Goal: Task Accomplishment & Management: Manage account settings

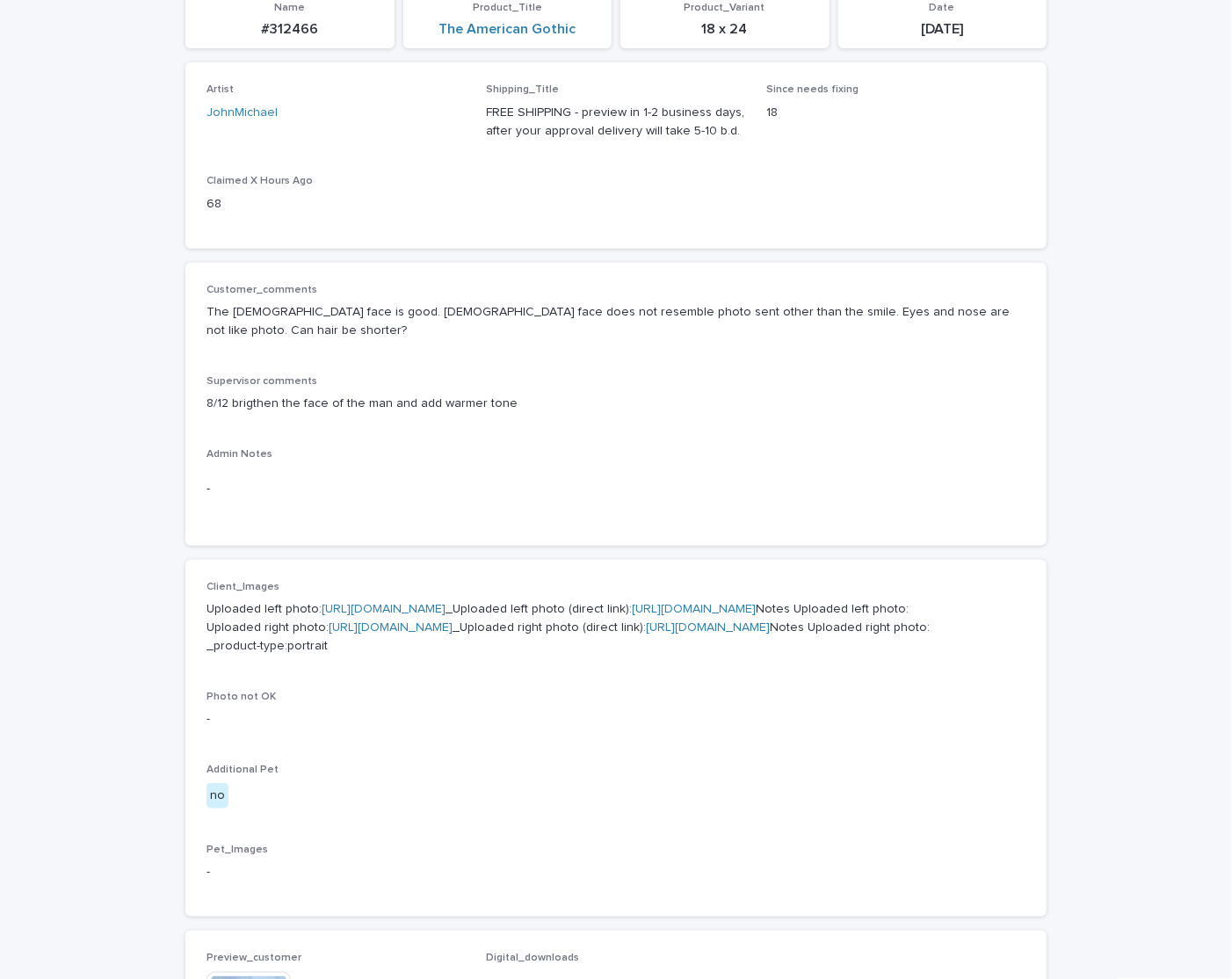
scroll to position [263, 0]
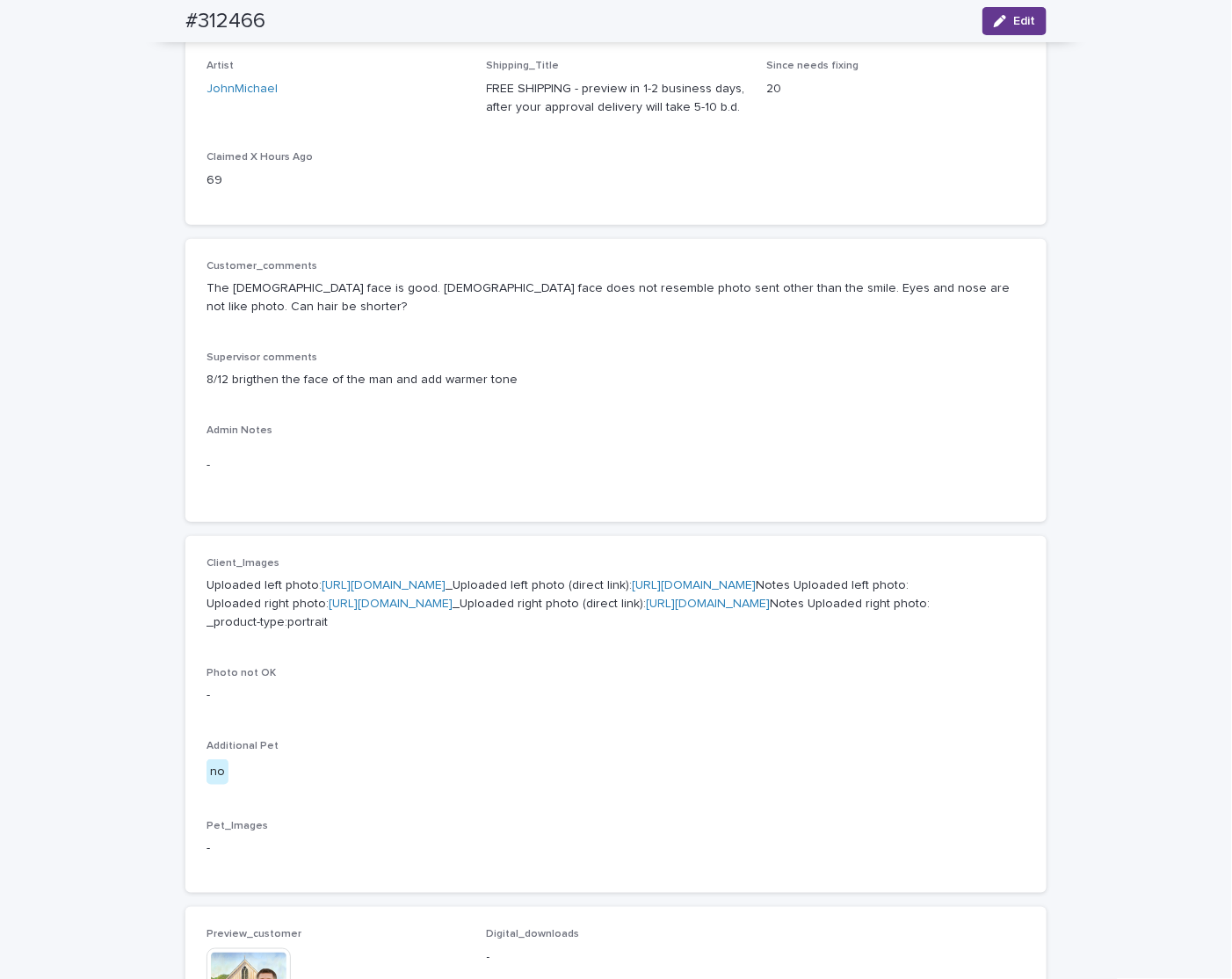
click at [750, 22] on span "Edit" at bounding box center [1025, 21] width 22 height 12
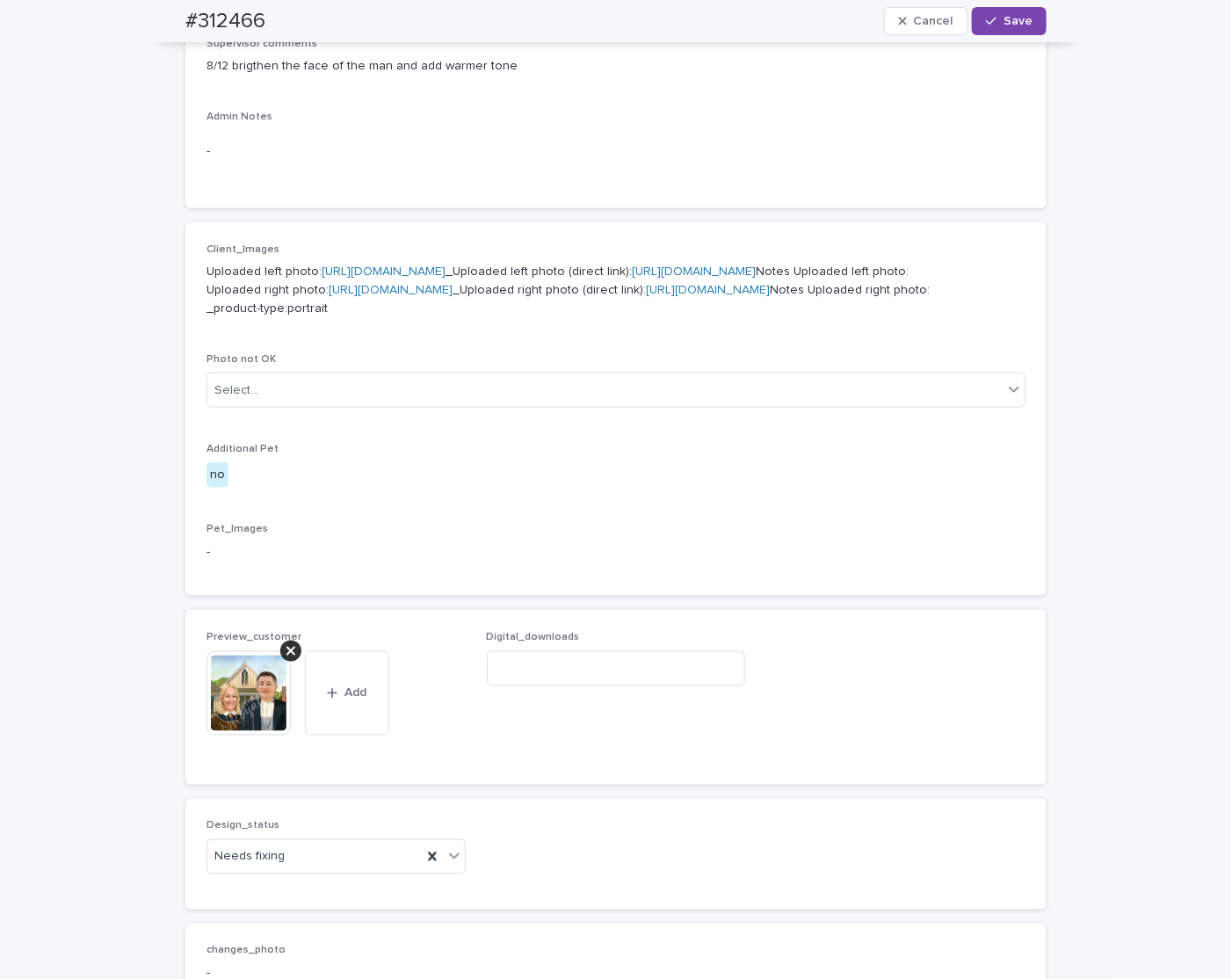
scroll to position [815, 0]
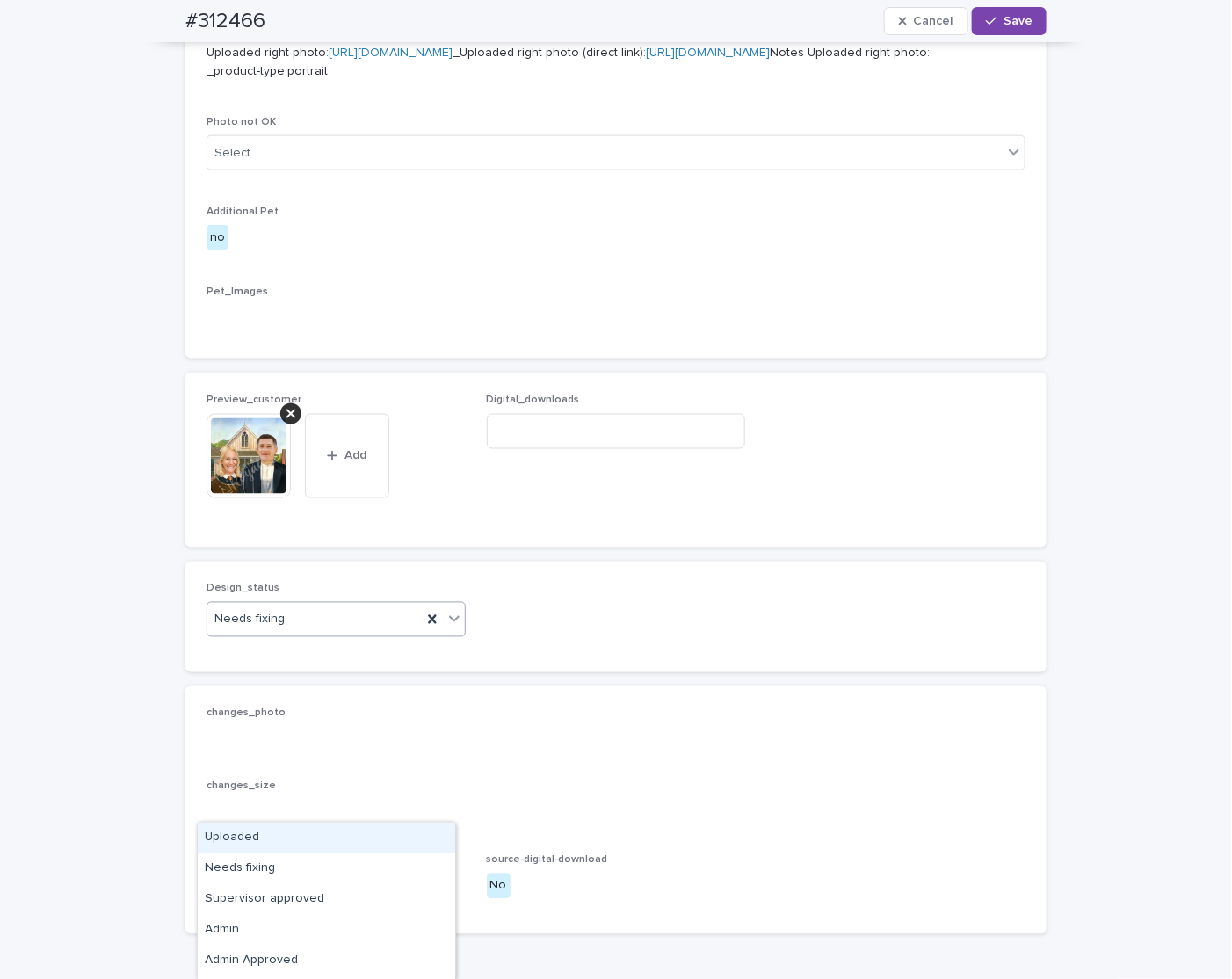
click at [299, 466] on div "Needs fixing" at bounding box center [314, 620] width 214 height 29
click at [288, 466] on div "Uploaded" at bounding box center [326, 838] width 257 height 31
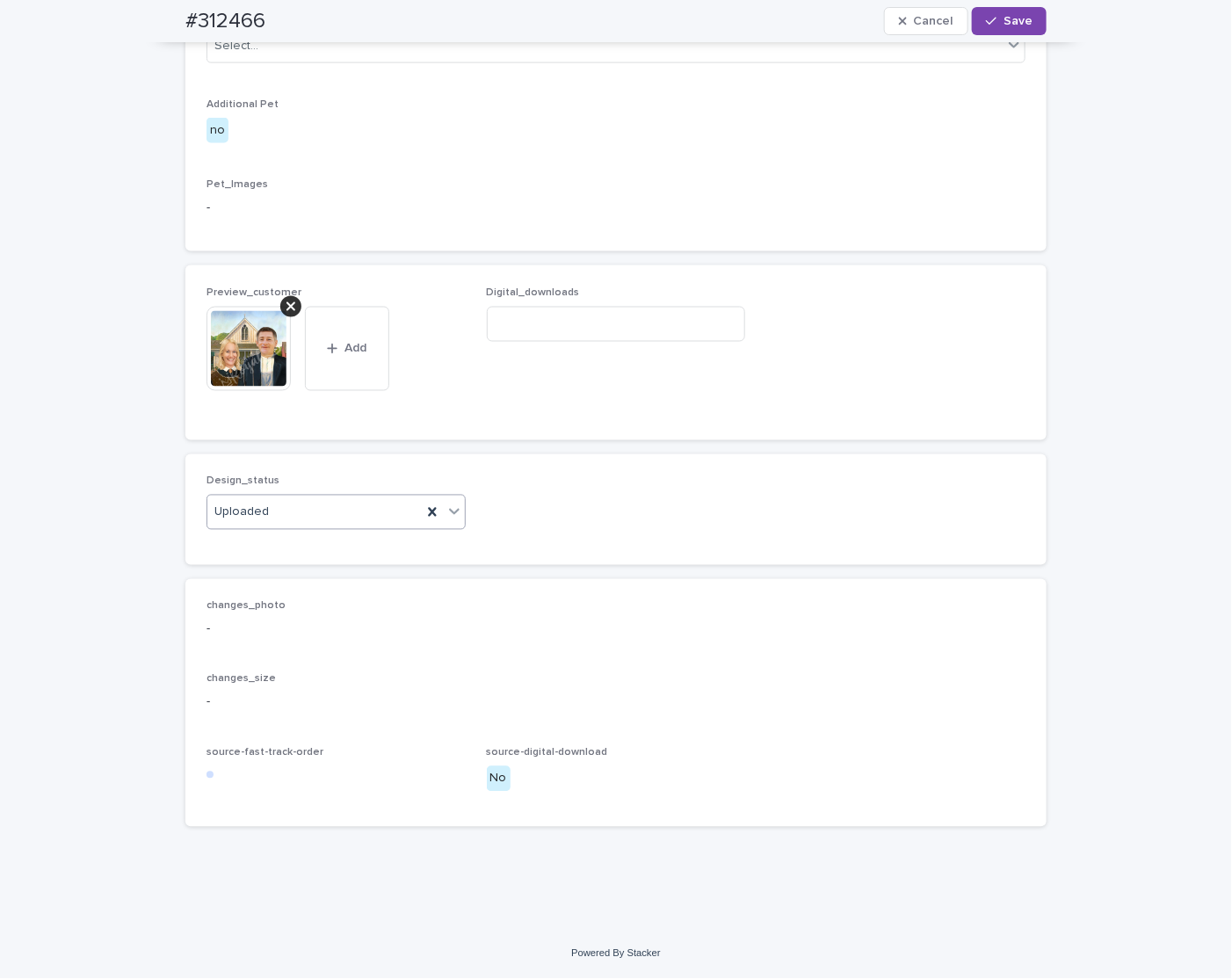
scroll to position [1105, 0]
click at [285, 303] on div at bounding box center [290, 306] width 21 height 21
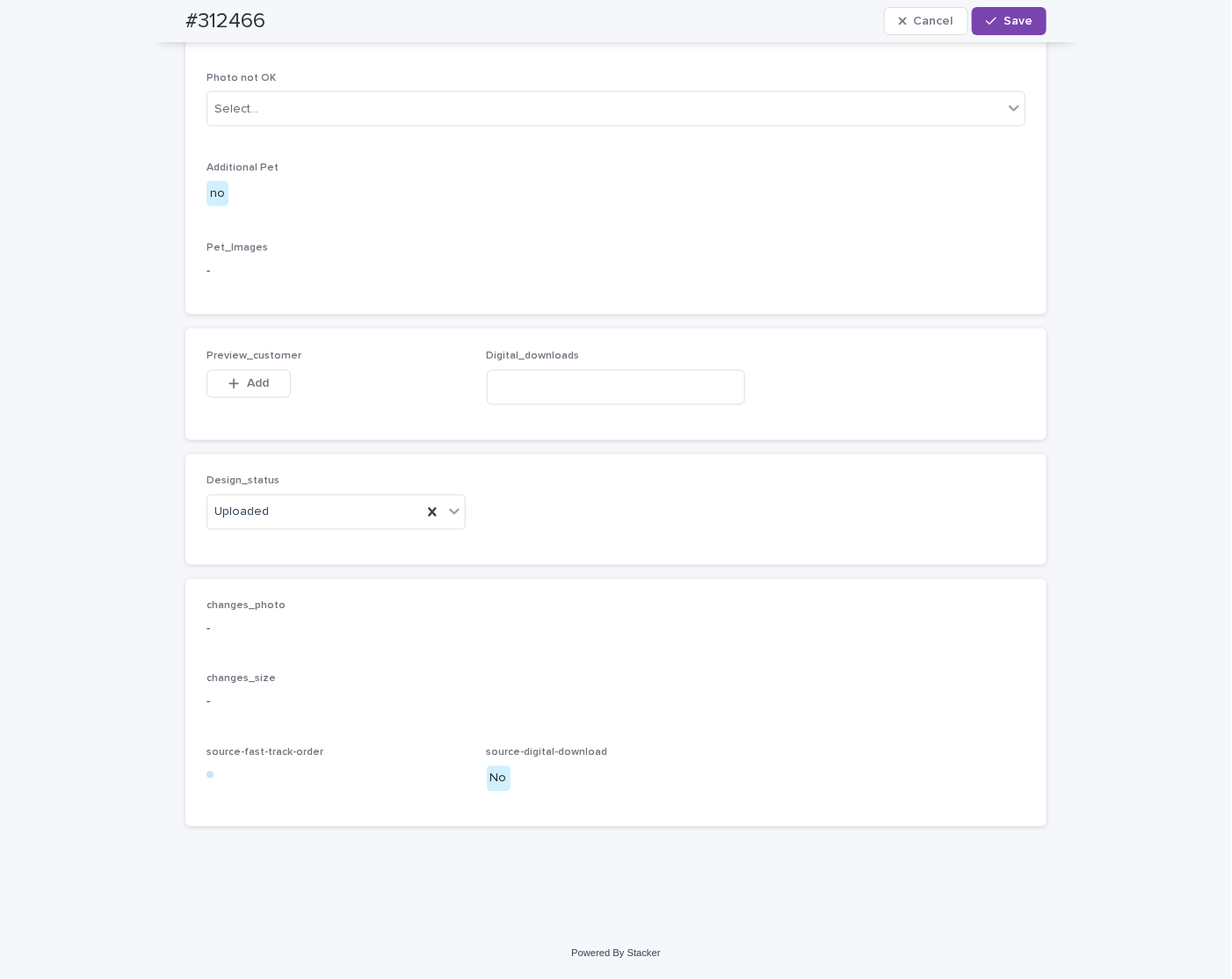
scroll to position [1042, 0]
click at [247, 382] on span "Add" at bounding box center [258, 384] width 22 height 12
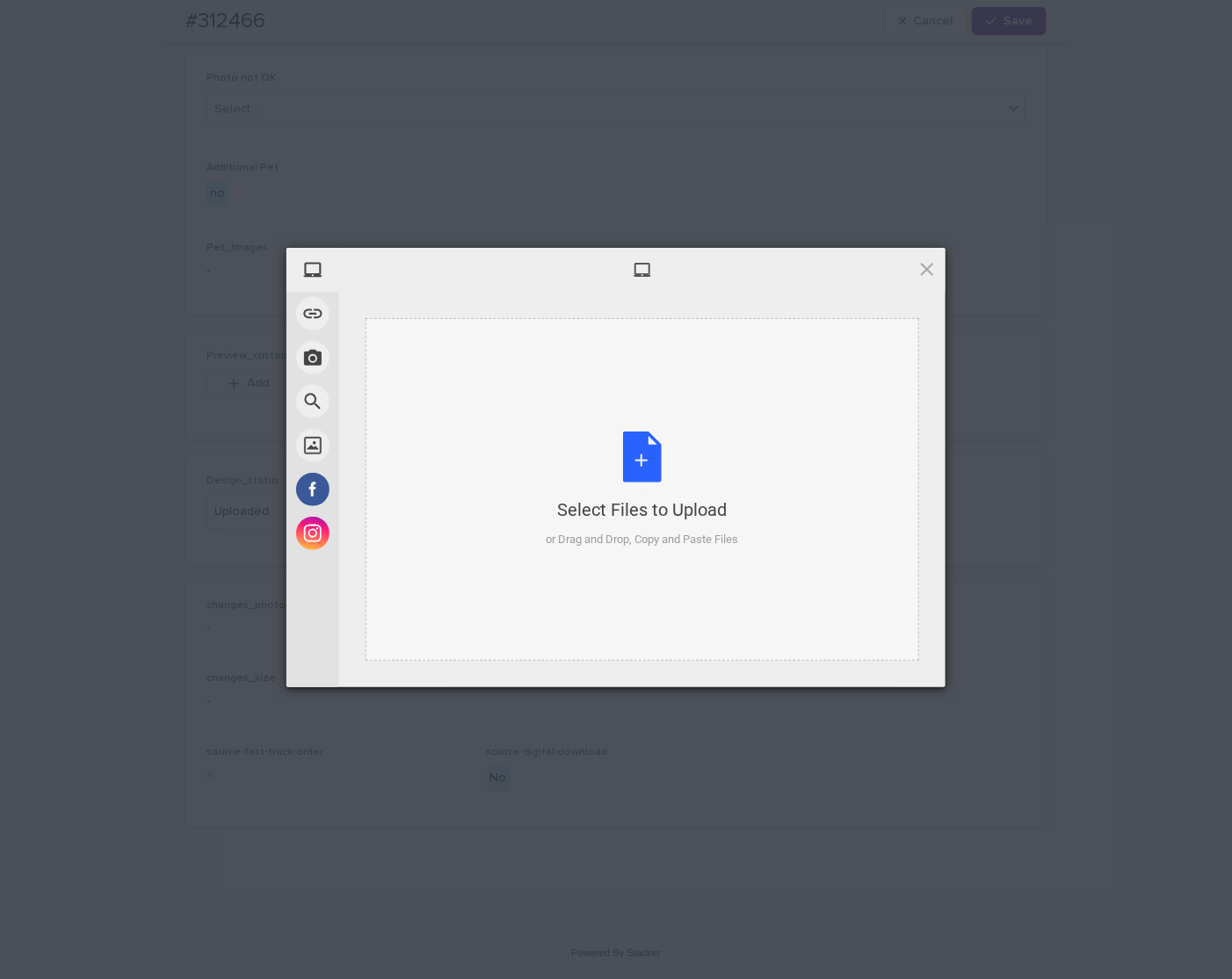
click at [749, 343] on div "Select Files to Upload or Drag and Drop, Copy and Paste Files" at bounding box center [641, 490] width 554 height 343
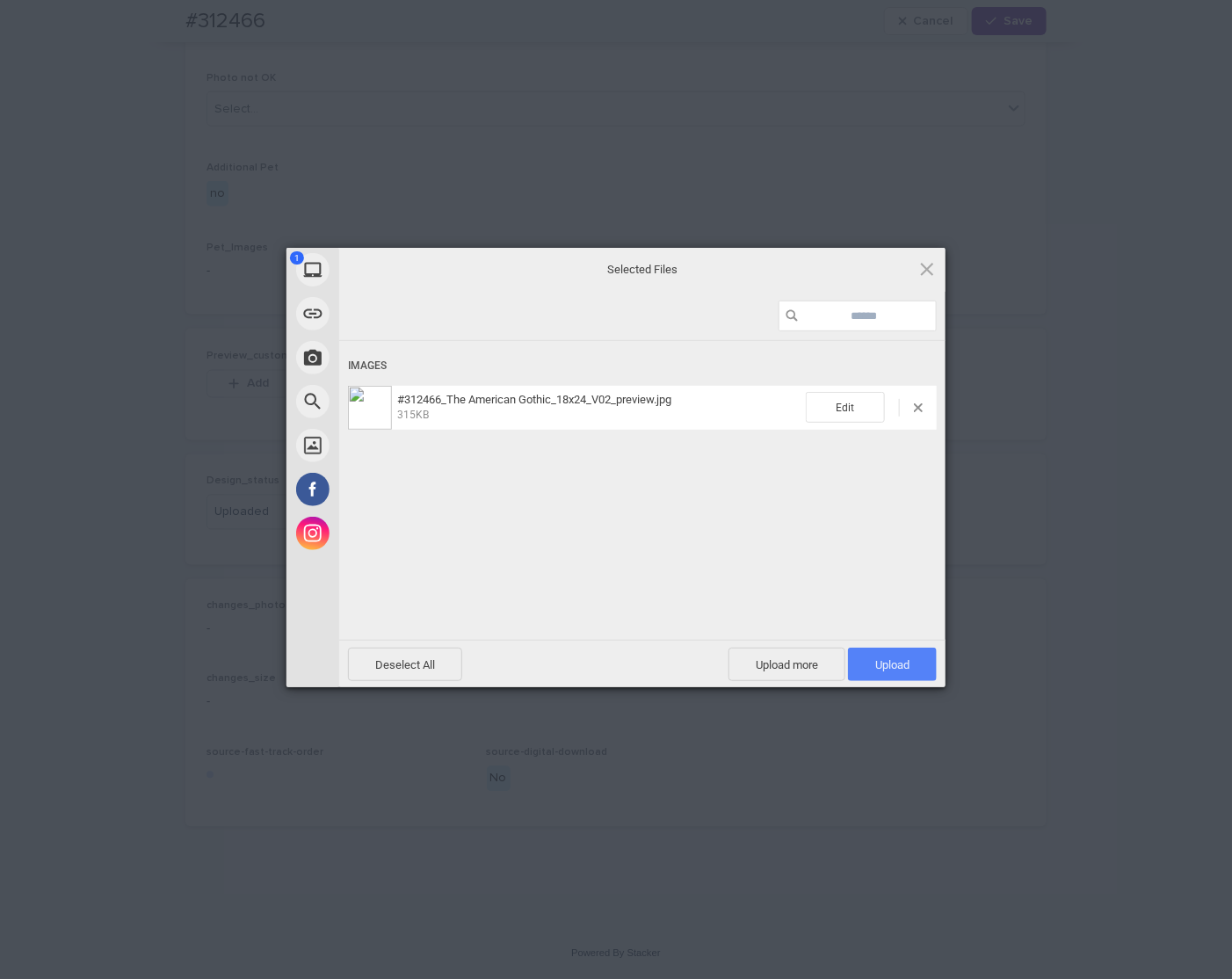
click at [750, 466] on span "Upload 1" at bounding box center [892, 664] width 89 height 33
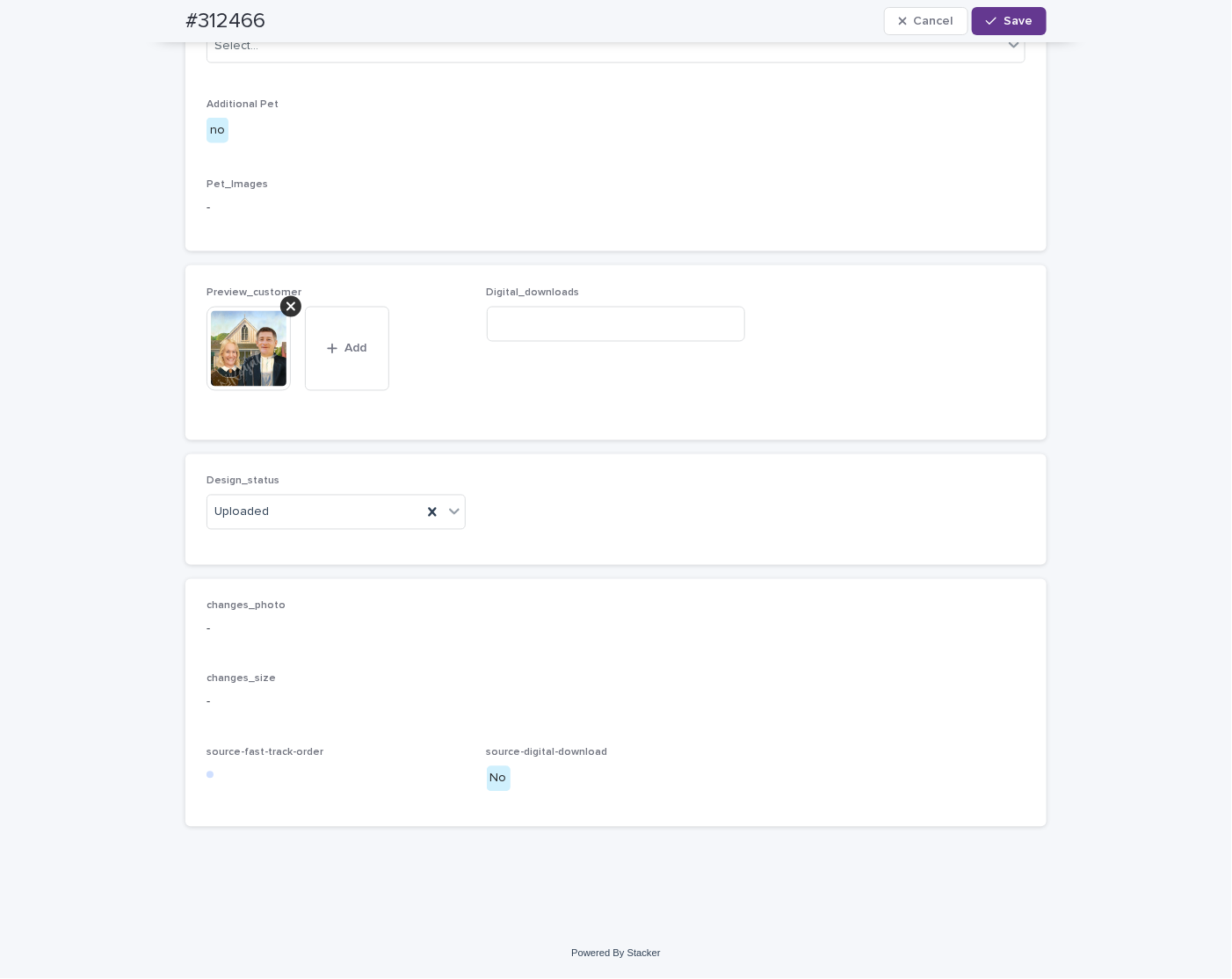
click at [750, 24] on icon "button" at bounding box center [991, 21] width 11 height 12
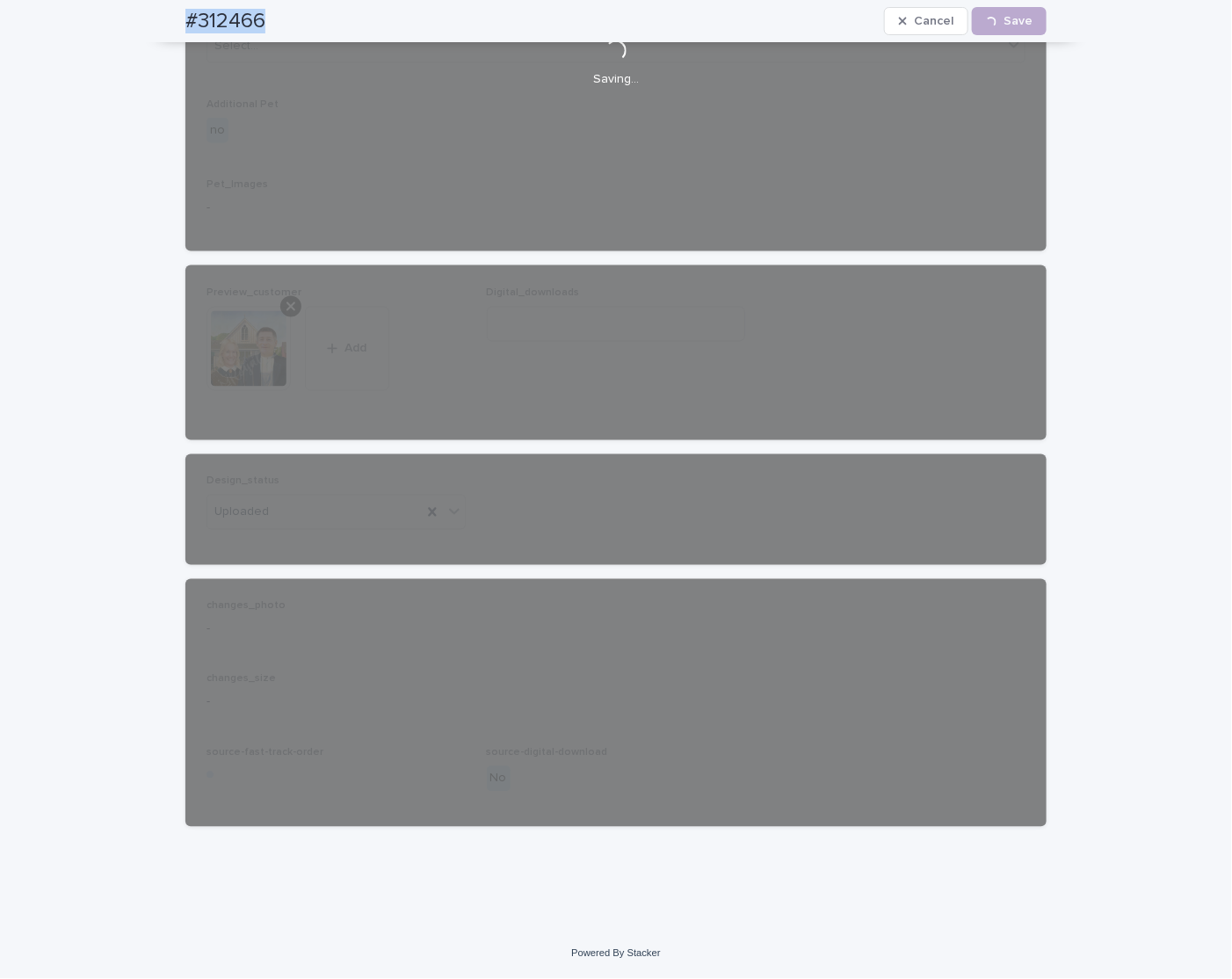
drag, startPoint x: 232, startPoint y: 22, endPoint x: 272, endPoint y: 25, distance: 40.1
click at [272, 25] on div "#312466 Cancel Loading... Save" at bounding box center [616, 21] width 946 height 42
copy h2 "#312466"
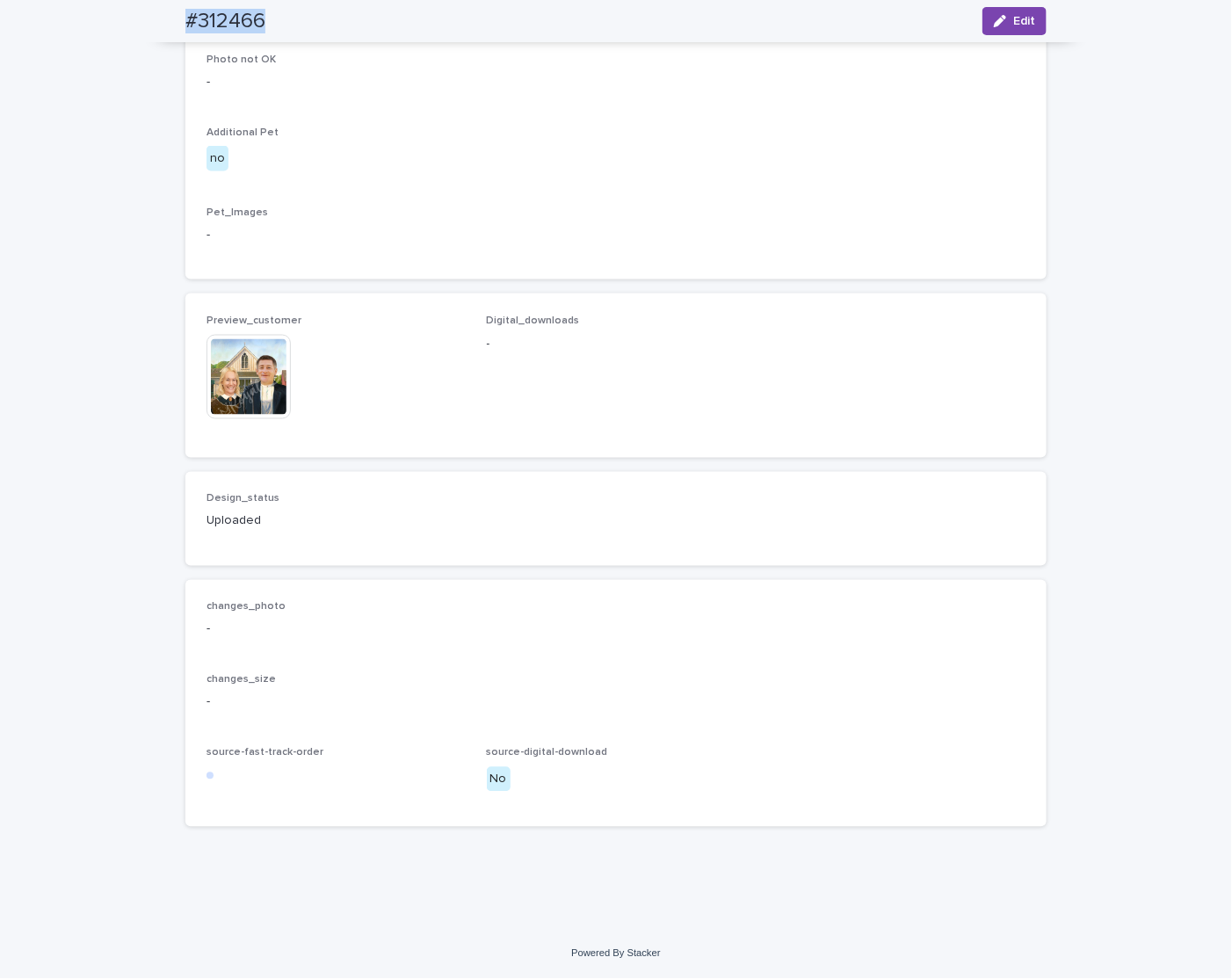
click at [221, 377] on img at bounding box center [248, 377] width 85 height 85
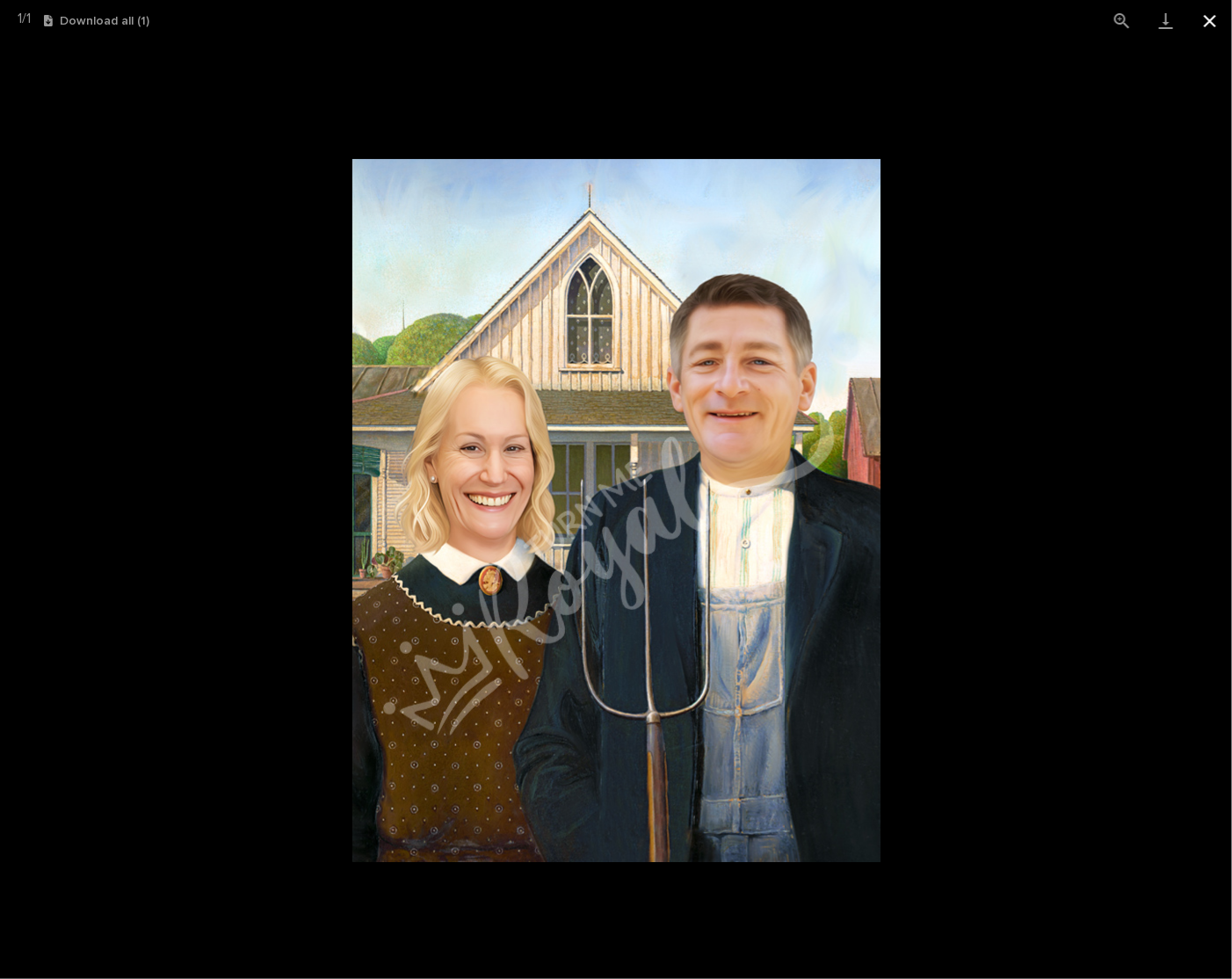
click at [750, 29] on button "Close gallery" at bounding box center [1210, 20] width 44 height 41
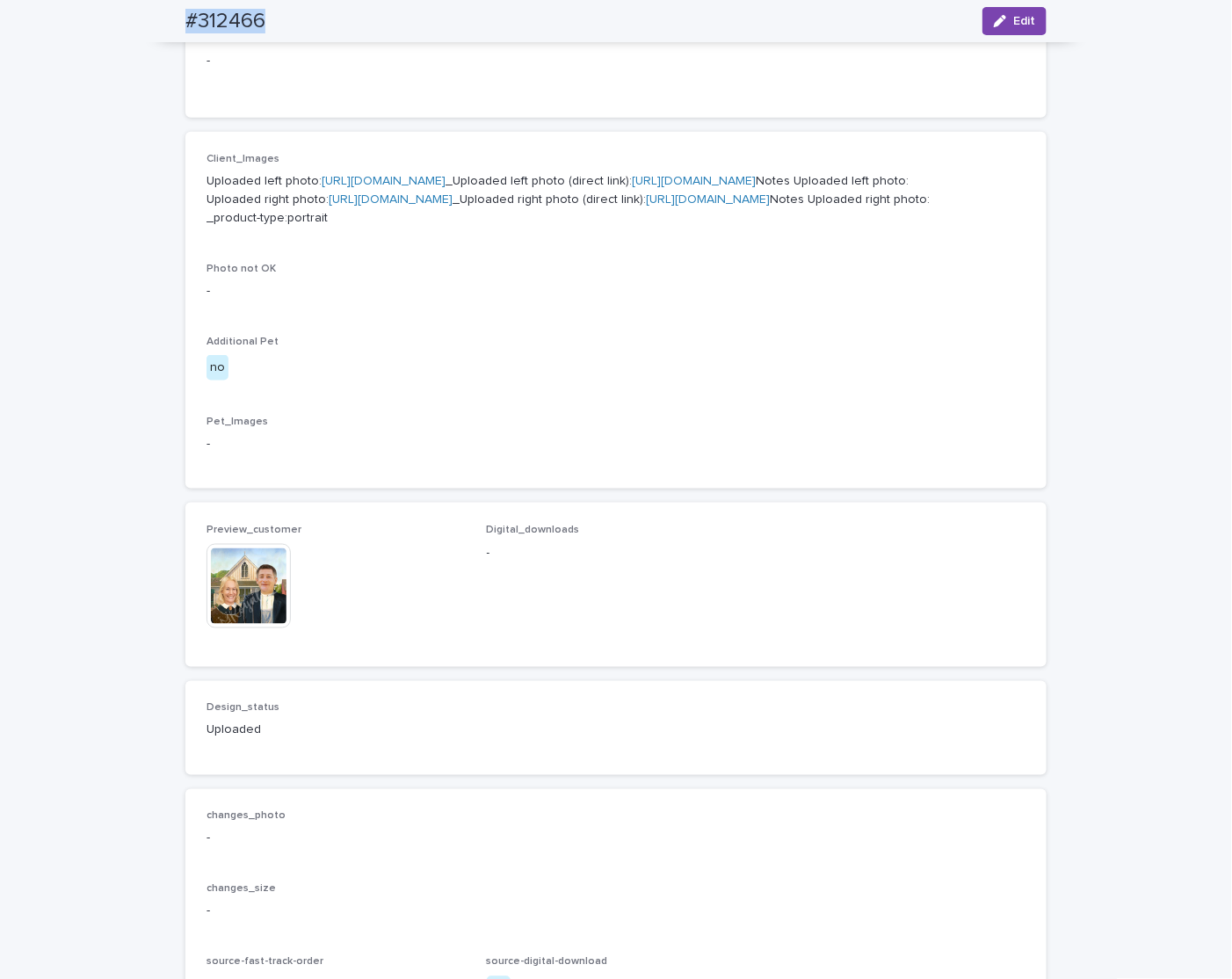
scroll to position [646, 0]
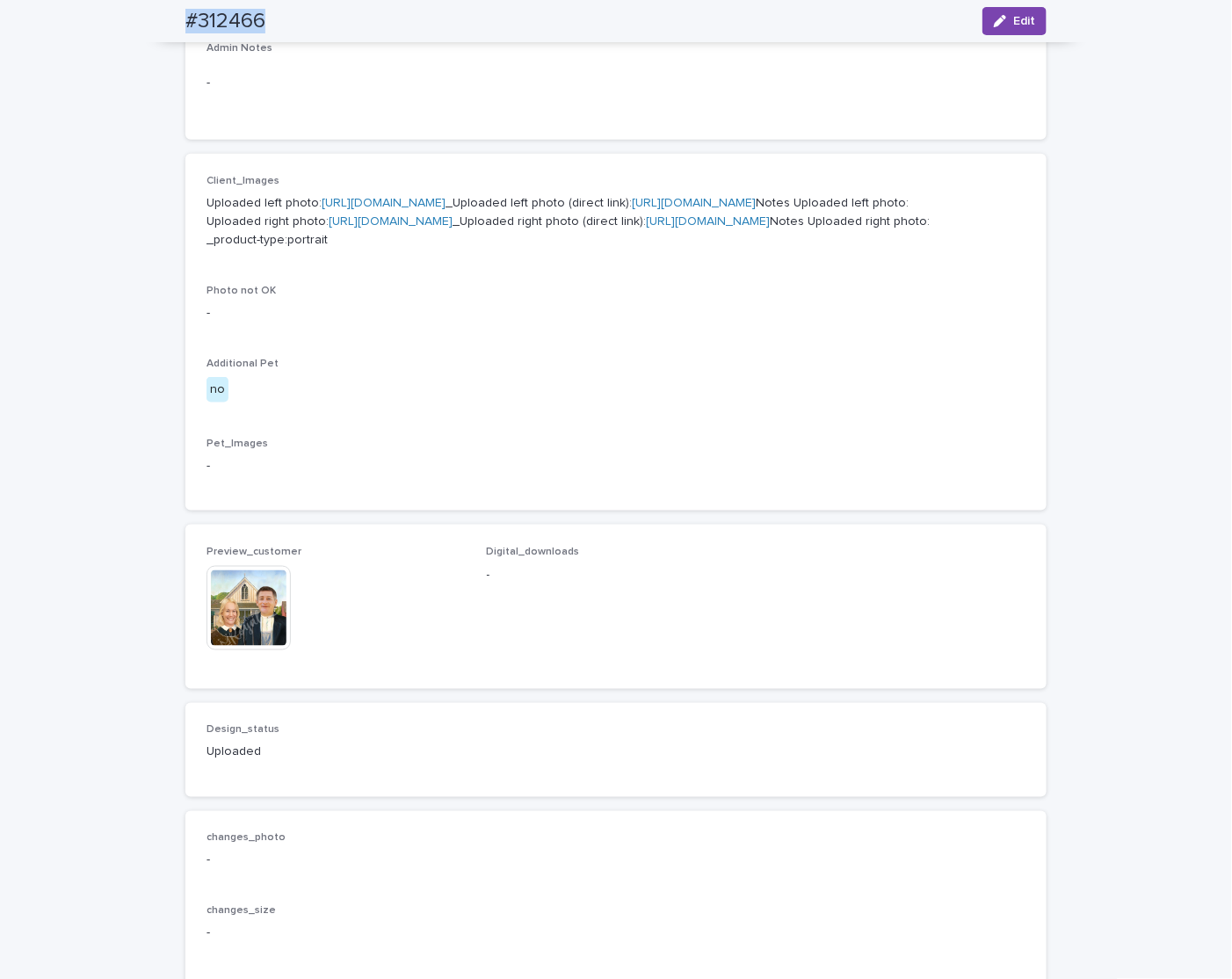
click at [631, 210] on link "https://files.getuploadkit.com/e11cfb23-3d37-4f5e-b252-d52a065c0f83/865a1011-36…" at bounding box center [693, 203] width 124 height 12
click at [269, 466] on img at bounding box center [248, 608] width 85 height 85
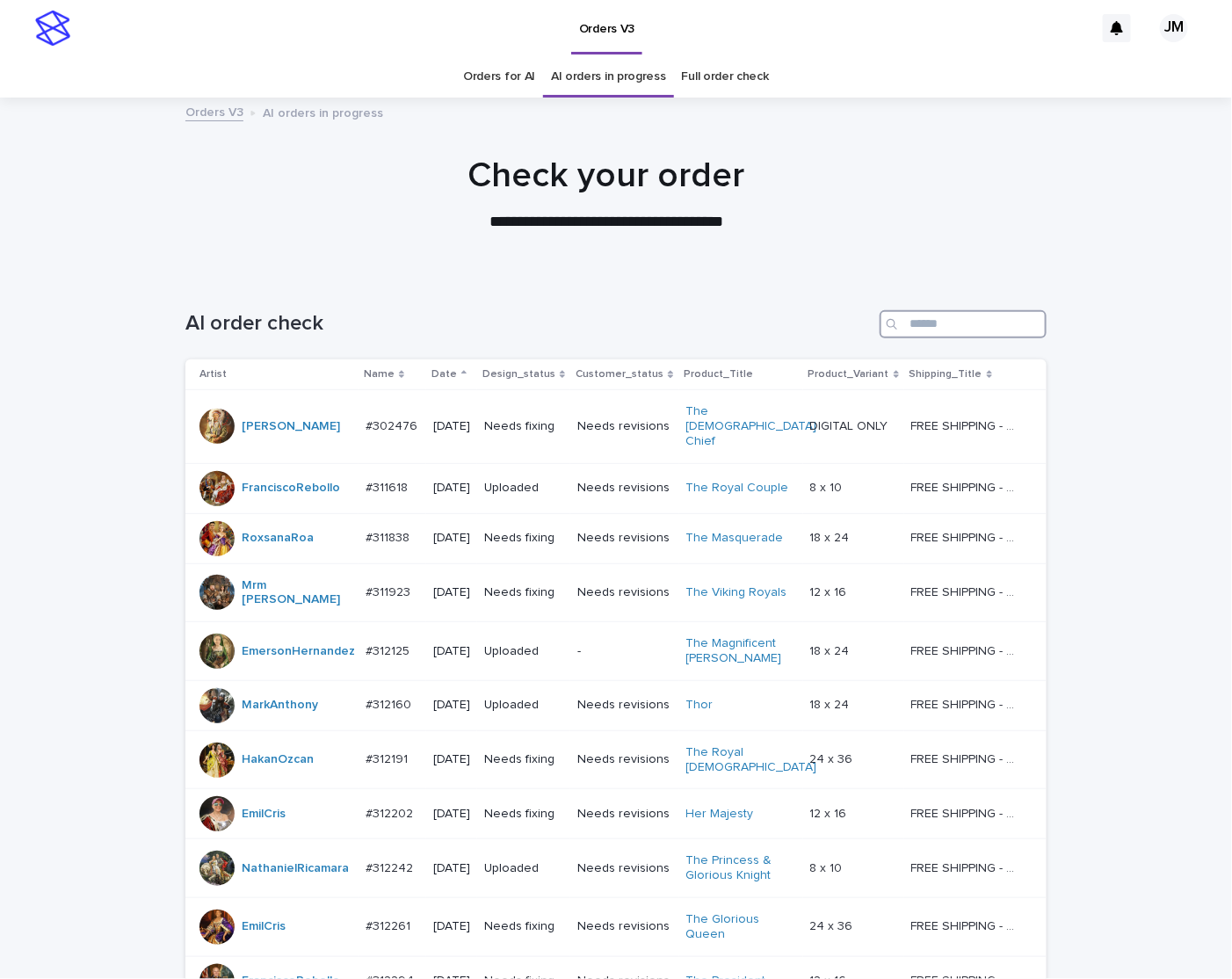
click at [750, 324] on input "Search" at bounding box center [963, 324] width 167 height 28
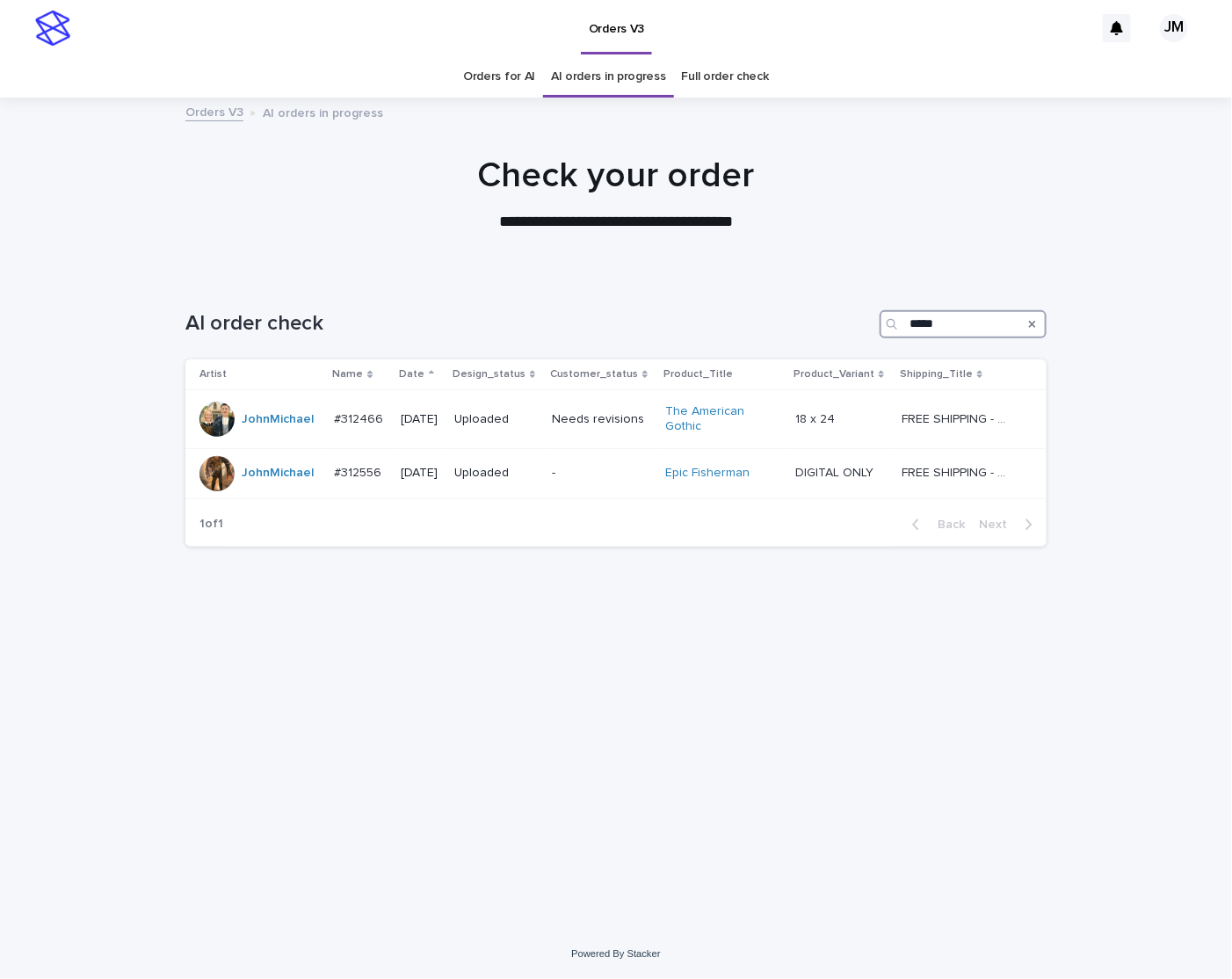
type input "*****"
click at [625, 96] on link "AI orders in progress" at bounding box center [608, 76] width 115 height 41
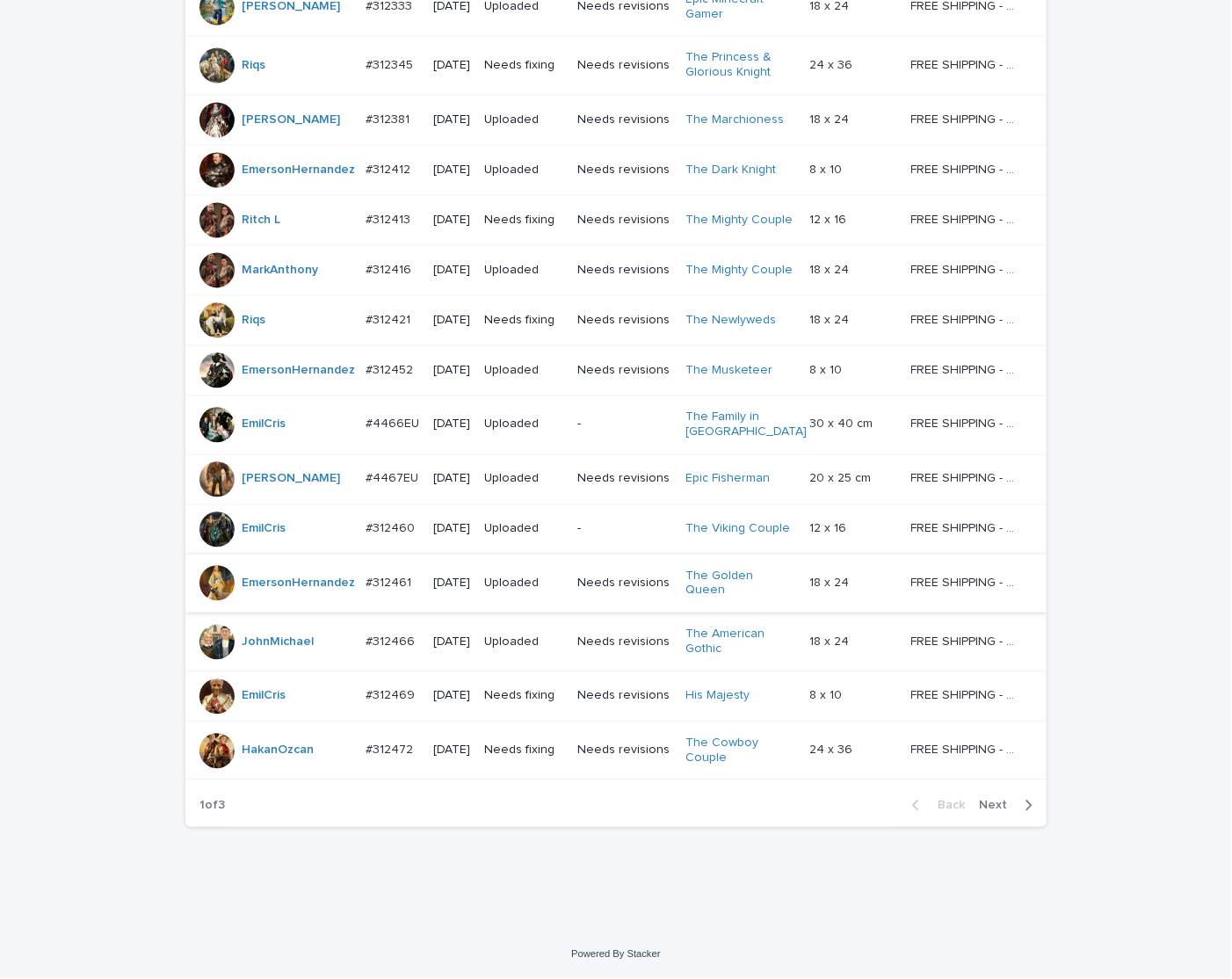
scroll to position [1318, 0]
click at [750, 466] on span "Next" at bounding box center [998, 805] width 39 height 12
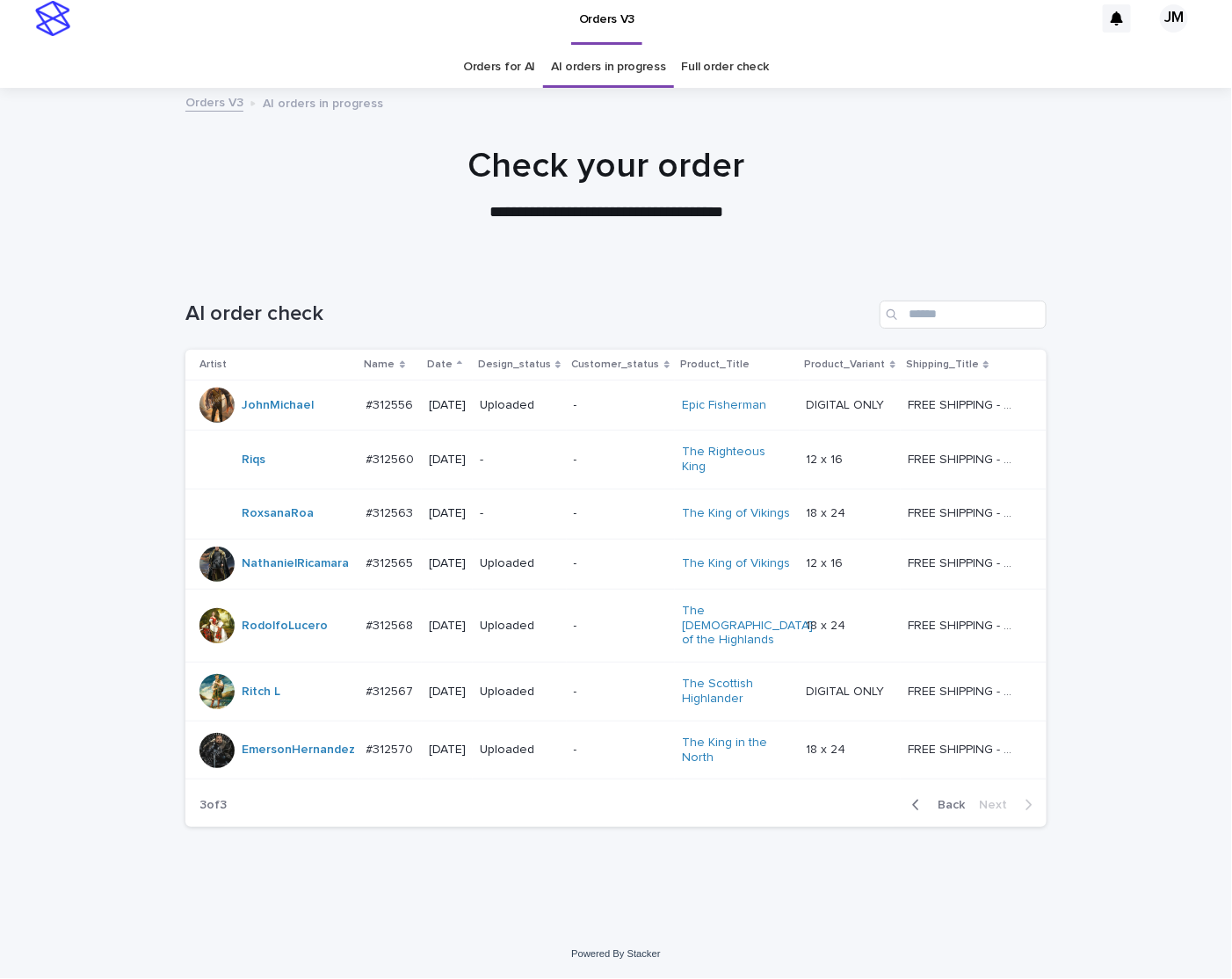
scroll to position [24, 0]
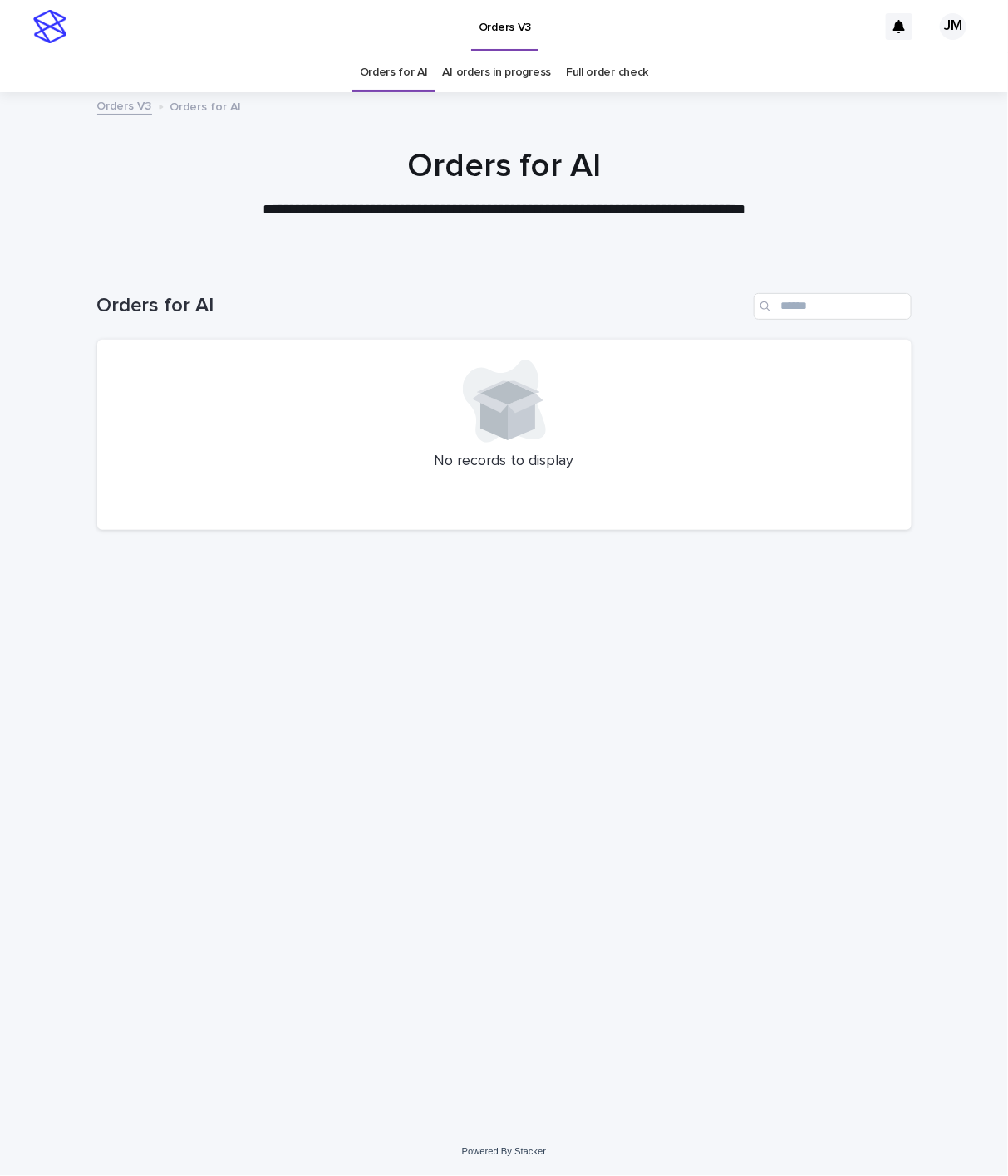
click at [504, 88] on link "AI orders in progress" at bounding box center [497, 72] width 108 height 39
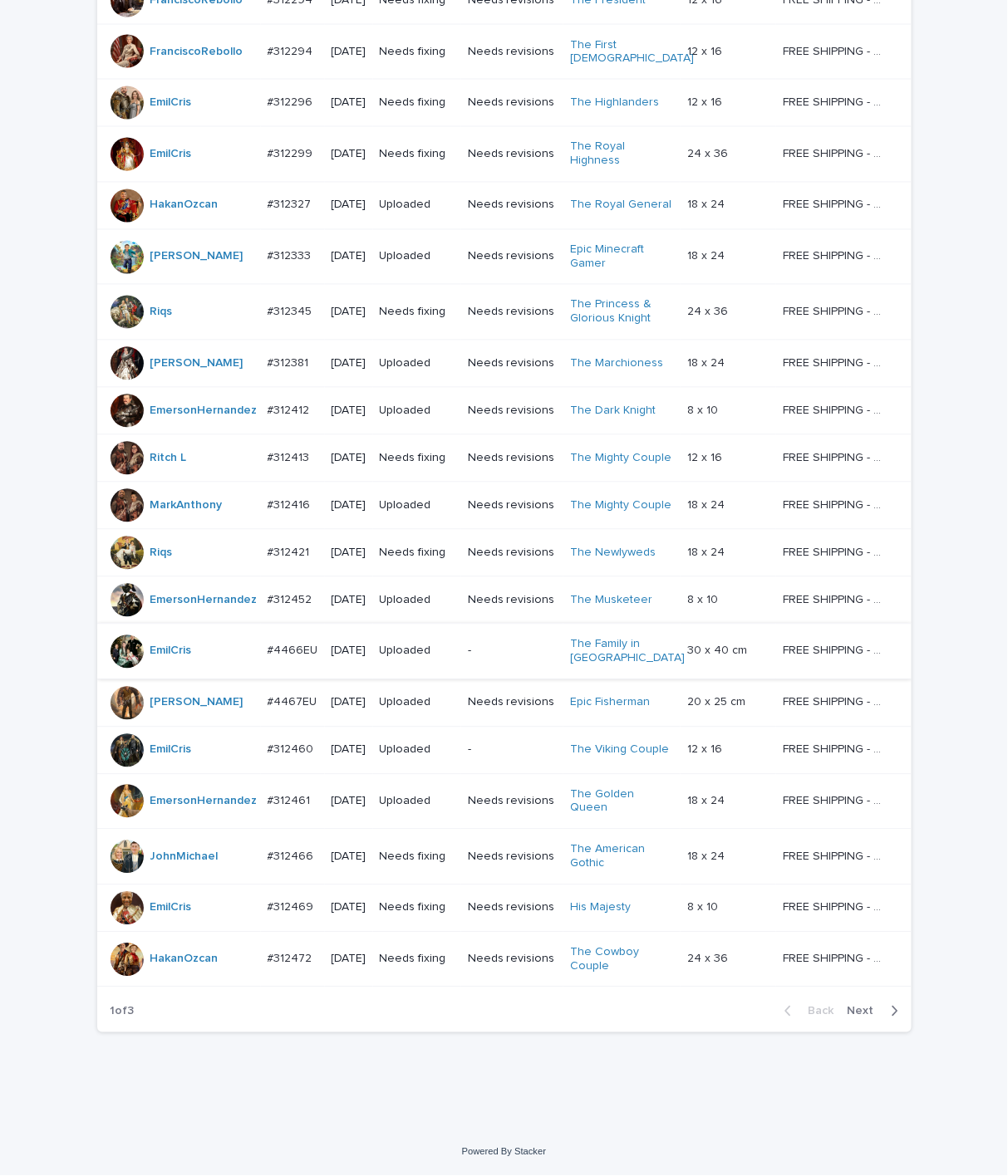
scroll to position [1004, 0]
click at [857, 1010] on span "Next" at bounding box center [866, 1012] width 37 height 11
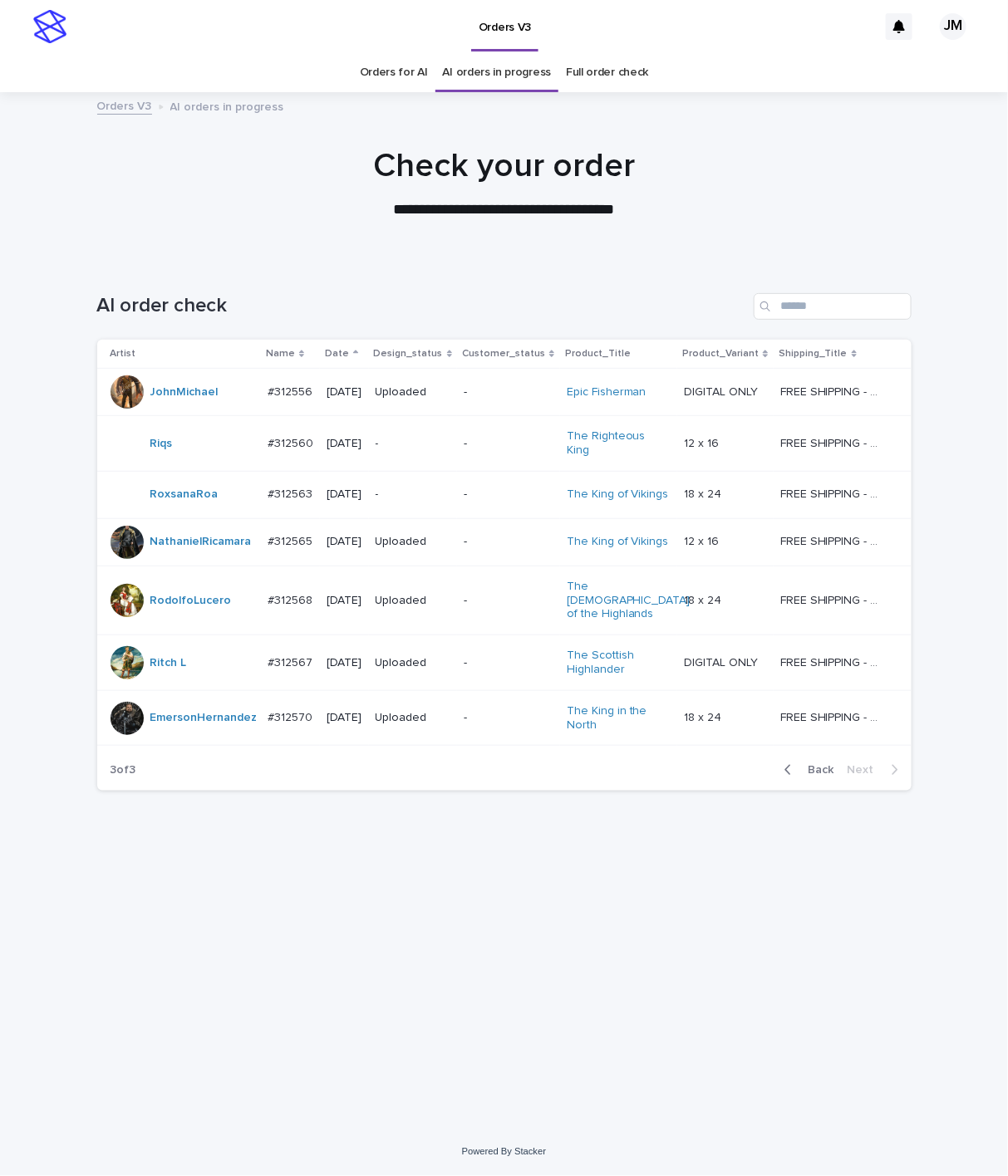
click at [404, 56] on link "Orders for AI" at bounding box center [393, 72] width 68 height 39
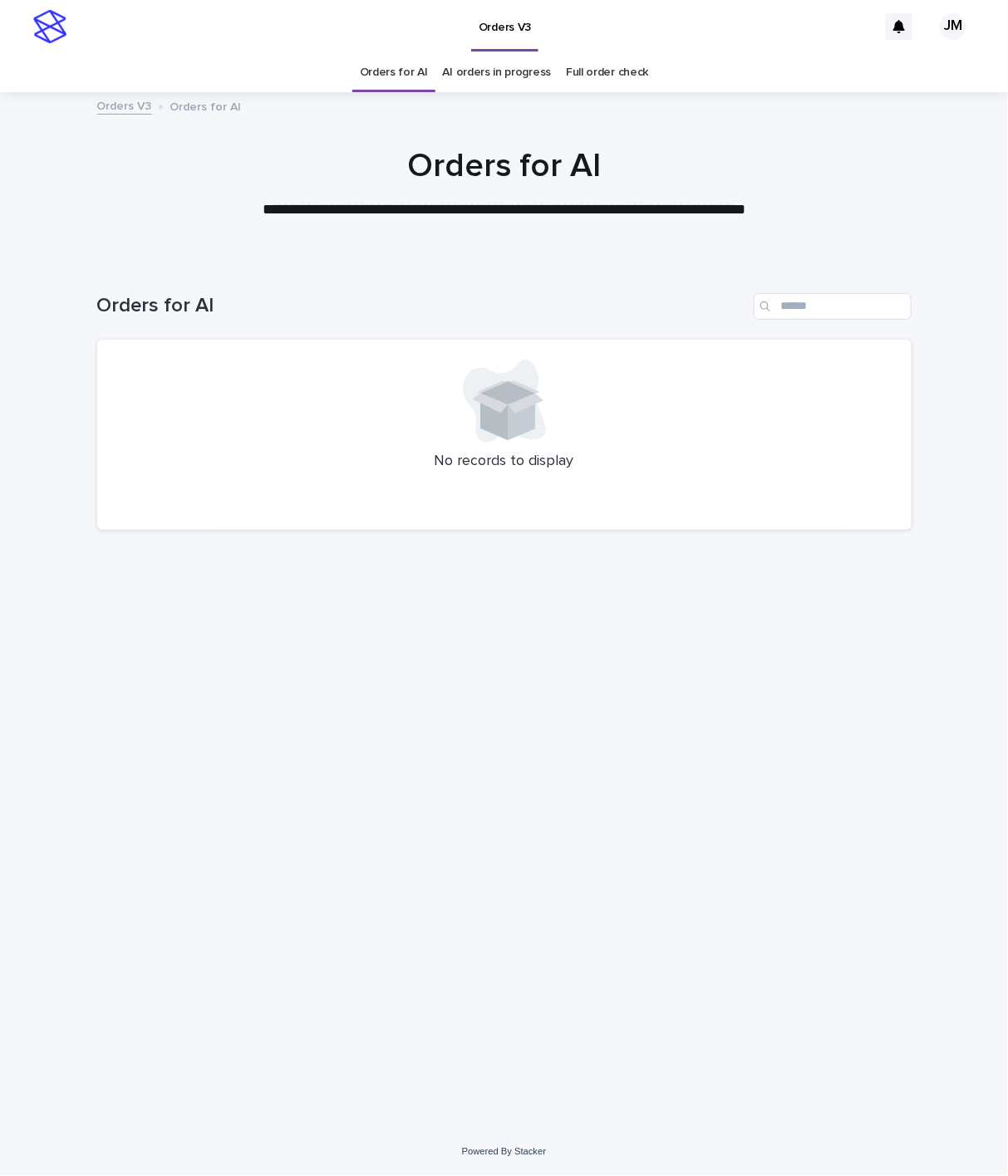
drag, startPoint x: 232, startPoint y: 644, endPoint x: 205, endPoint y: 319, distance: 326.1
click at [233, 640] on div "Loading... Saving… Loading... Saving… Orders for AI No records to display" at bounding box center [504, 673] width 831 height 827
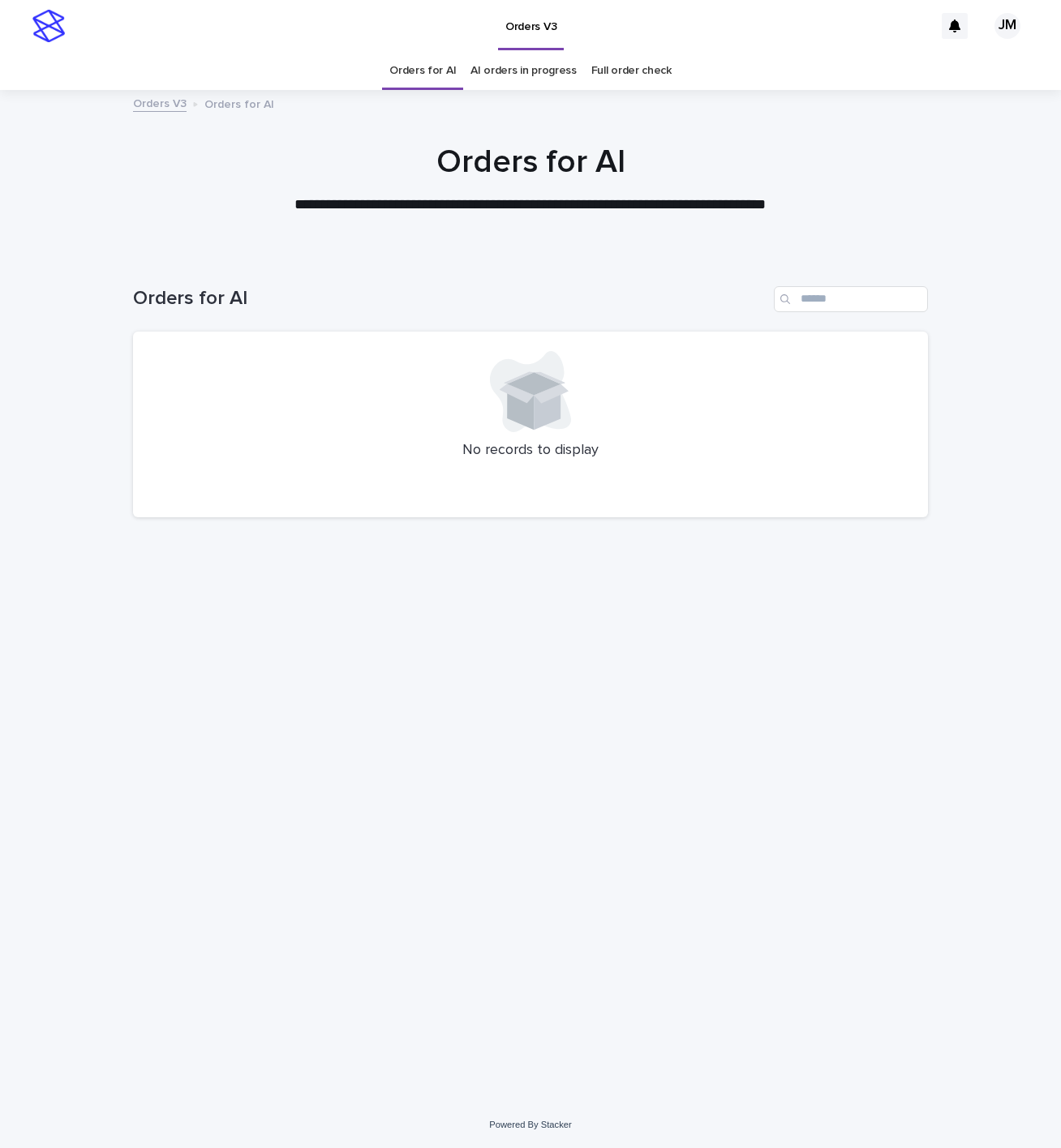
click at [495, 75] on link "AI orders in progress" at bounding box center [523, 70] width 106 height 38
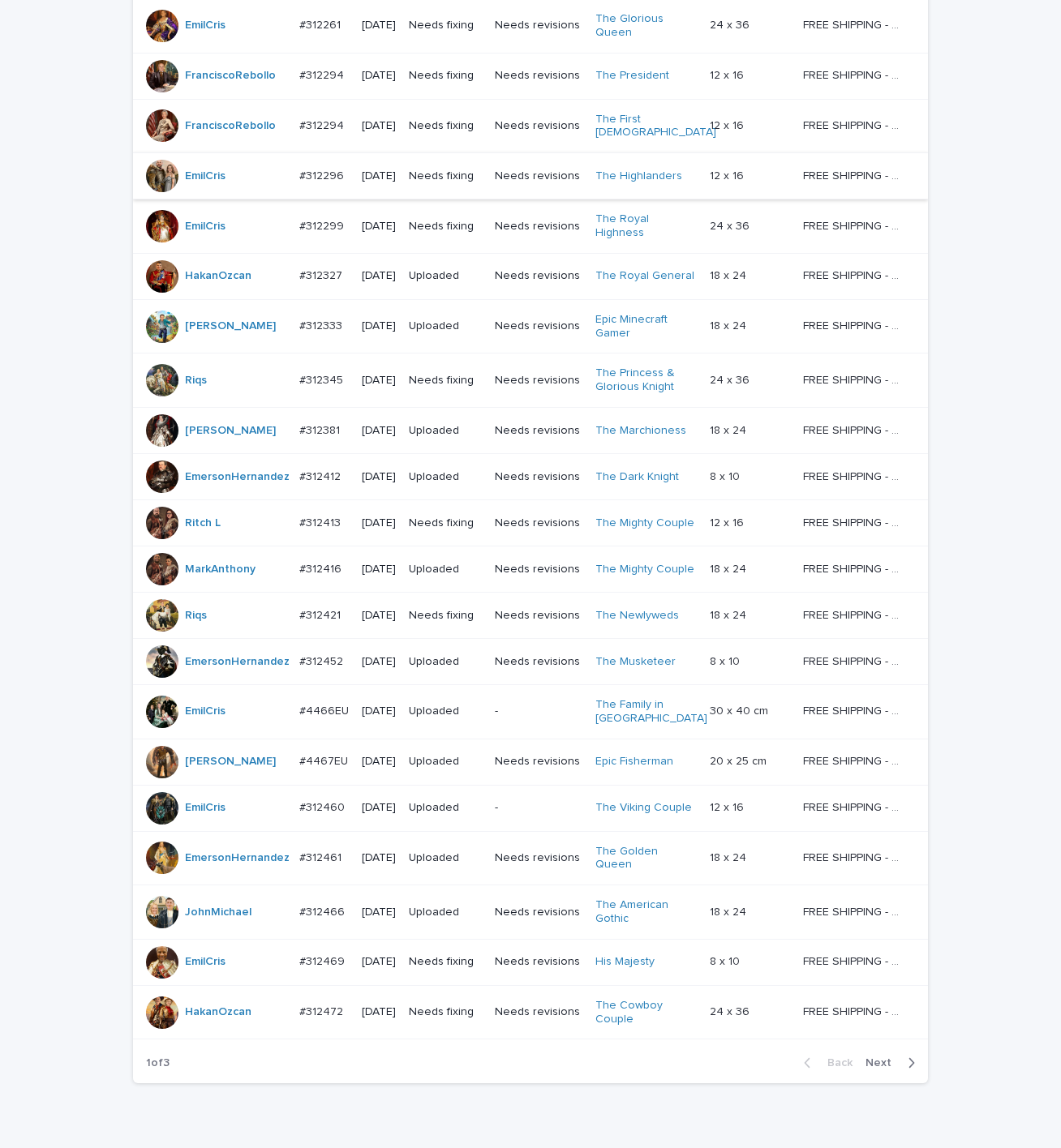
scroll to position [980, 0]
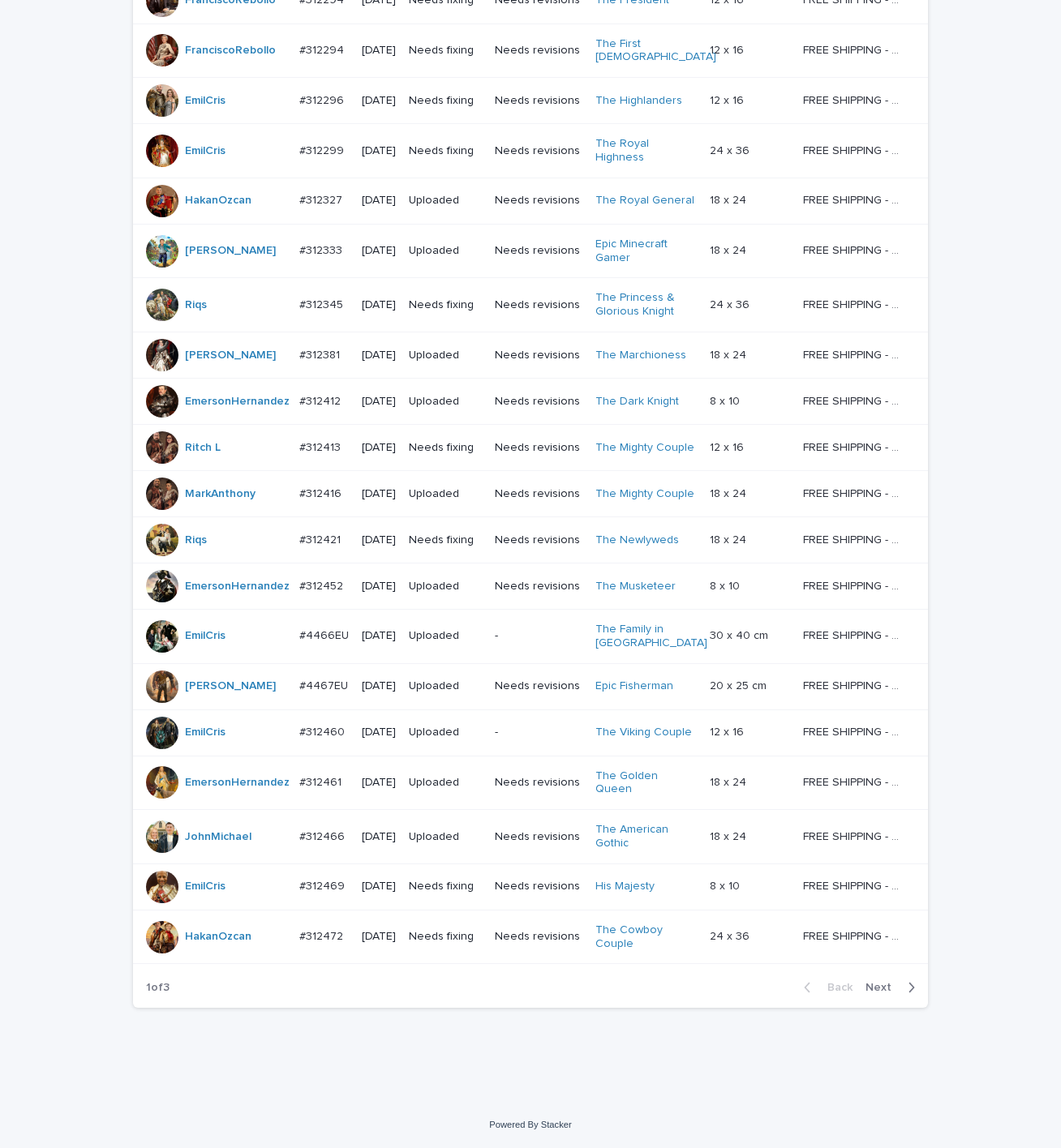
click at [893, 995] on button "Next" at bounding box center [893, 988] width 69 height 15
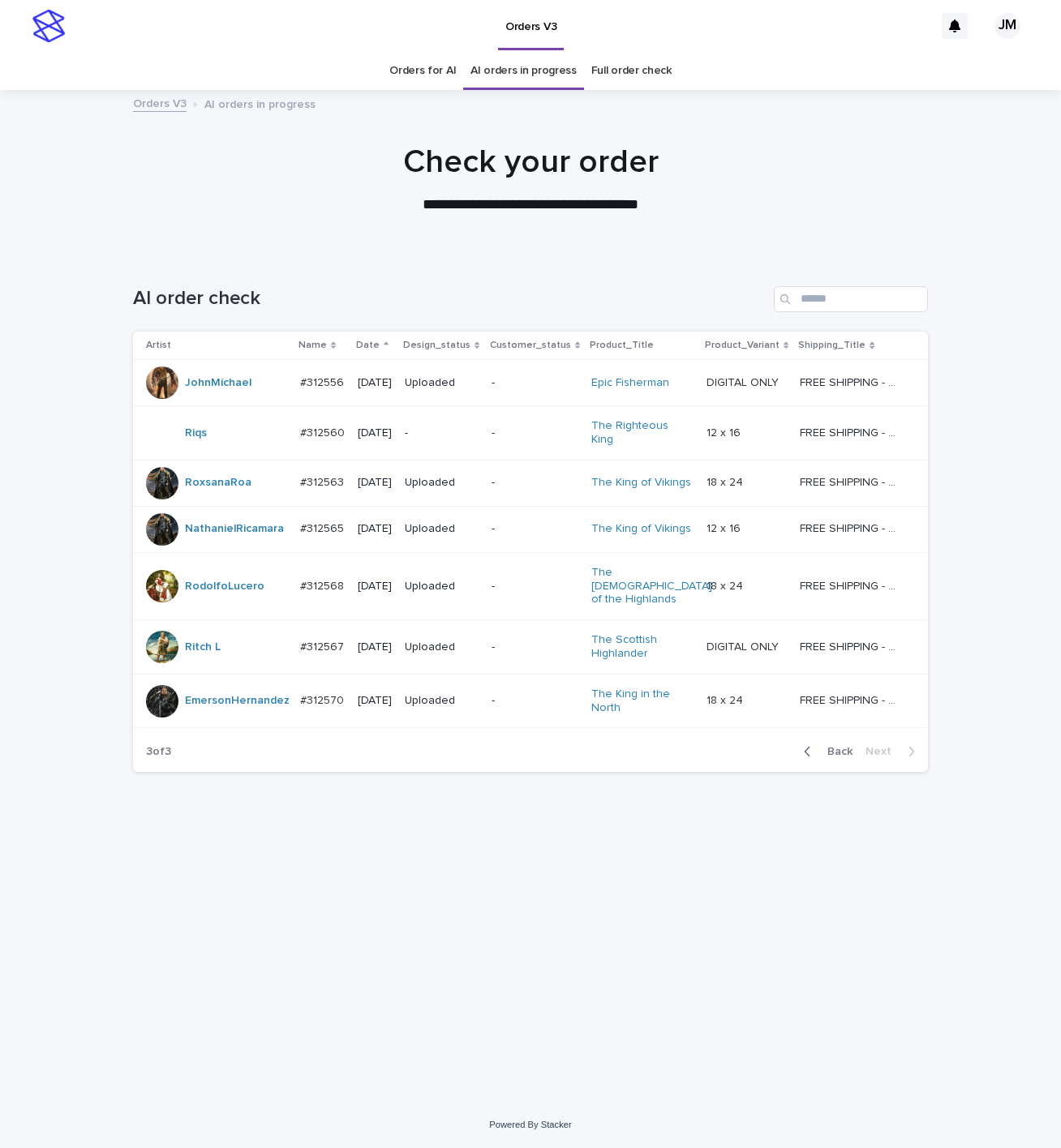
click at [437, 76] on link "Orders for AI" at bounding box center [423, 70] width 66 height 38
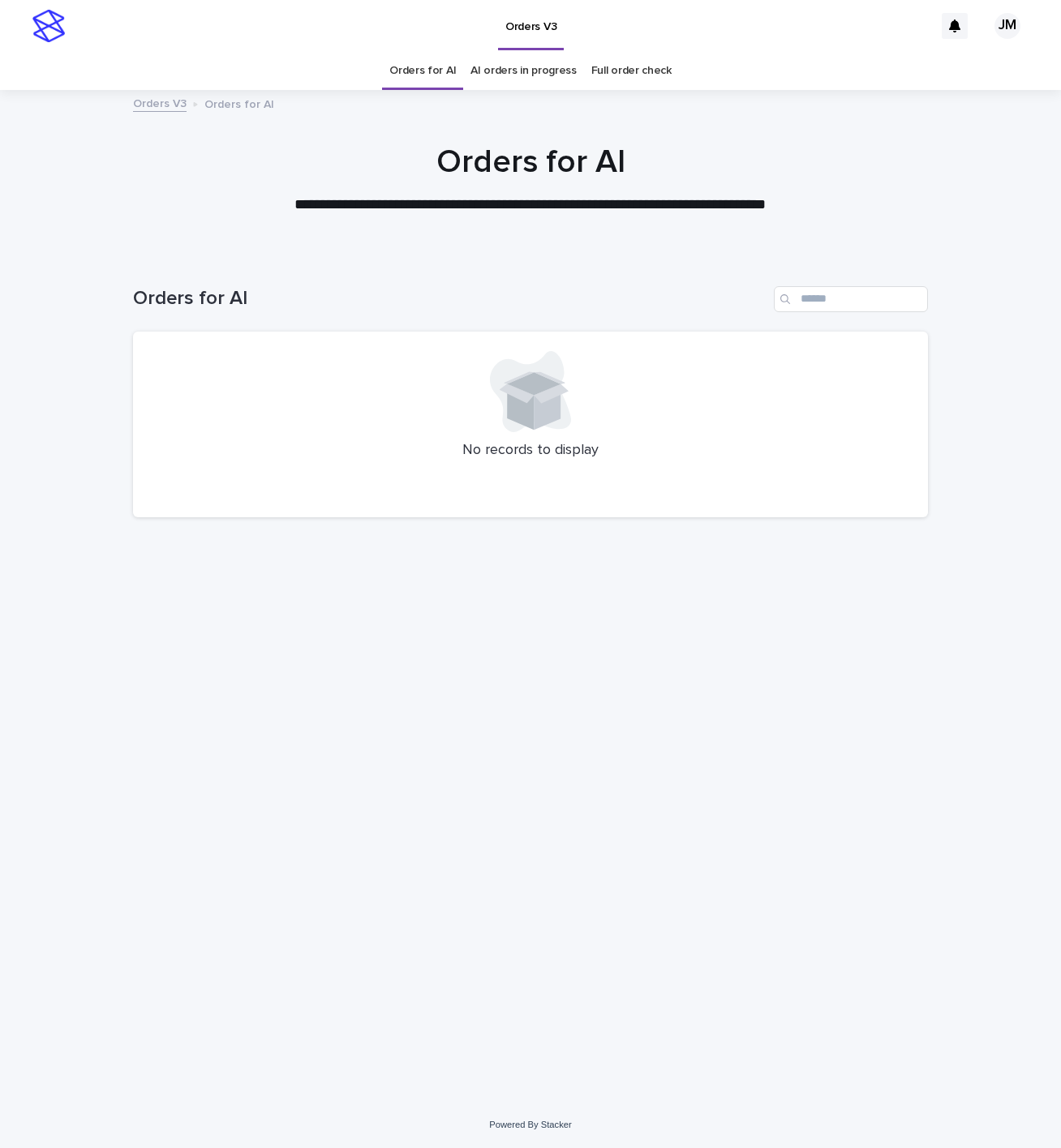
click at [505, 78] on link "AI orders in progress" at bounding box center [523, 70] width 106 height 38
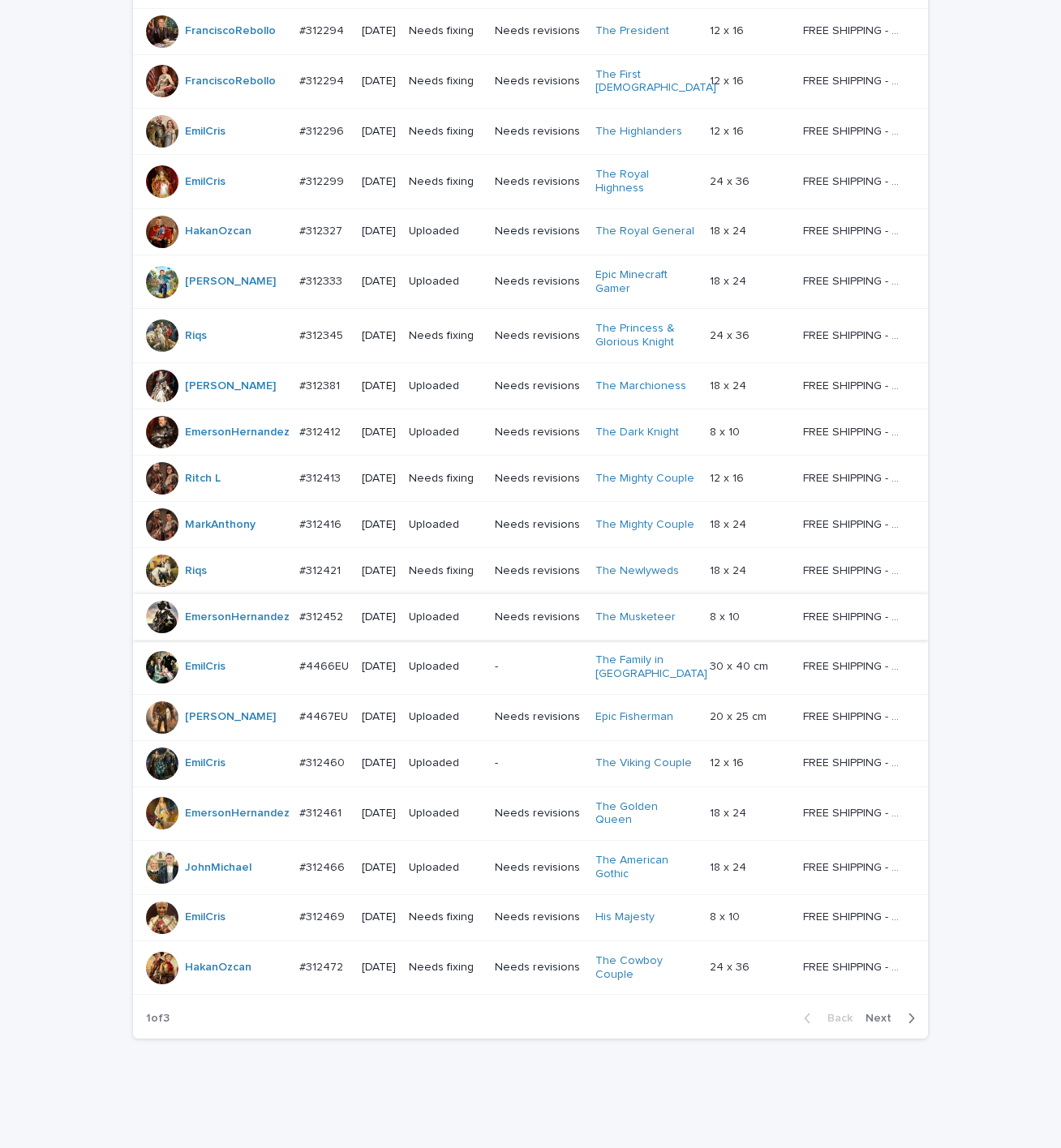
scroll to position [980, 0]
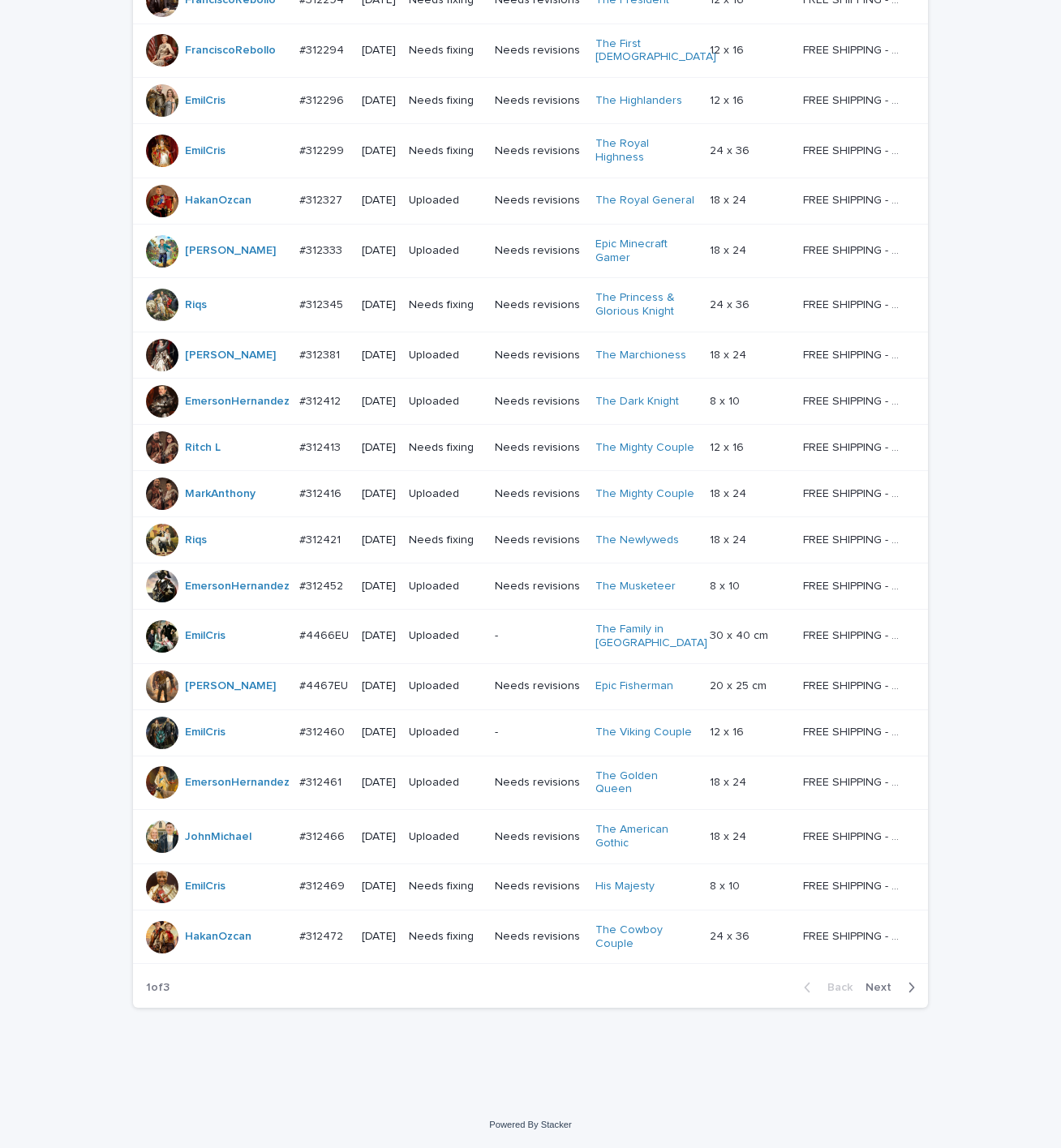
click at [867, 988] on span "Next" at bounding box center [883, 988] width 36 height 11
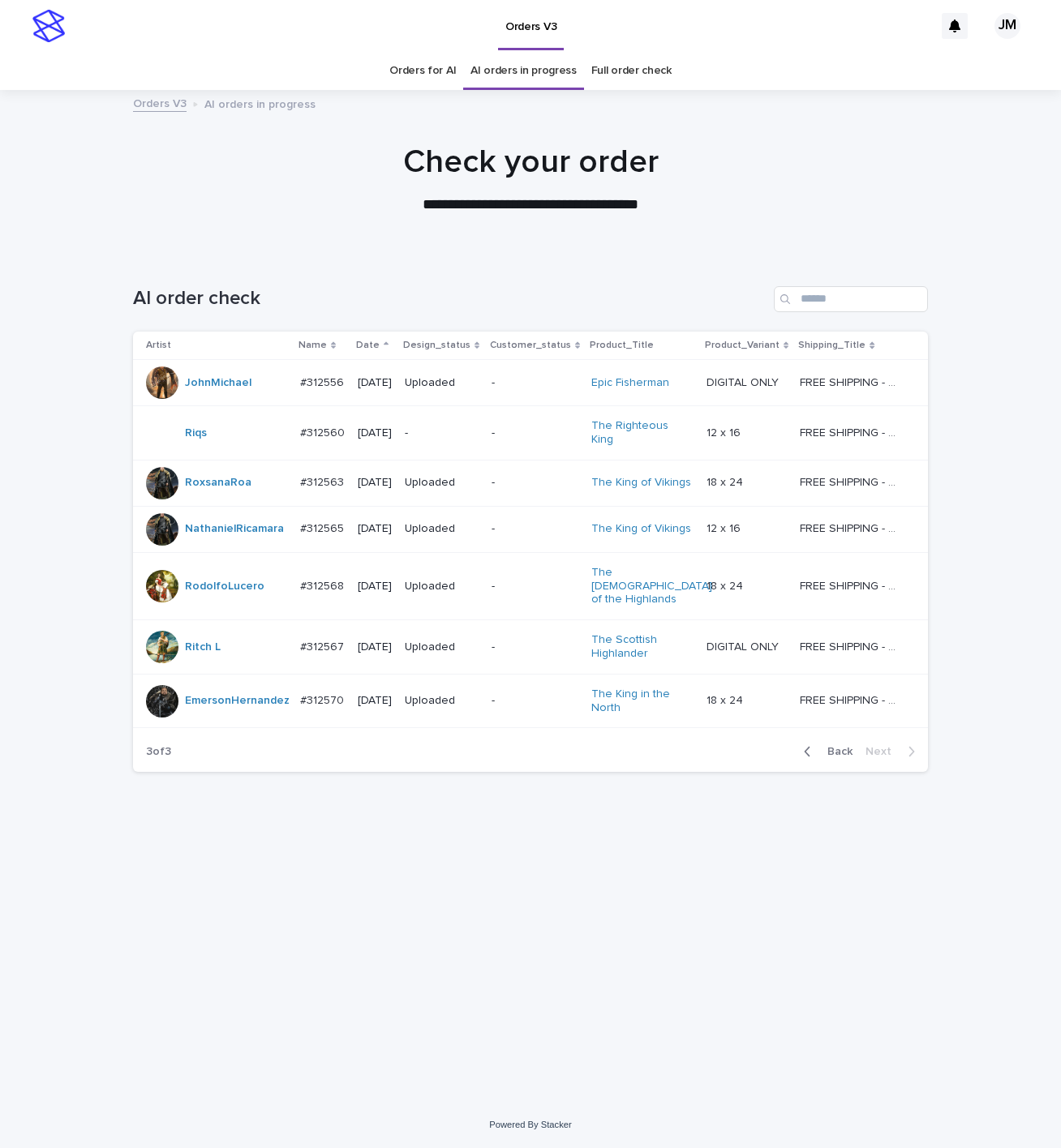
click at [407, 74] on link "Orders for AI" at bounding box center [423, 70] width 66 height 38
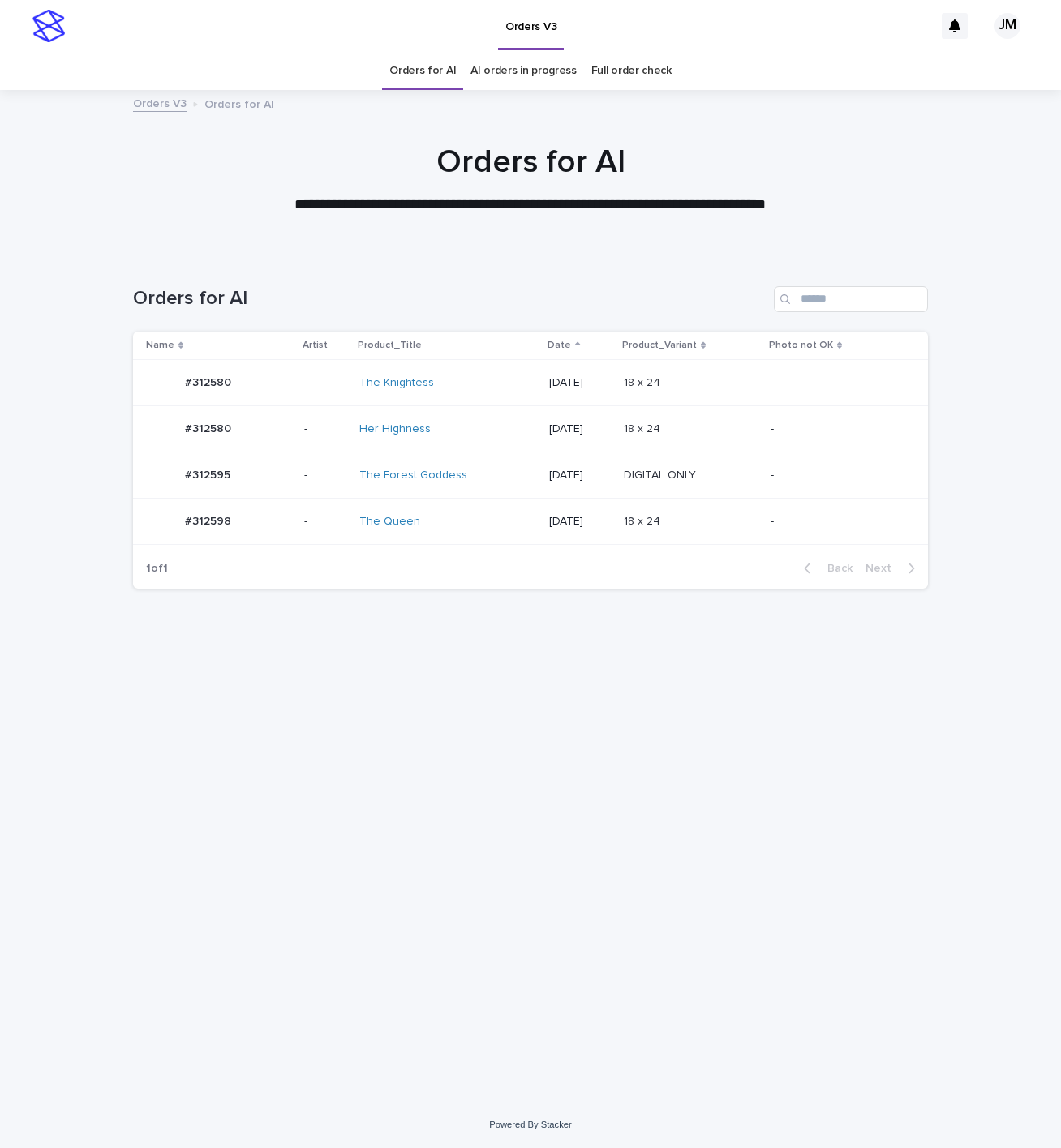
click at [453, 494] on td "The Forest Goddess" at bounding box center [448, 476] width 191 height 46
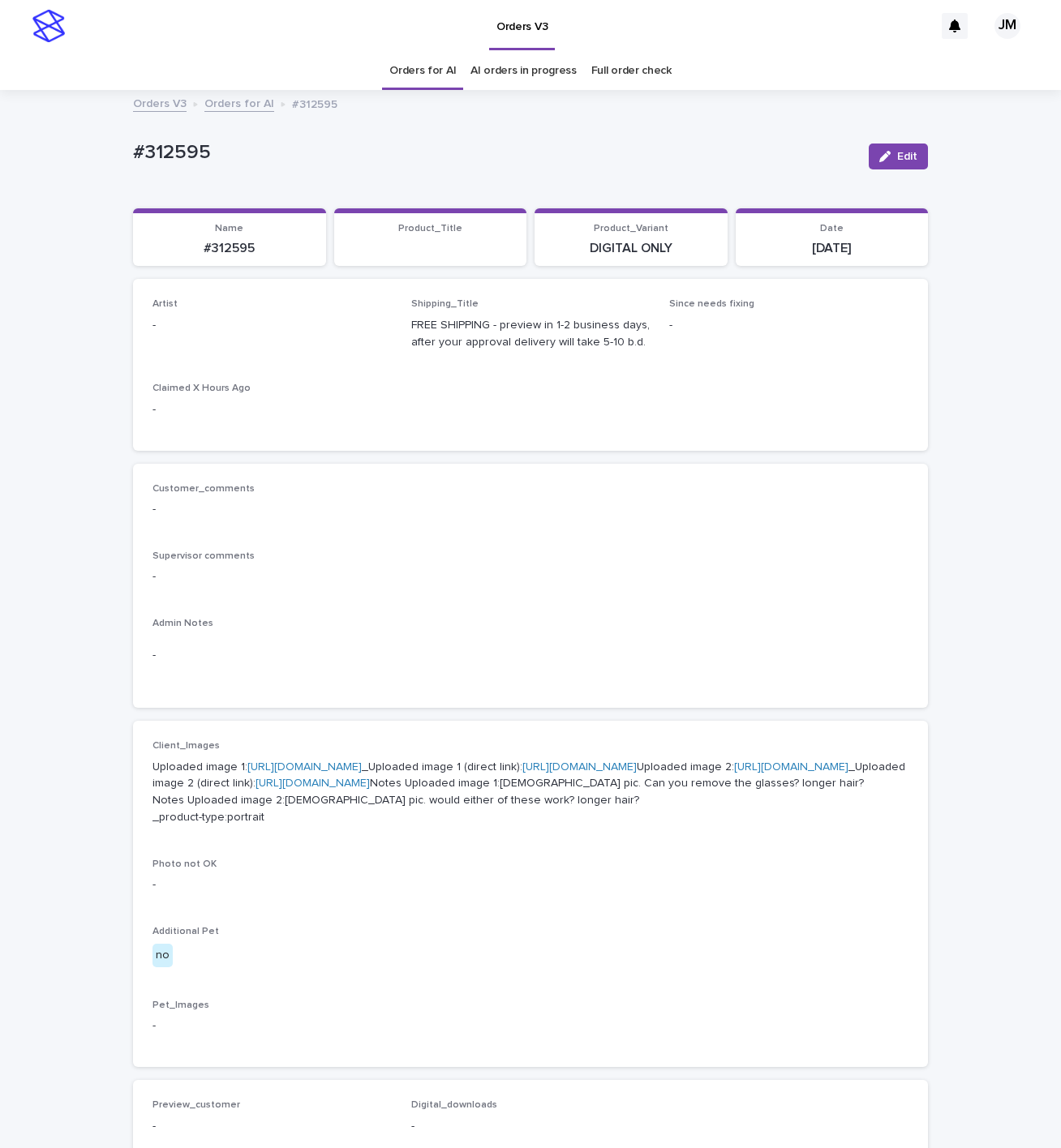
drag, startPoint x: 886, startPoint y: 152, endPoint x: 451, endPoint y: 275, distance: 452.1
click at [880, 151] on div "button" at bounding box center [888, 157] width 17 height 11
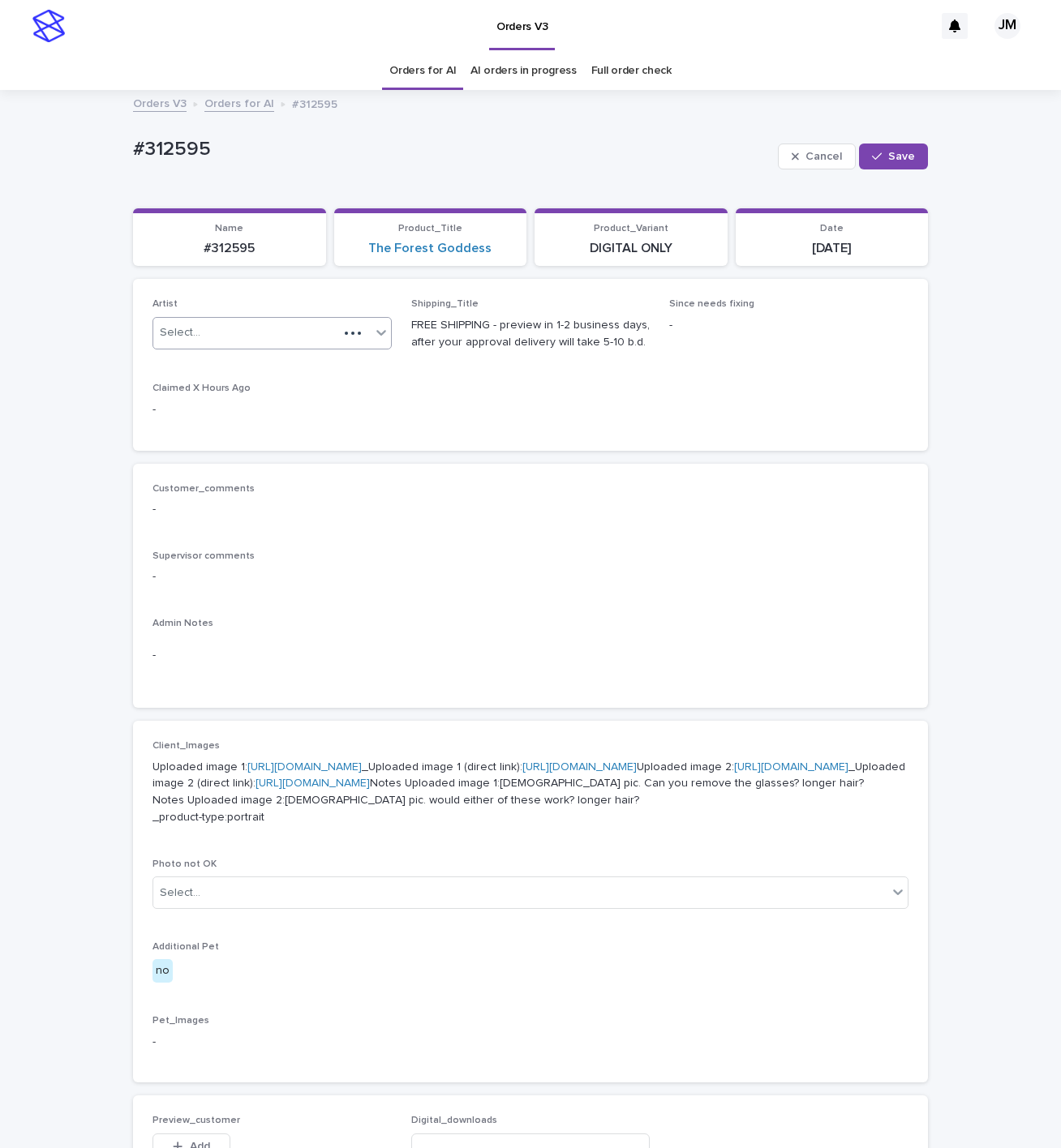
click at [237, 334] on div "Select..." at bounding box center [245, 332] width 185 height 27
type input "******"
click at [293, 355] on div "JohnMichael" at bounding box center [263, 365] width 238 height 29
click at [874, 149] on button "Save" at bounding box center [893, 157] width 69 height 26
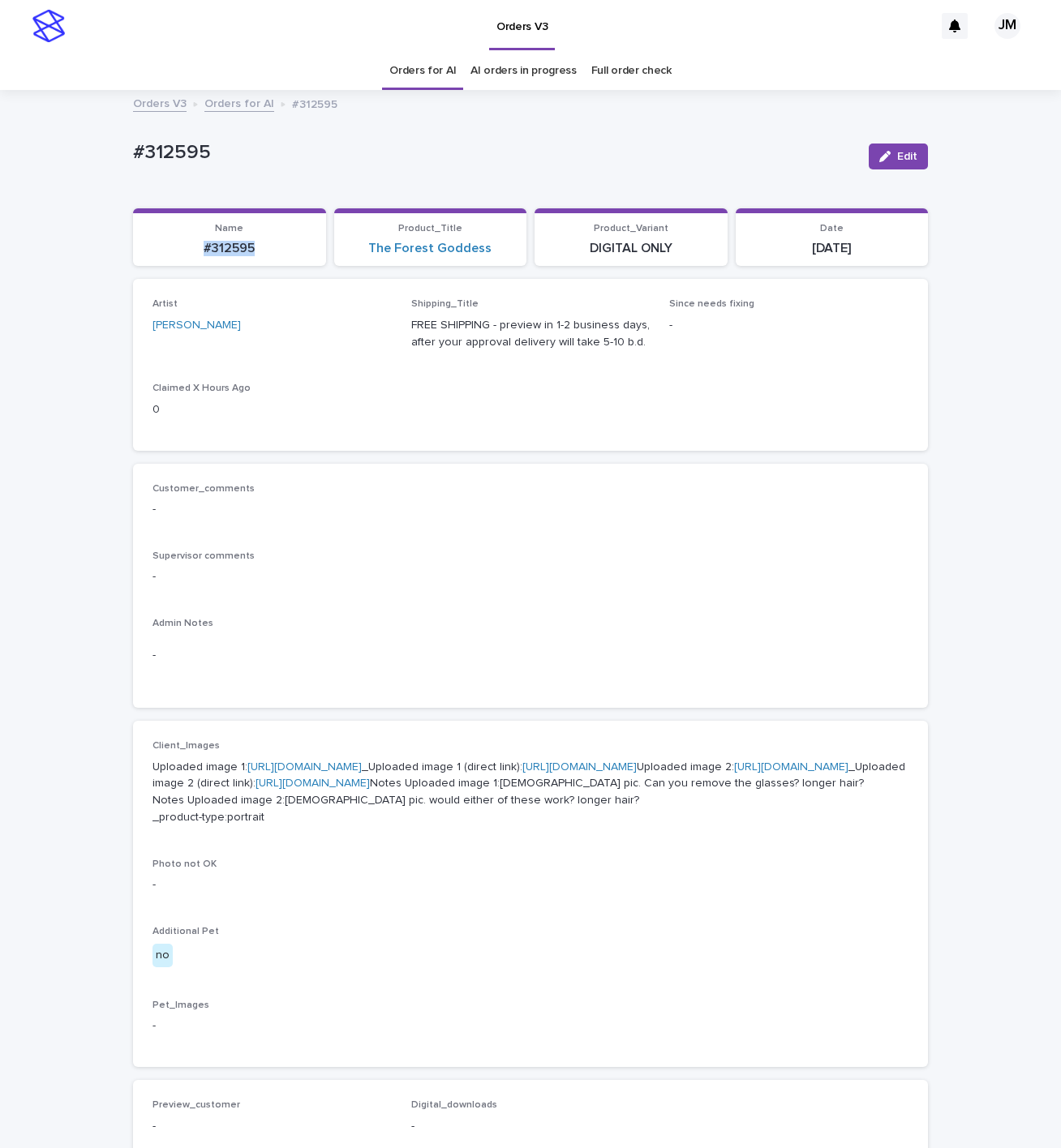
drag, startPoint x: 242, startPoint y: 249, endPoint x: 173, endPoint y: 265, distance: 70.8
click at [139, 266] on section "Name #312595" at bounding box center [229, 237] width 193 height 58
copy p "#312595"
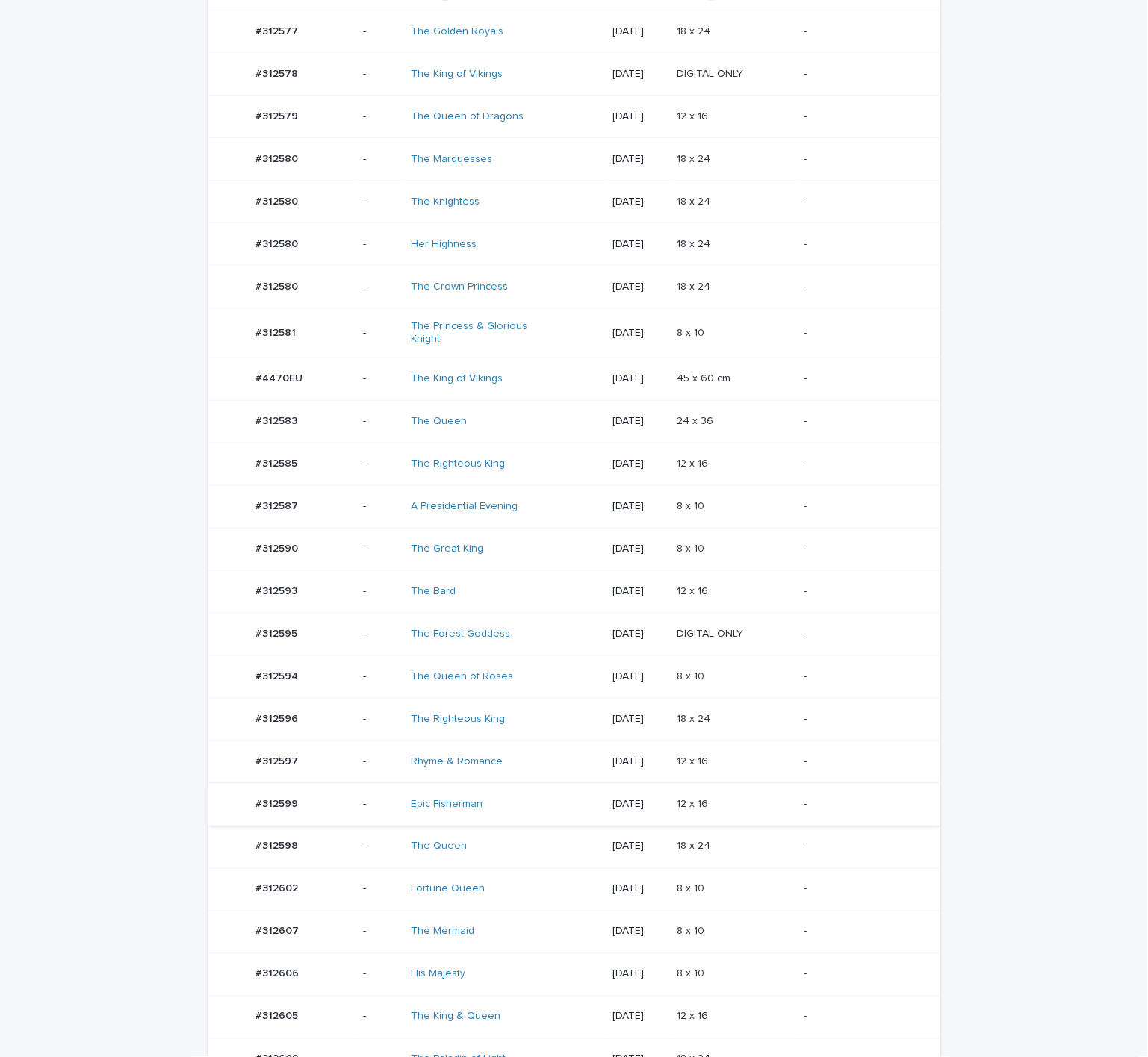
scroll to position [448, 0]
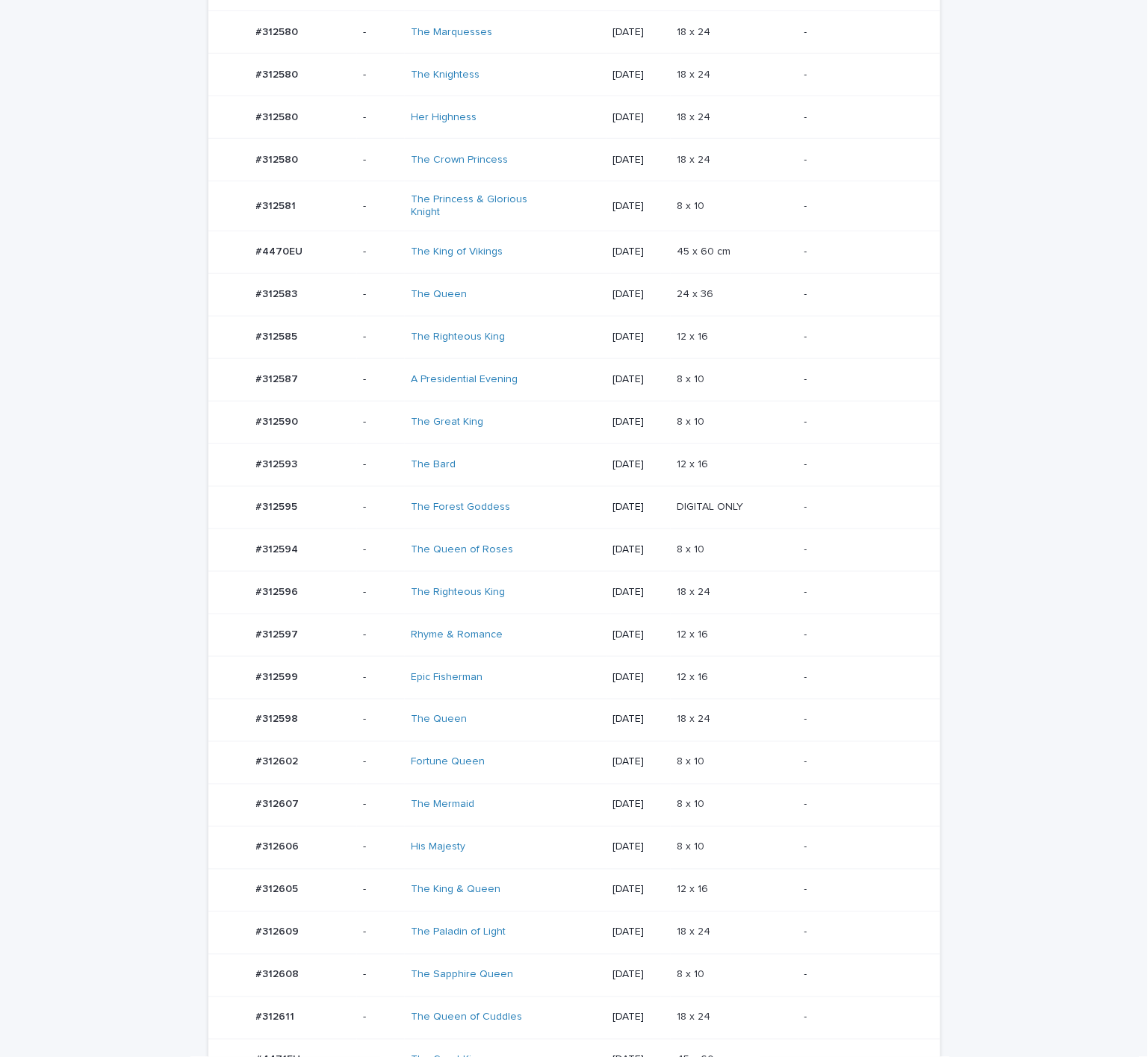
click at [522, 656] on td "Rhyme & Romance" at bounding box center [505, 635] width 202 height 42
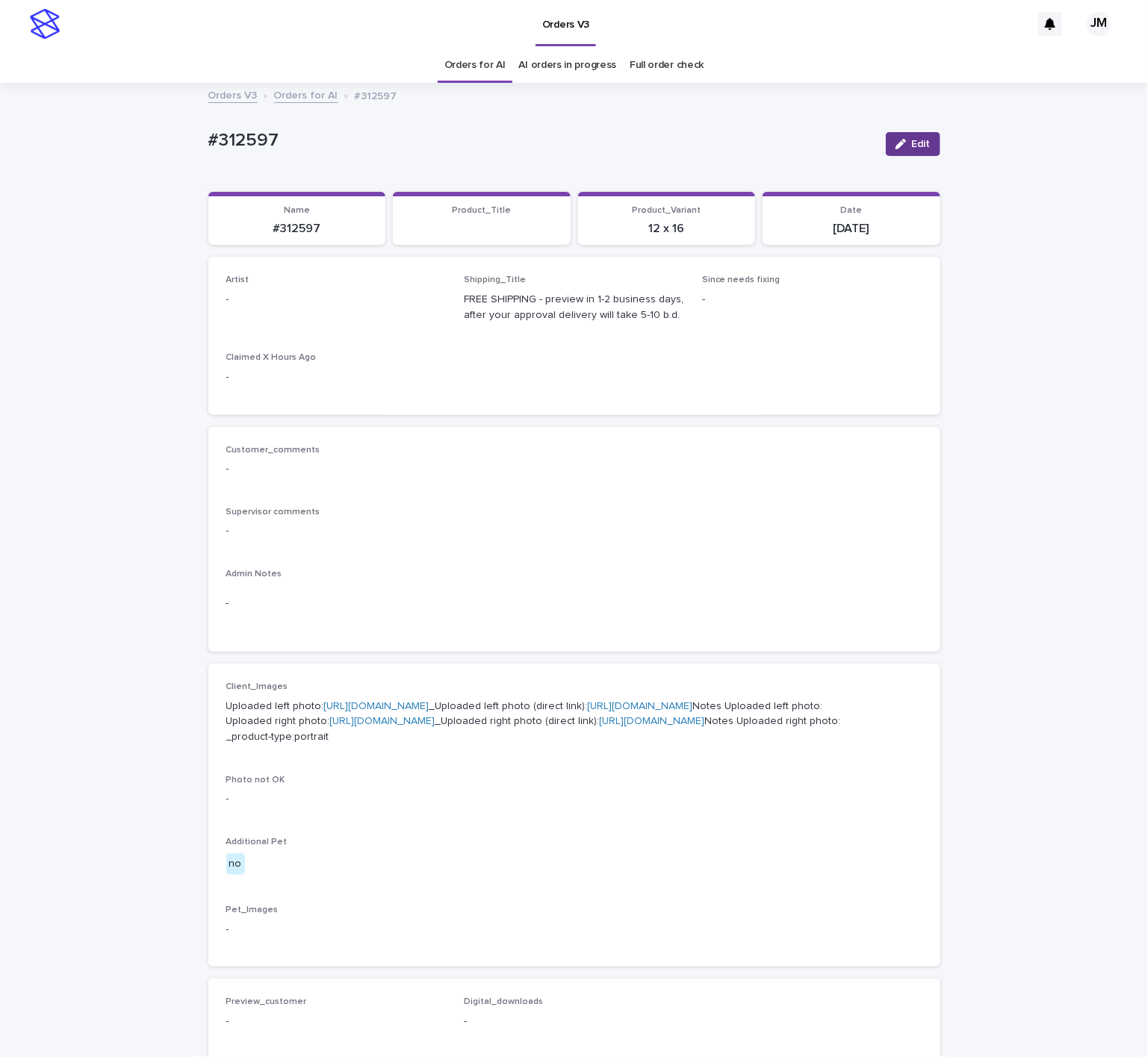
drag, startPoint x: 910, startPoint y: 132, endPoint x: 570, endPoint y: 244, distance: 358.0
click at [910, 135] on button "Edit" at bounding box center [913, 144] width 54 height 24
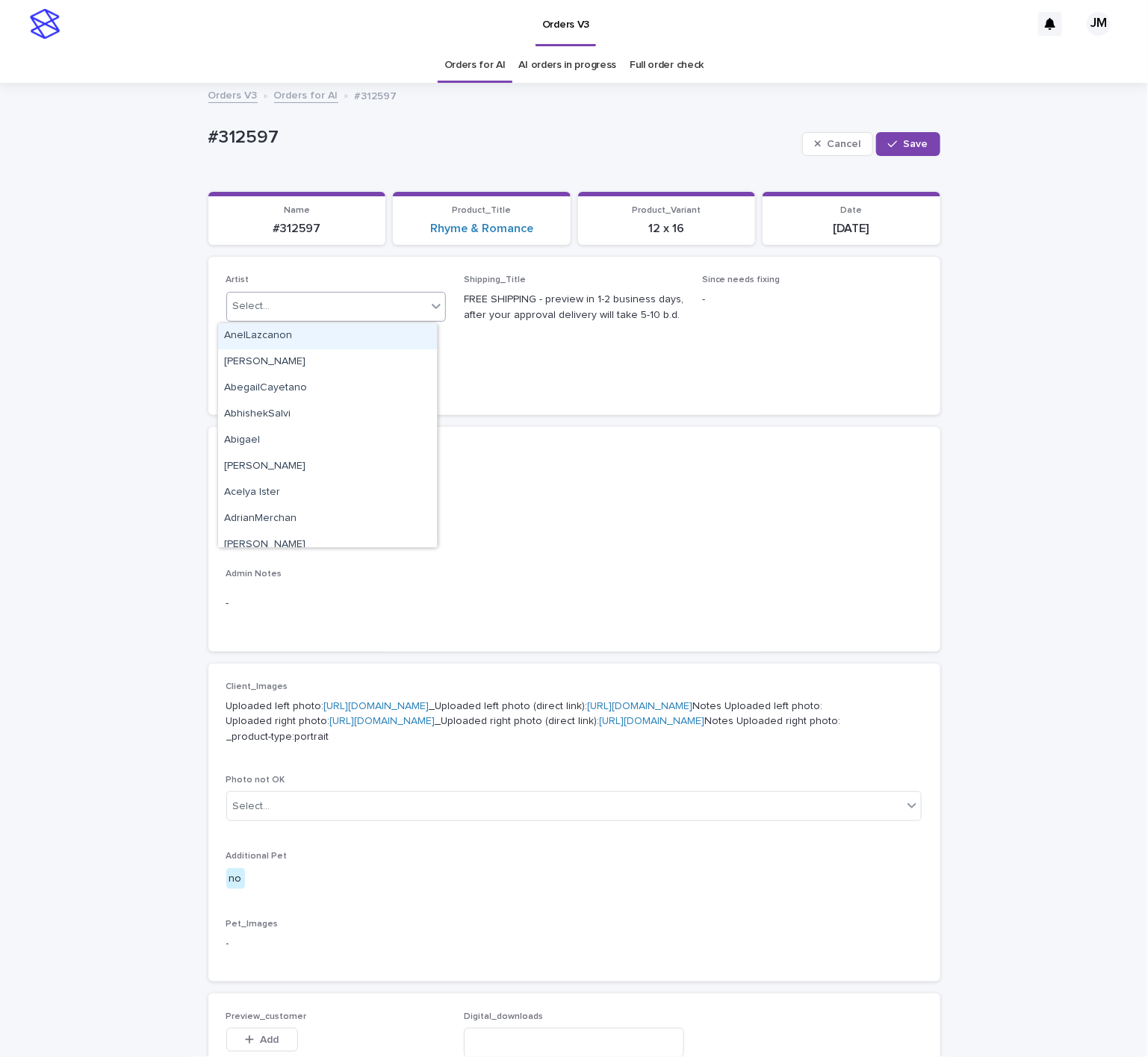
click at [337, 303] on div "Select..." at bounding box center [327, 306] width 200 height 25
type input "******"
click at [307, 345] on div "JohnMichael" at bounding box center [327, 336] width 219 height 26
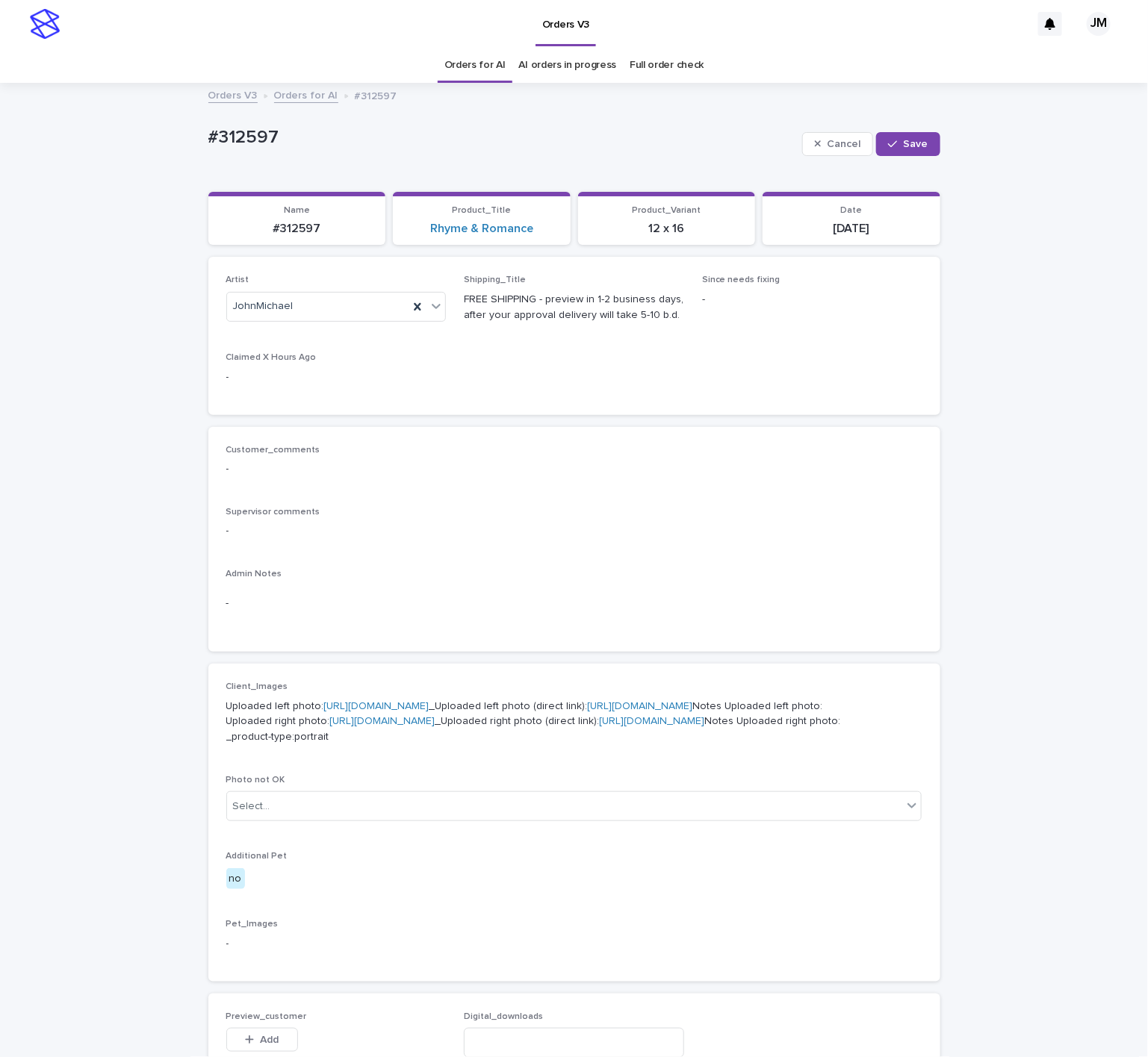
drag, startPoint x: 921, startPoint y: 155, endPoint x: 1043, endPoint y: 498, distance: 364.1
click at [917, 158] on div "Cancel Save" at bounding box center [871, 144] width 138 height 59
click at [901, 151] on button "Save" at bounding box center [907, 144] width 64 height 24
drag, startPoint x: 266, startPoint y: 237, endPoint x: 213, endPoint y: 242, distance: 53.2
click at [213, 242] on section "Name #312597" at bounding box center [298, 218] width 178 height 53
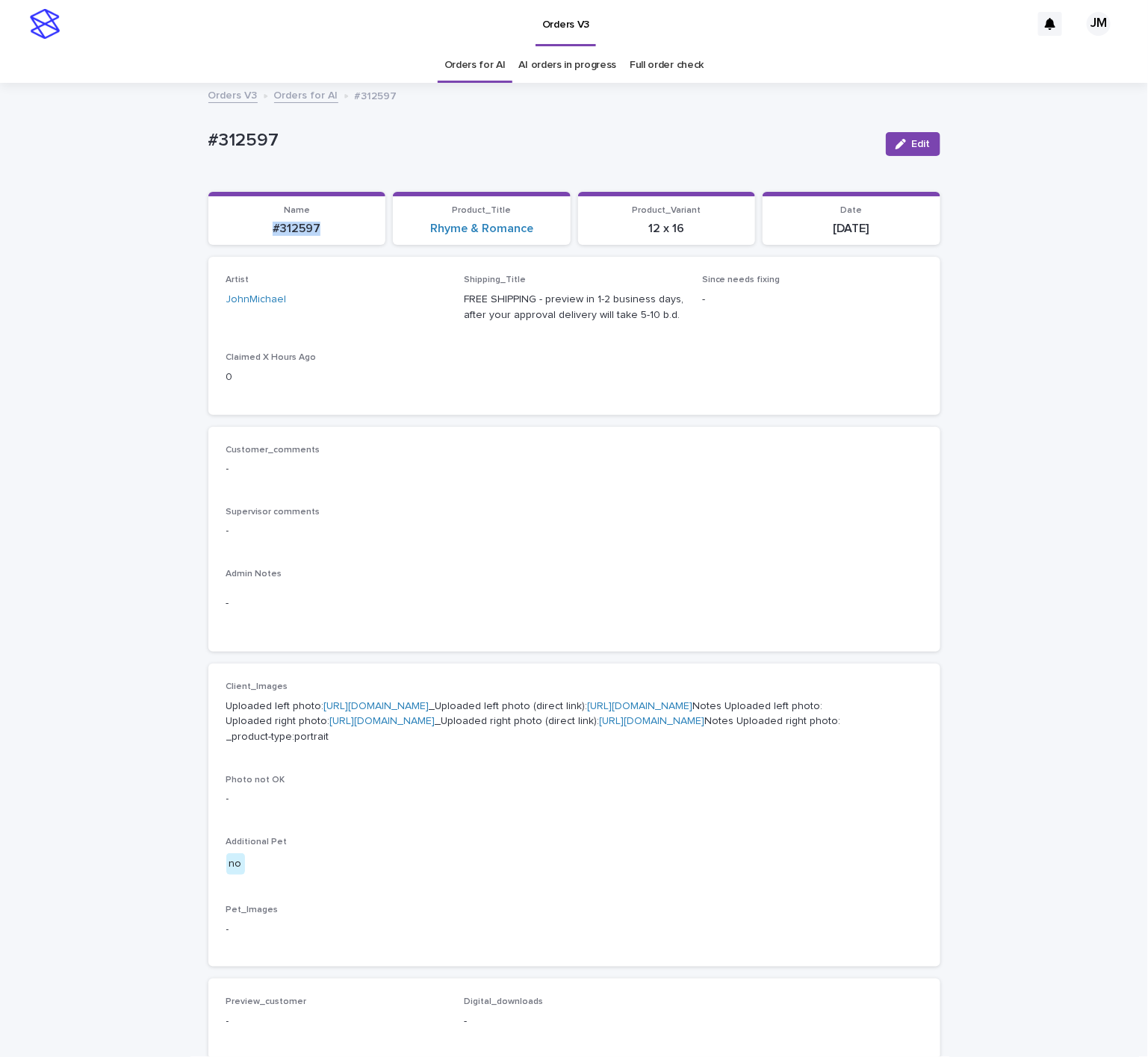
copy p "#312597"
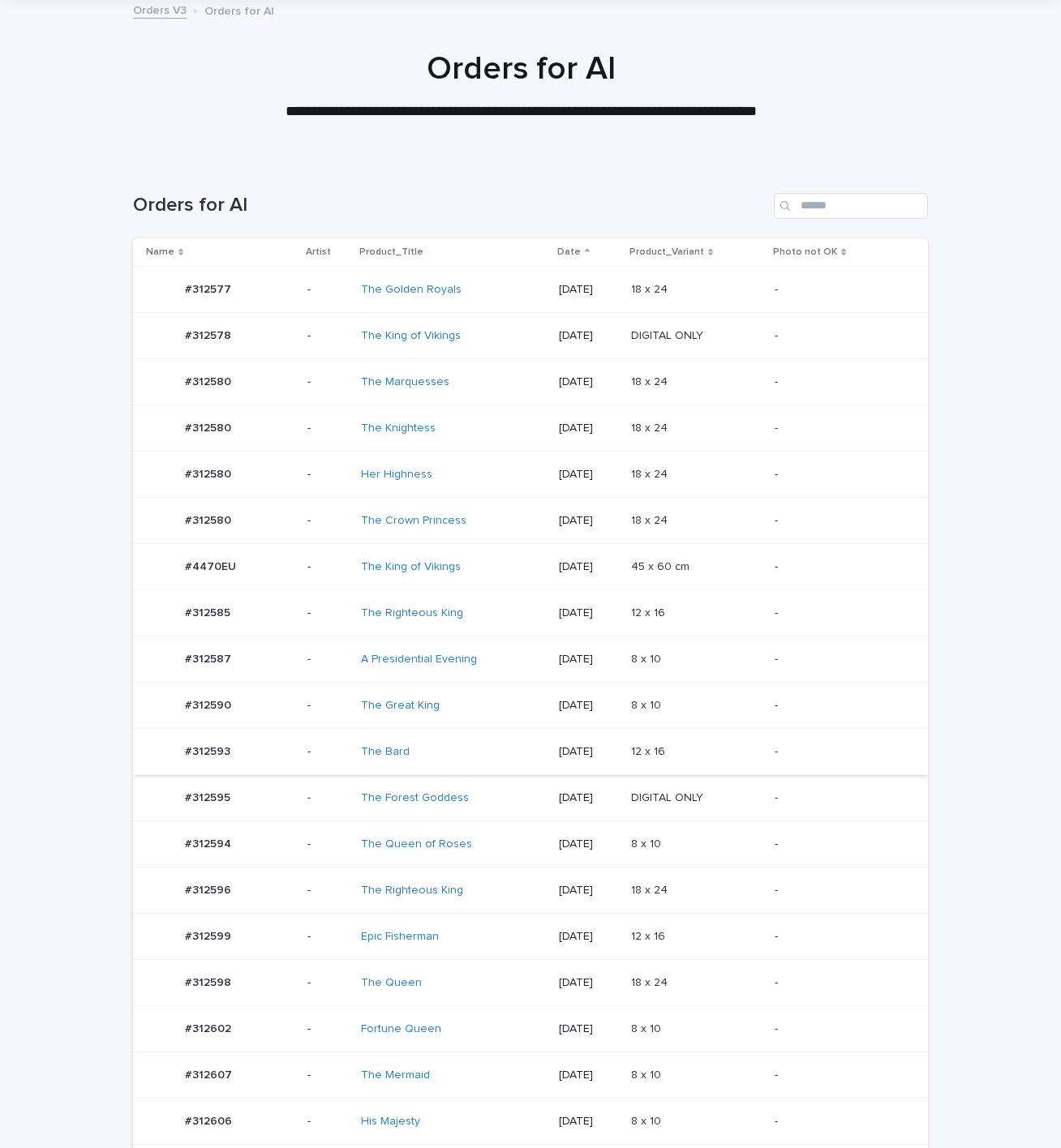
scroll to position [122, 0]
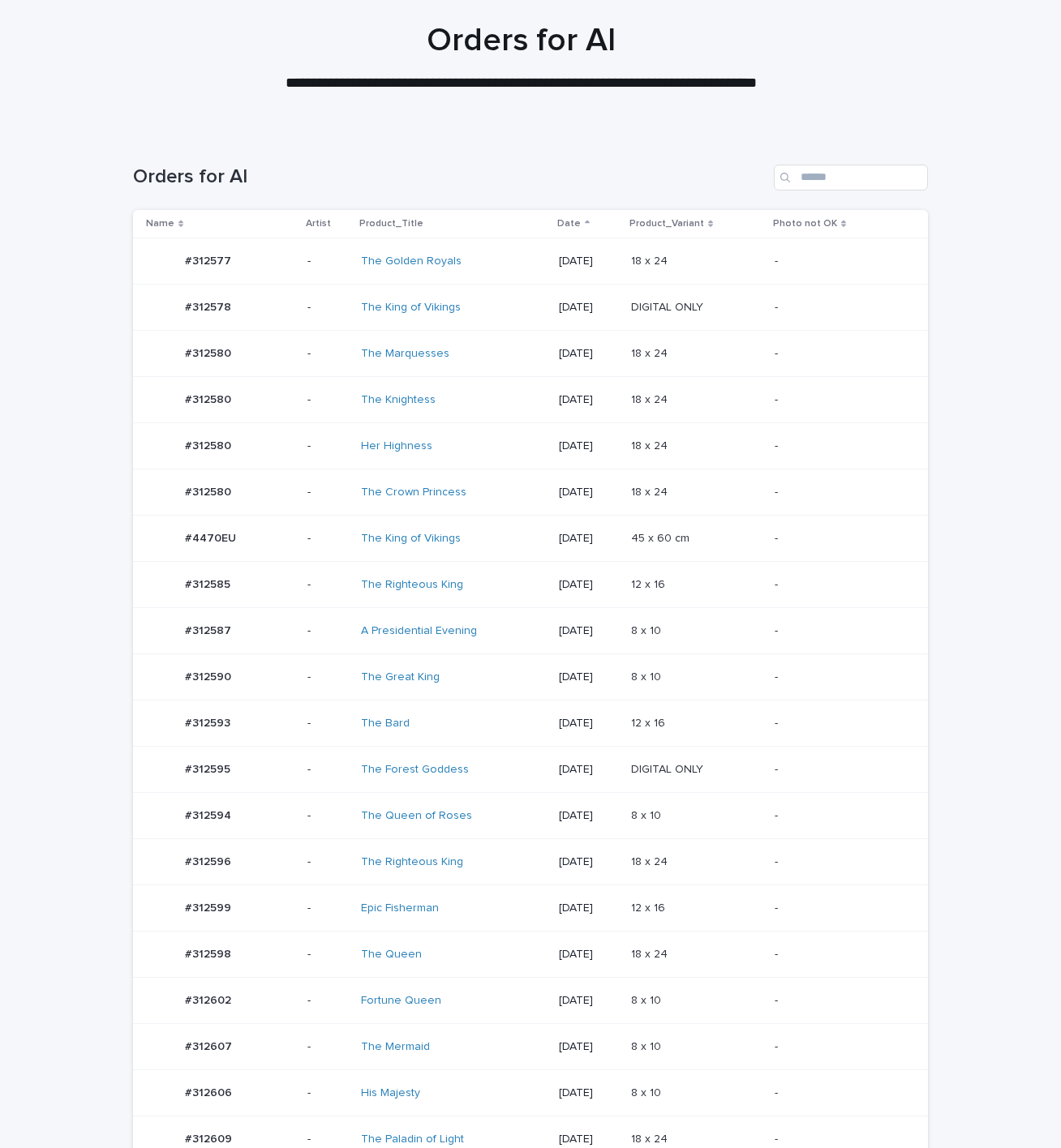
click at [463, 737] on div "The Bard" at bounding box center [453, 724] width 185 height 27
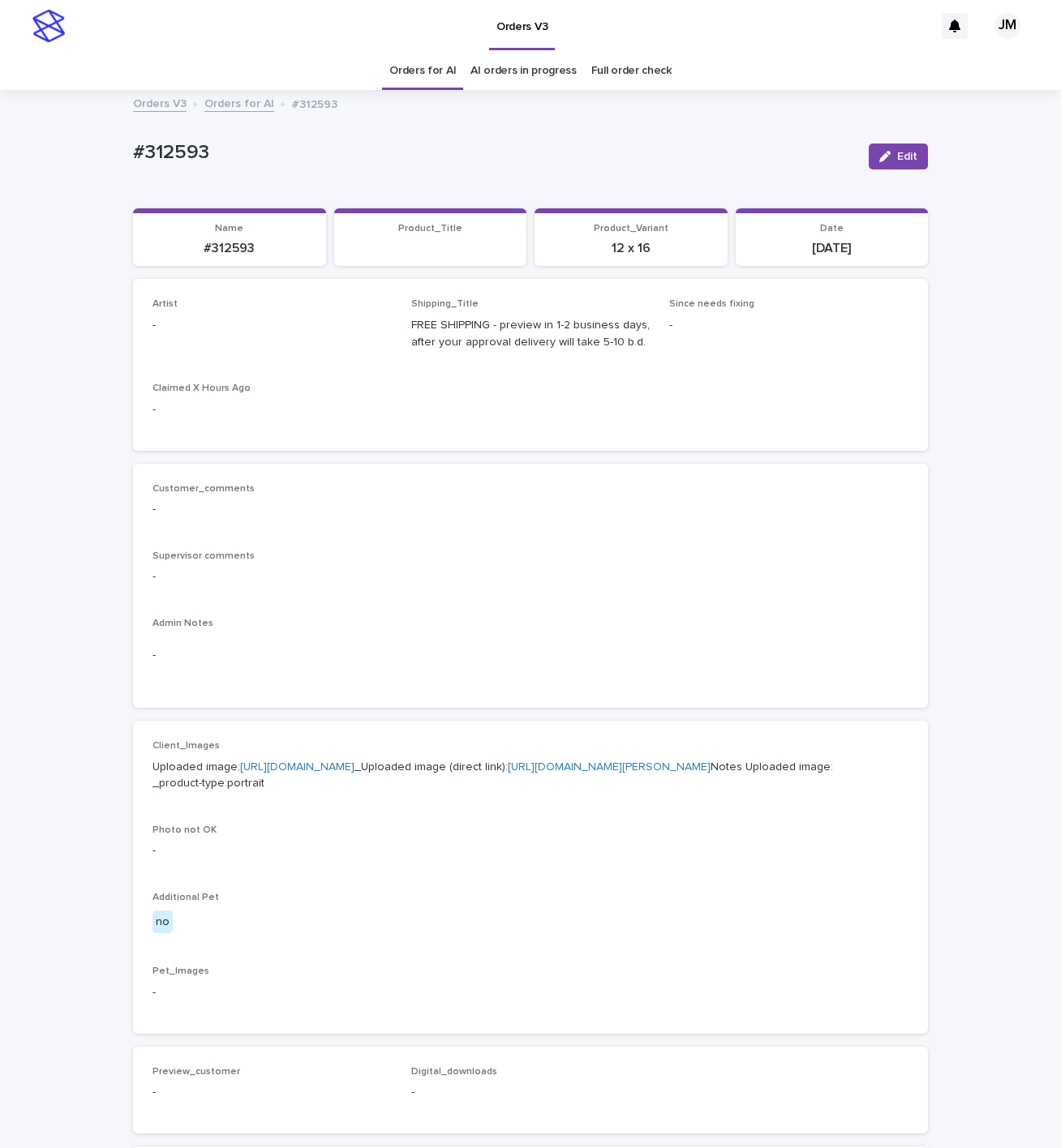
click at [898, 156] on span "Edit" at bounding box center [907, 157] width 20 height 11
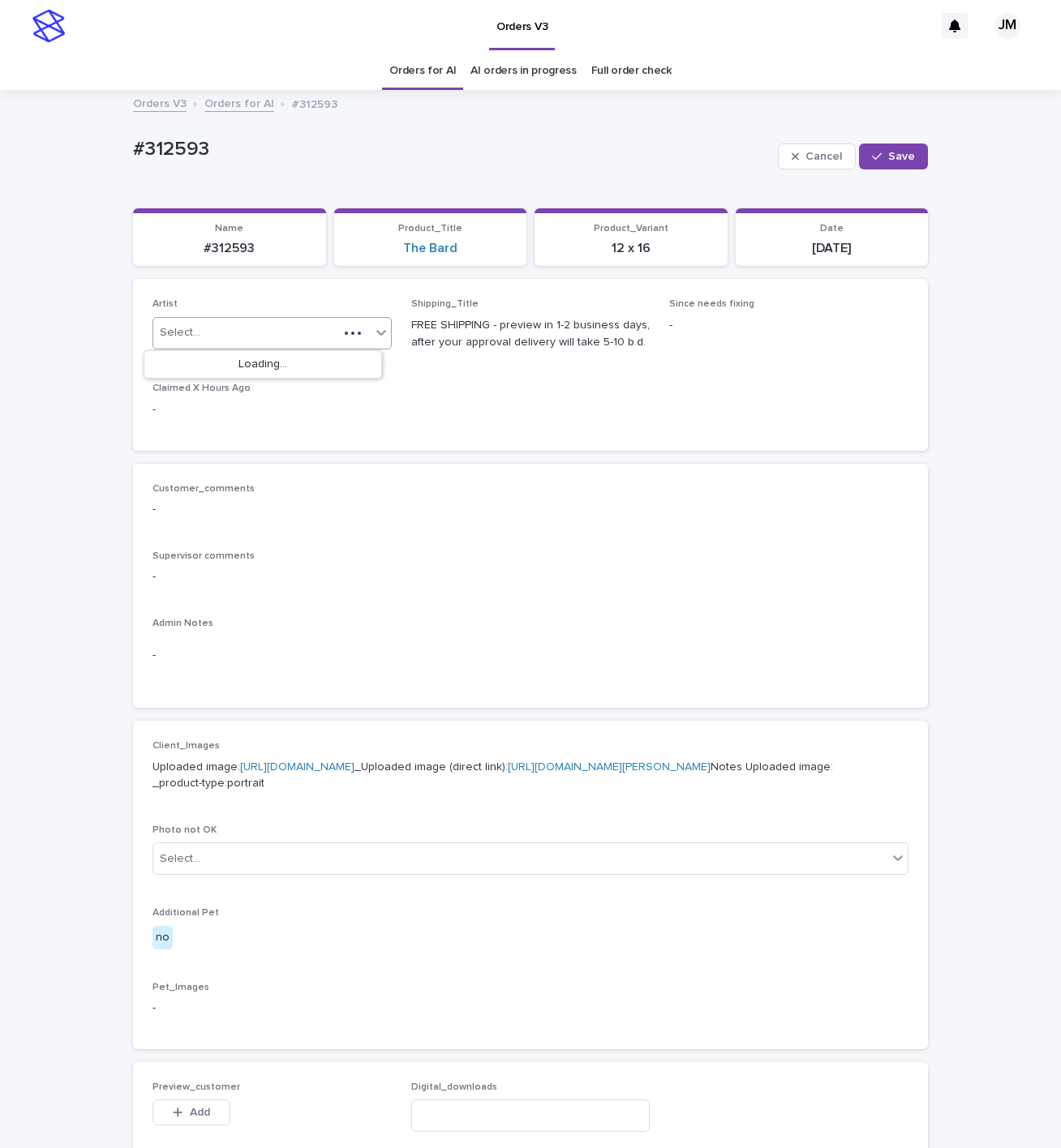
click at [236, 329] on div "Select..." at bounding box center [245, 332] width 185 height 27
type input "******"
click at [242, 368] on div "JohnMichael" at bounding box center [263, 365] width 238 height 29
click at [874, 153] on icon "button" at bounding box center [877, 157] width 10 height 11
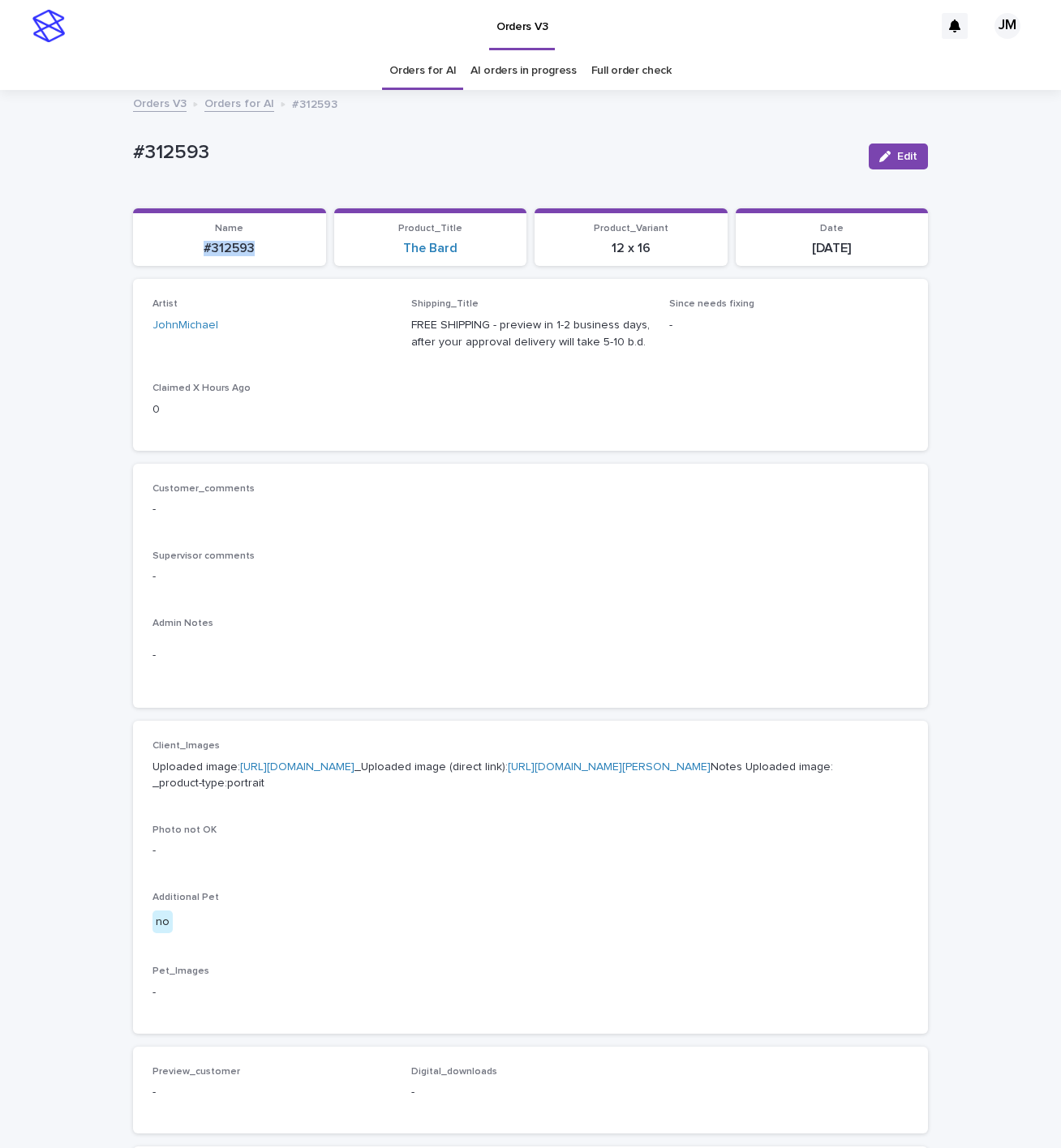
drag, startPoint x: 262, startPoint y: 249, endPoint x: 197, endPoint y: 250, distance: 65.0
click at [161, 258] on section "Name #312593" at bounding box center [229, 237] width 193 height 58
copy p "#312593"
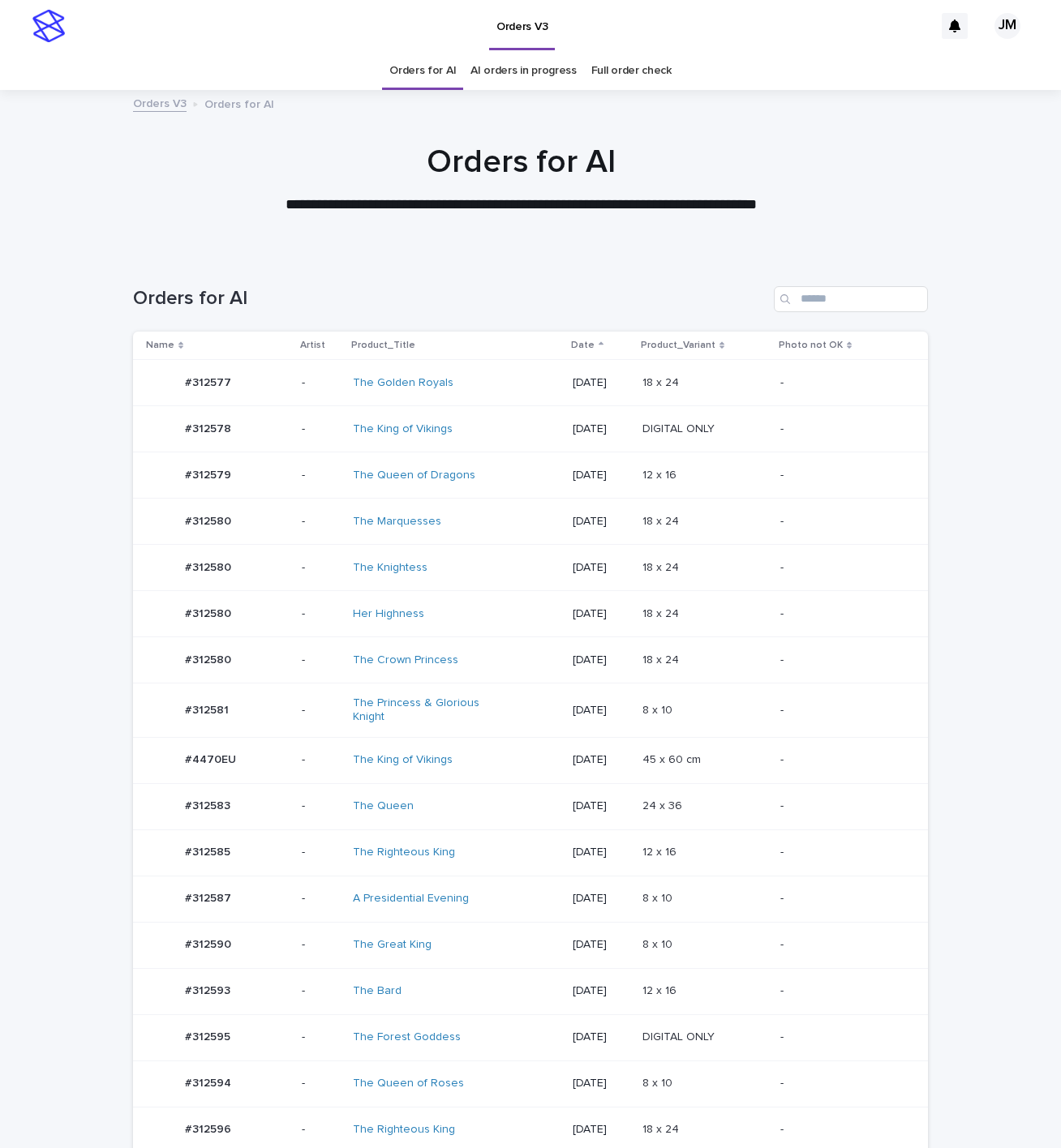
click at [493, 944] on div "The Great King" at bounding box center [456, 945] width 206 height 27
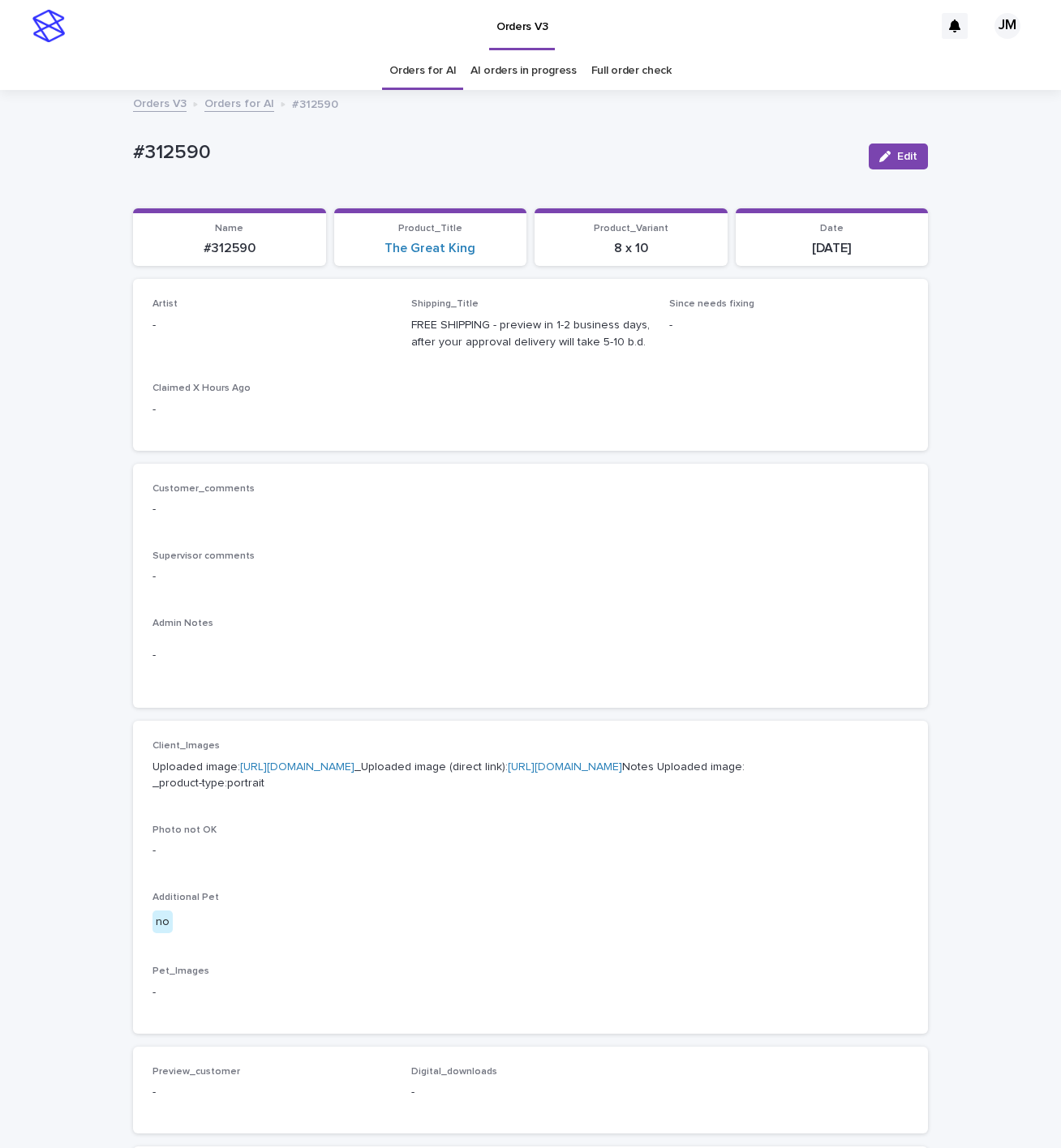
drag, startPoint x: 884, startPoint y: 152, endPoint x: 262, endPoint y: 389, distance: 665.6
click at [883, 153] on div "button" at bounding box center [888, 157] width 17 height 11
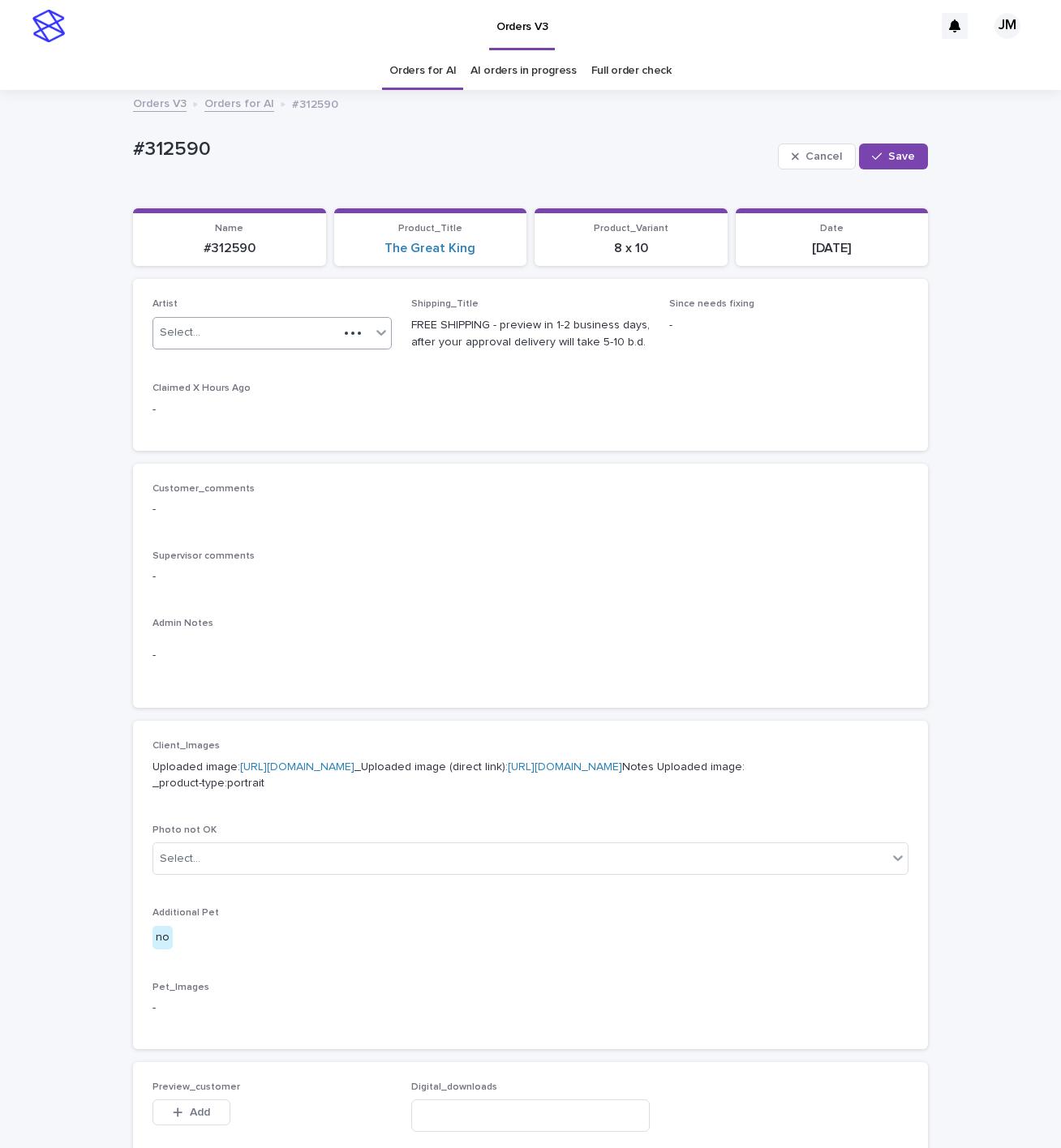
click at [231, 330] on div "Select..." at bounding box center [245, 332] width 185 height 27
type input "******"
drag, startPoint x: 280, startPoint y: 361, endPoint x: 281, endPoint y: 371, distance: 10.0
click at [281, 370] on div "JohnMichael" at bounding box center [263, 365] width 238 height 29
drag, startPoint x: 896, startPoint y: 163, endPoint x: 696, endPoint y: 1, distance: 257.4
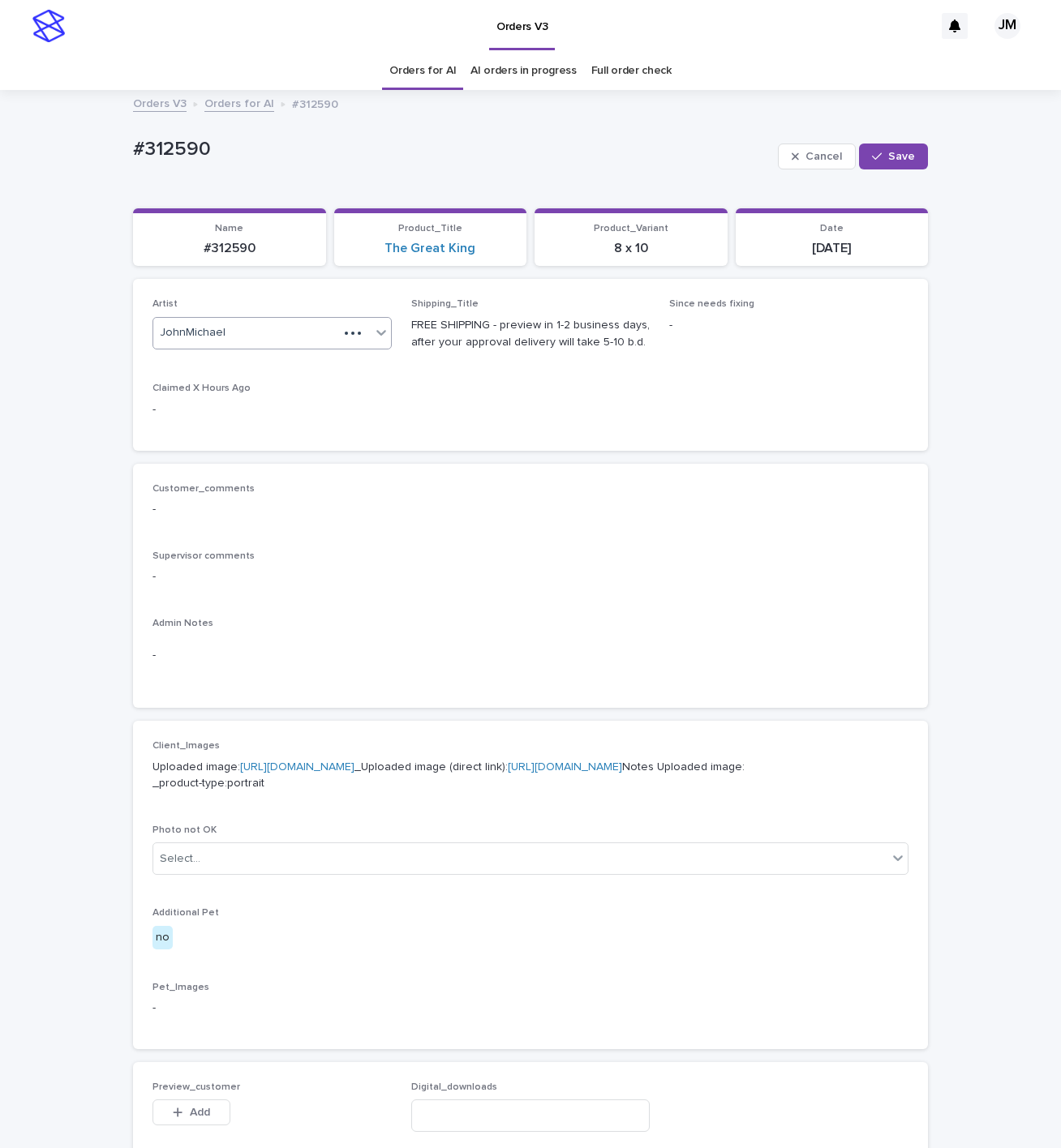
click at [896, 158] on button "Save" at bounding box center [893, 157] width 69 height 26
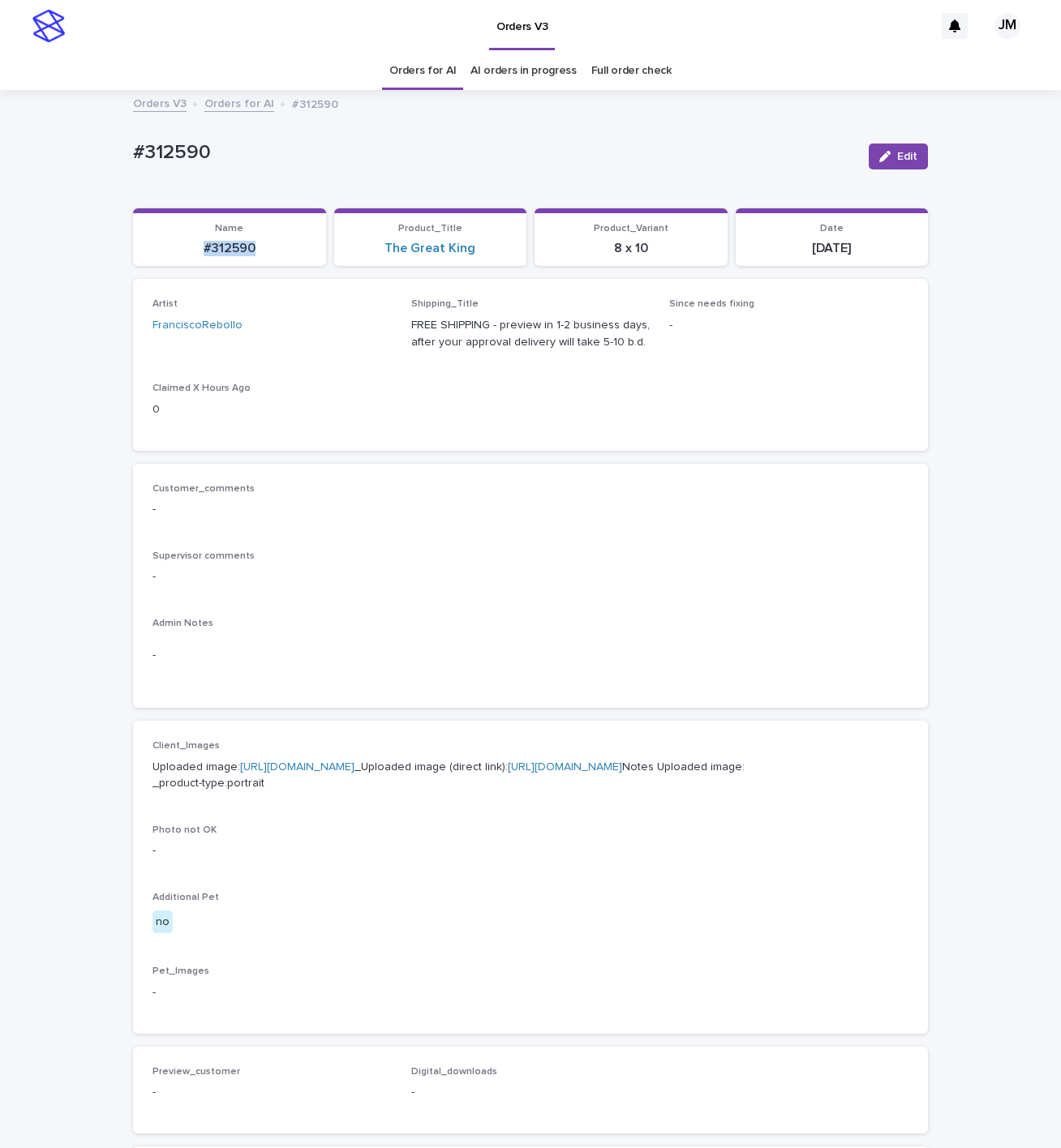
drag, startPoint x: 269, startPoint y: 243, endPoint x: 207, endPoint y: 254, distance: 63.0
click at [168, 261] on section "Name #312590" at bounding box center [229, 237] width 193 height 58
copy p "#312590"
drag, startPoint x: 882, startPoint y: 158, endPoint x: 521, endPoint y: 204, distance: 363.9
click at [882, 158] on div "button" at bounding box center [888, 157] width 17 height 11
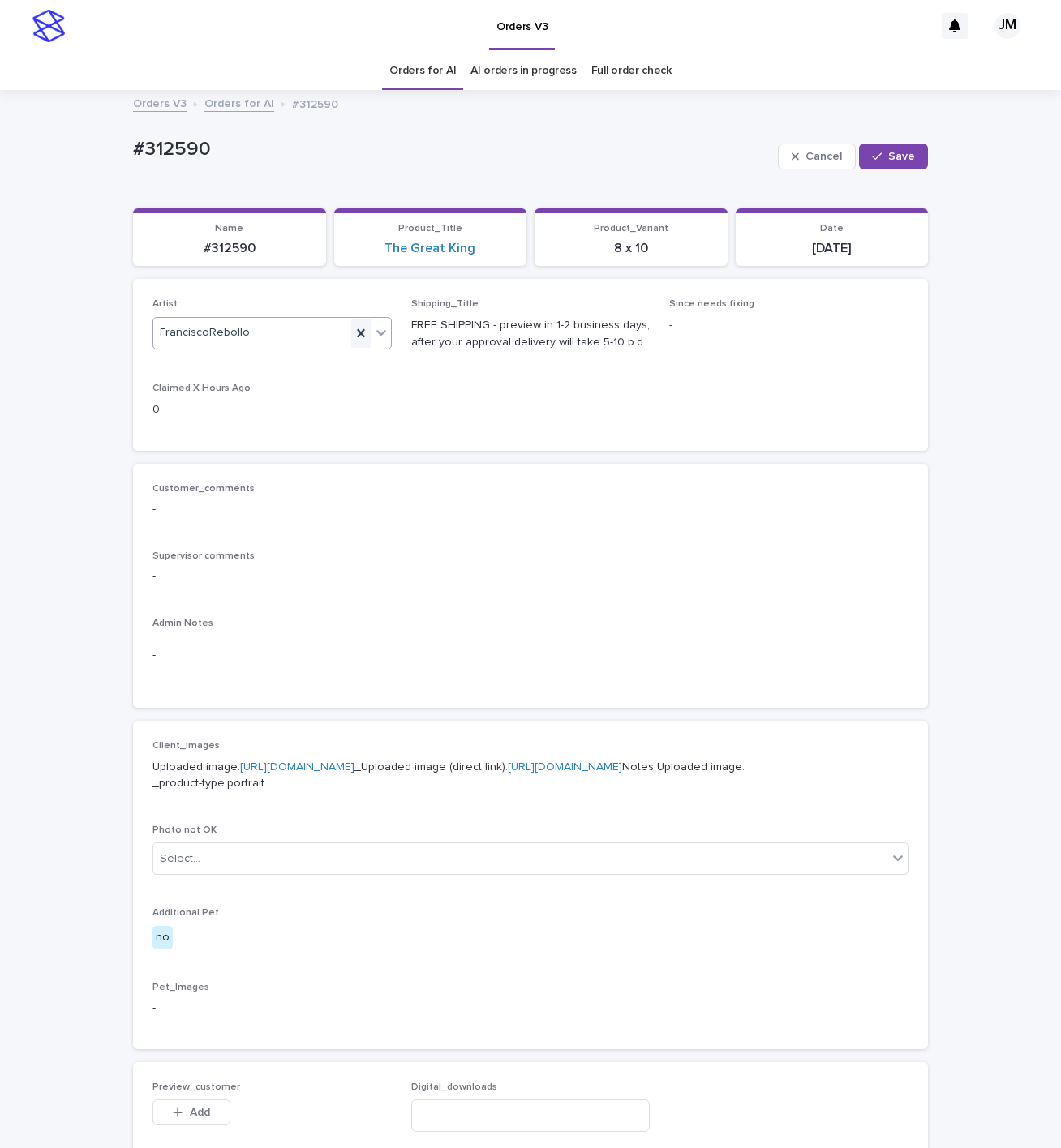
click at [353, 330] on icon at bounding box center [361, 333] width 17 height 17
type input "*****"
click at [241, 388] on div "JohnMichael" at bounding box center [263, 393] width 238 height 29
click at [882, 166] on button "Save" at bounding box center [893, 157] width 69 height 26
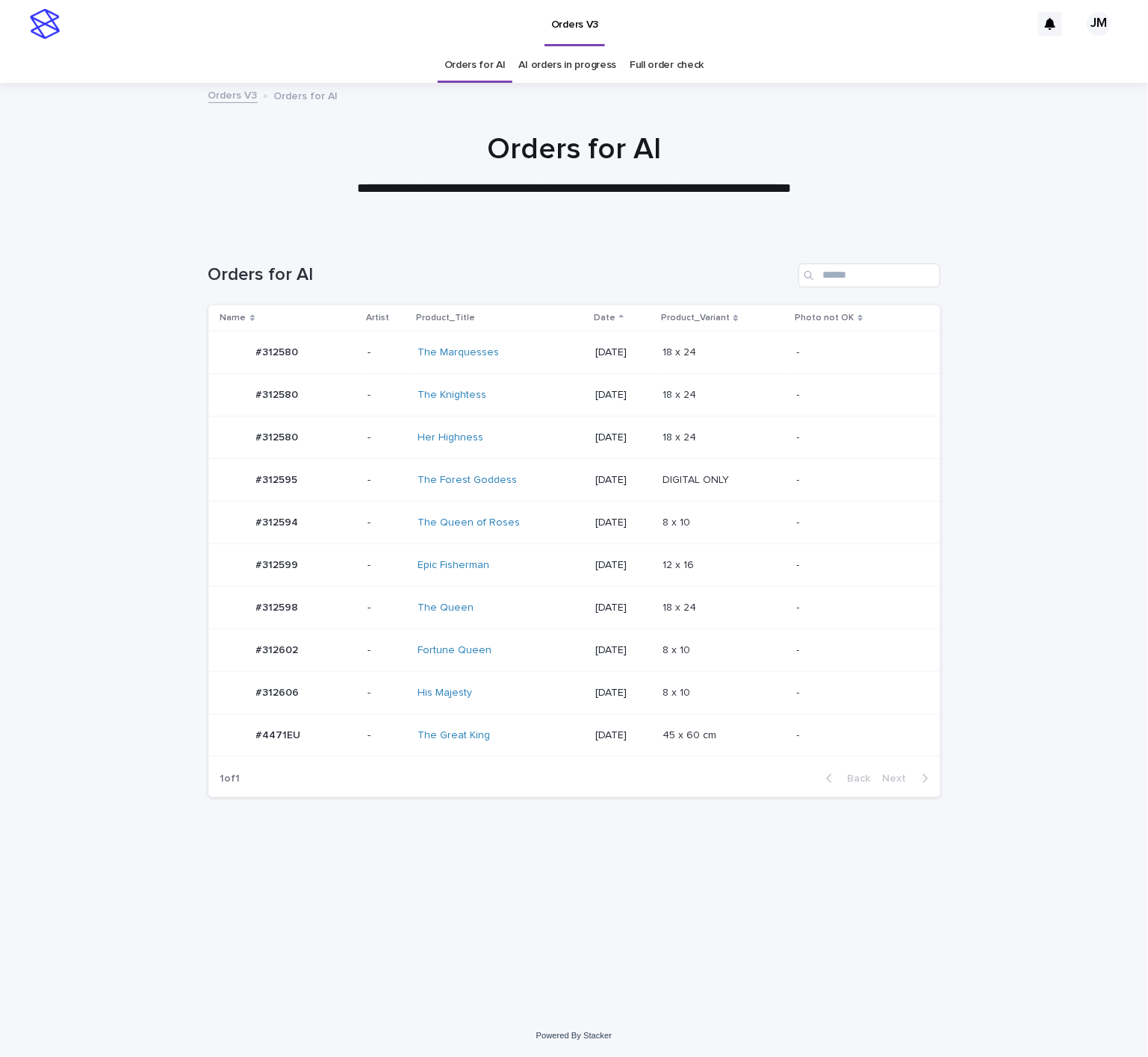
click at [532, 603] on div "The Queen" at bounding box center [500, 608] width 166 height 25
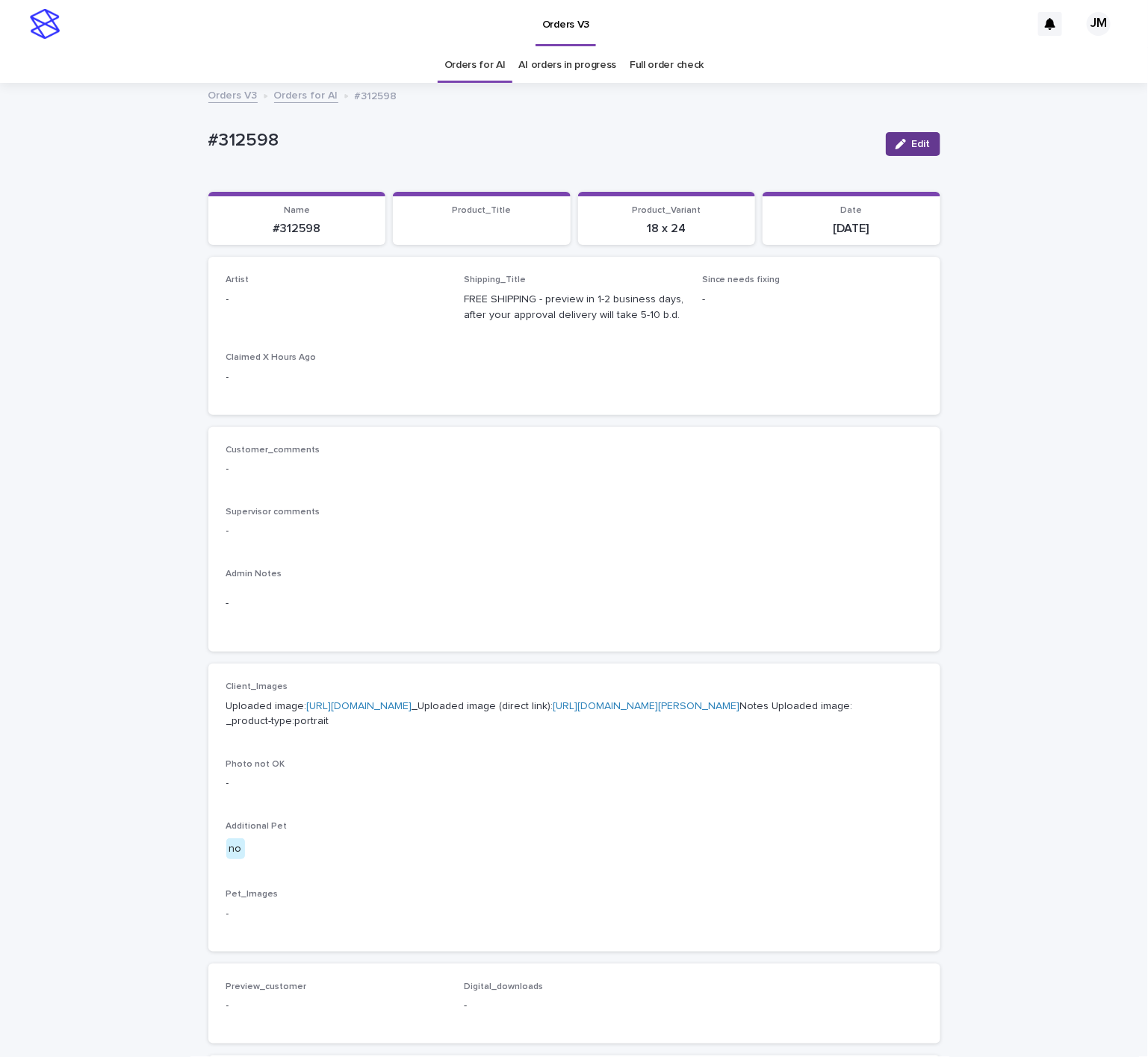
click at [913, 143] on span "Edit" at bounding box center [922, 144] width 19 height 10
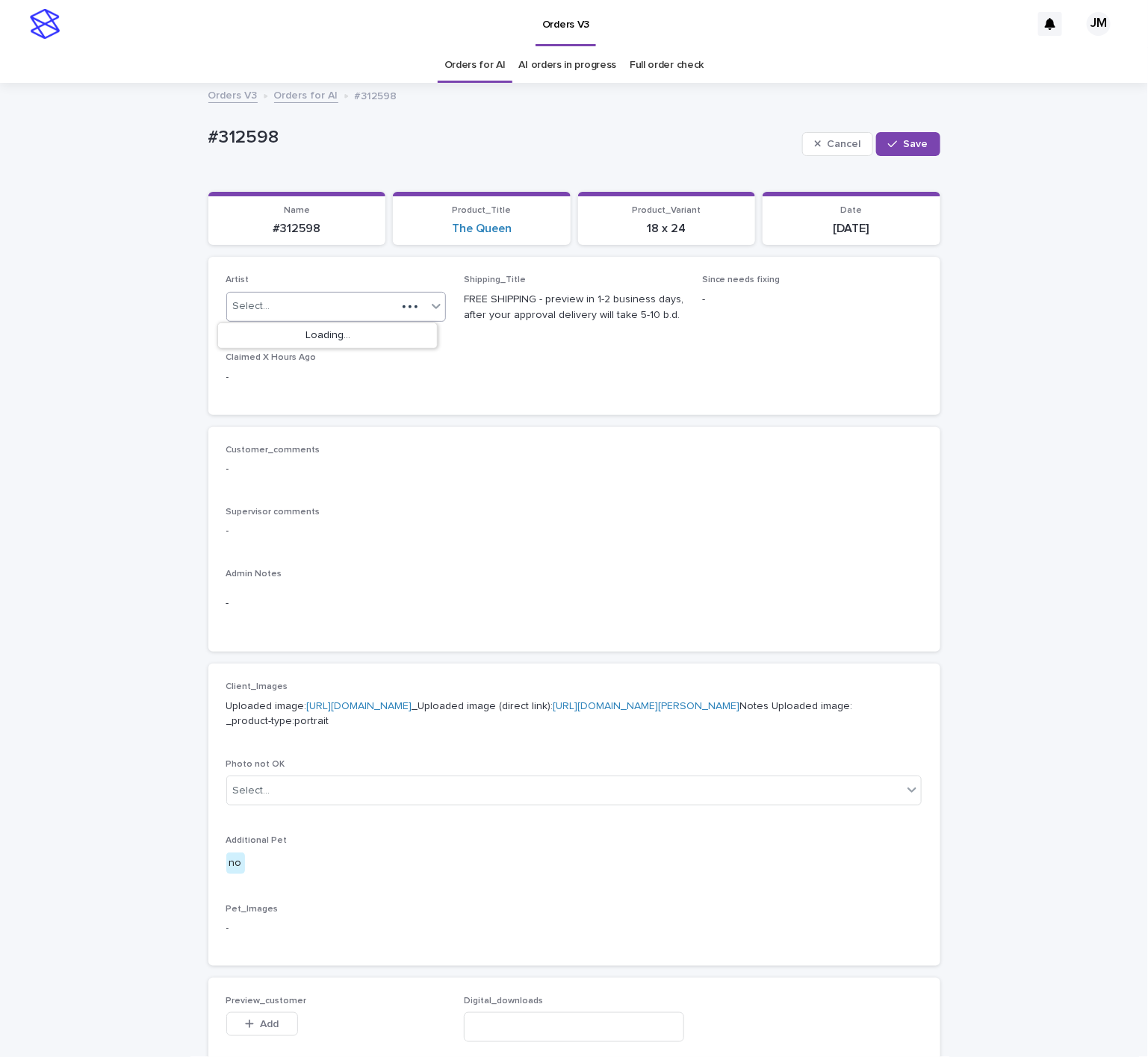
click at [242, 307] on div "Select..." at bounding box center [252, 306] width 37 height 15
type input "******"
click at [254, 342] on div "JohnMichael" at bounding box center [327, 336] width 219 height 26
click at [876, 141] on button "Save" at bounding box center [907, 144] width 64 height 24
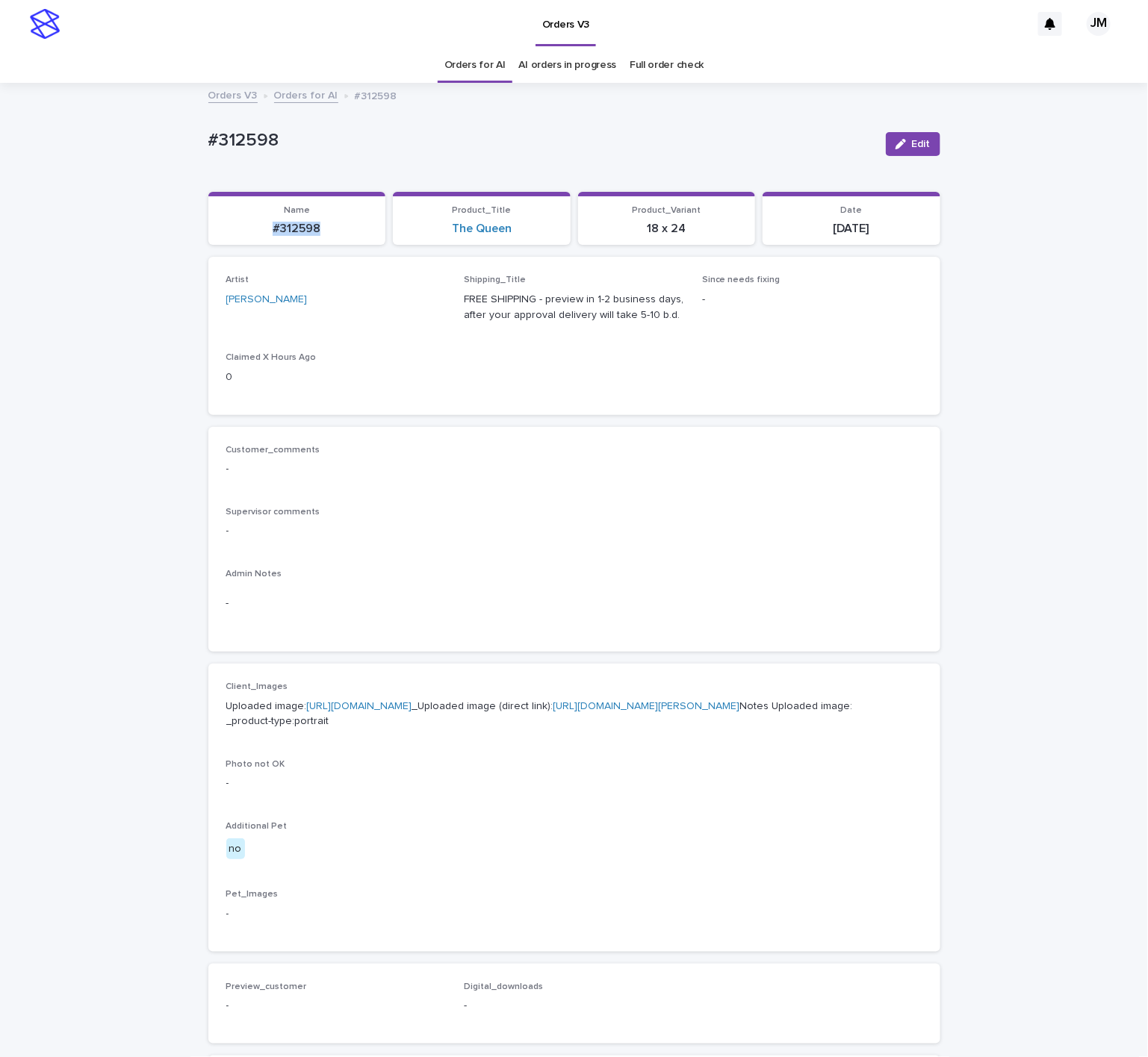
drag, startPoint x: 332, startPoint y: 249, endPoint x: 231, endPoint y: 240, distance: 101.4
click at [231, 240] on div "Loading... Saving… Name #312598 Product_Title The Queen Product_Variant 18 x 24…" at bounding box center [574, 225] width 732 height 66
copy p "#312598"
click at [917, 146] on span "Edit" at bounding box center [922, 144] width 19 height 10
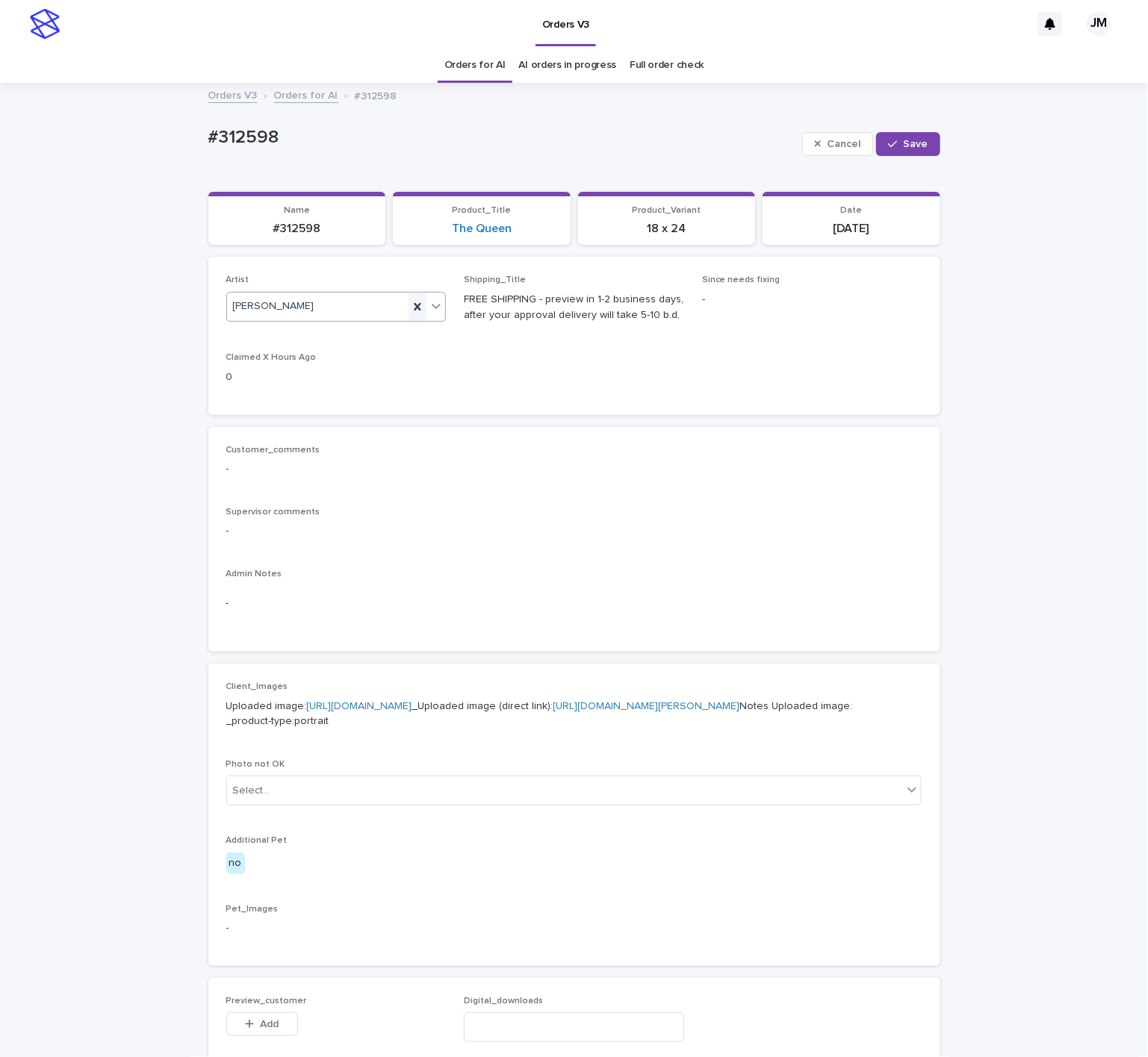
click at [410, 309] on icon at bounding box center [418, 307] width 15 height 15
type input "*****"
click at [314, 360] on div "JohnMichael" at bounding box center [327, 362] width 219 height 26
click at [888, 139] on icon "button" at bounding box center [892, 144] width 9 height 10
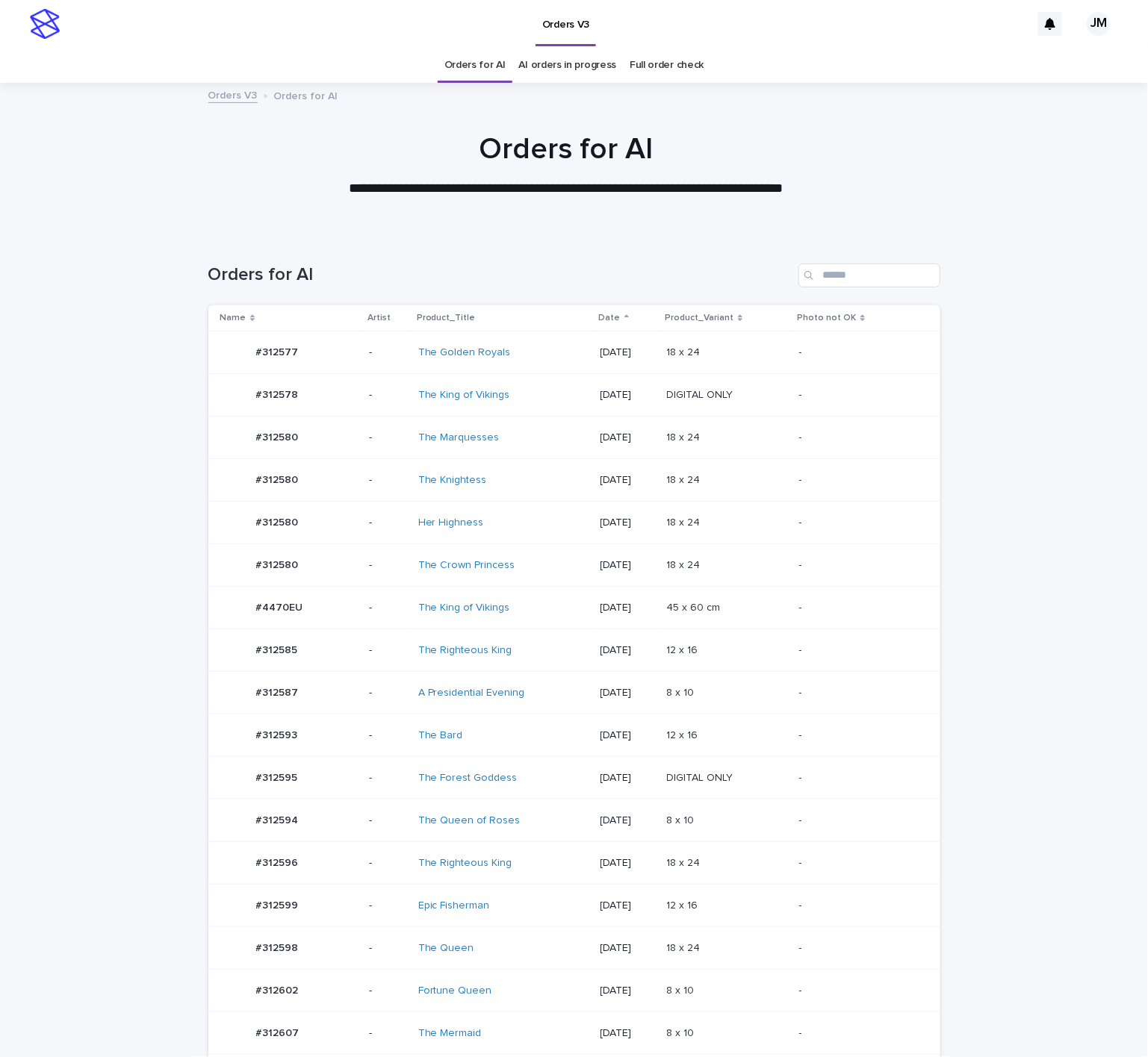
click at [543, 705] on div "A Presidential Evening" at bounding box center [503, 693] width 170 height 25
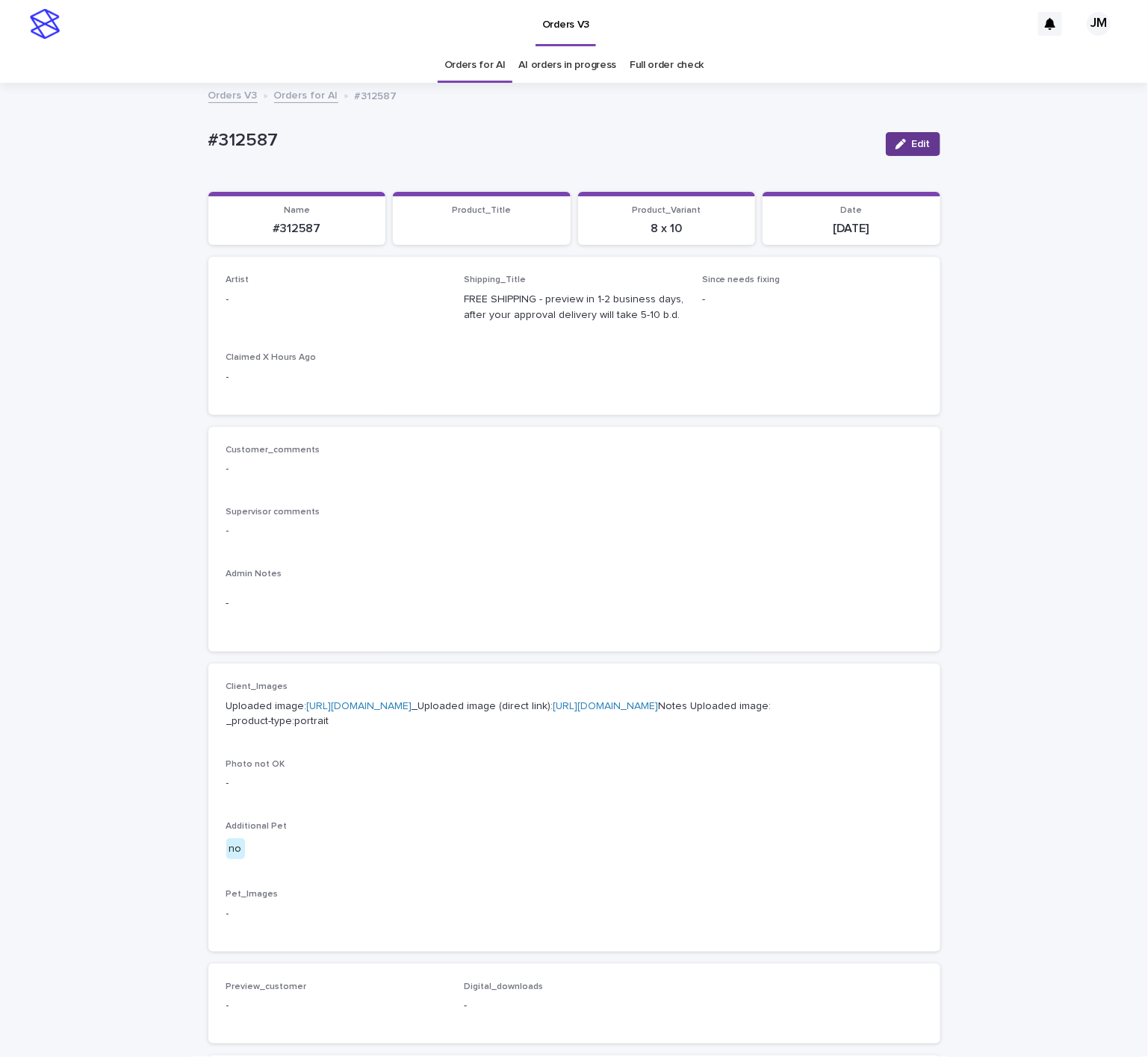
click at [888, 150] on button "Edit" at bounding box center [913, 144] width 54 height 24
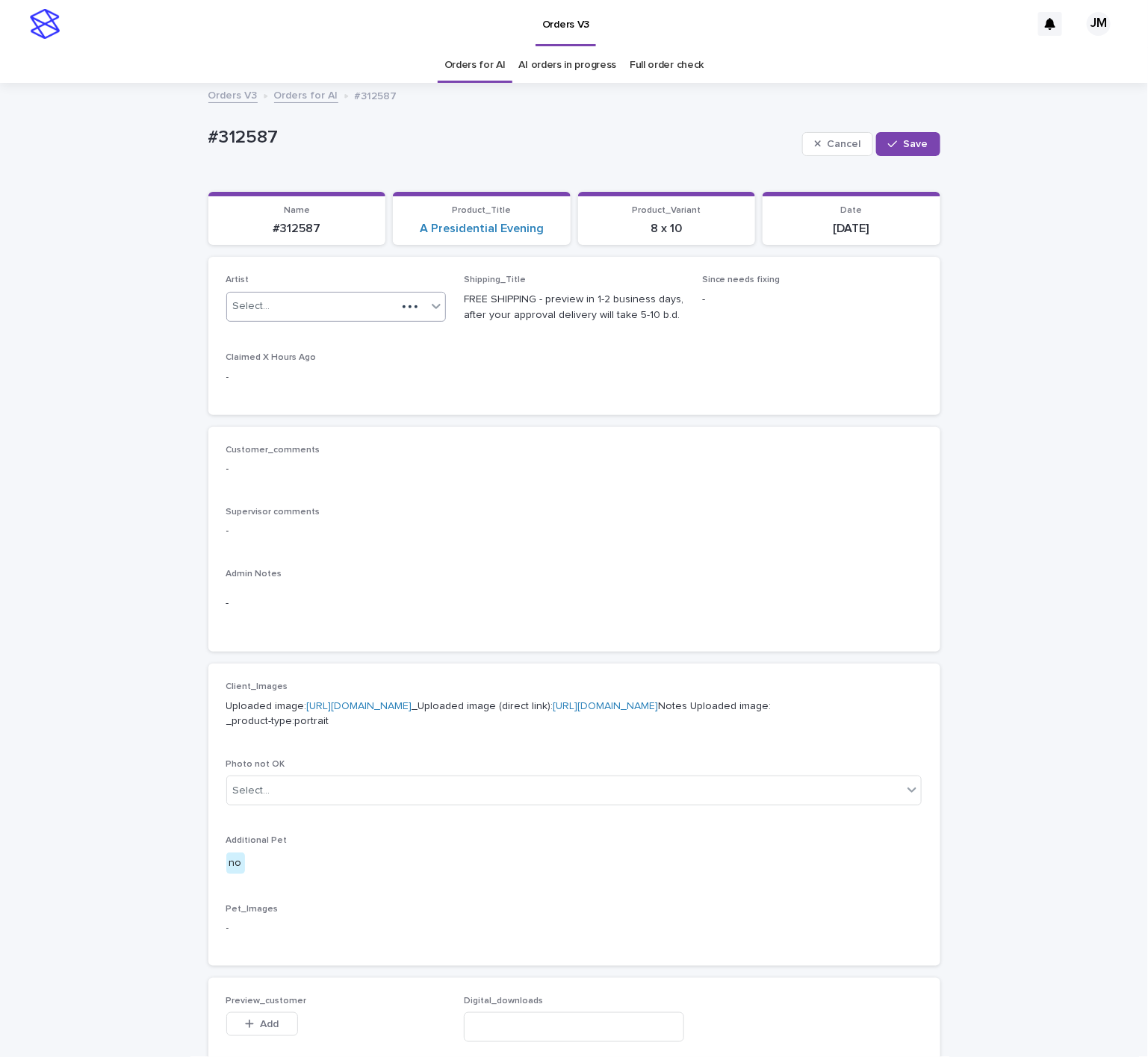
click at [318, 298] on div "Select..." at bounding box center [312, 306] width 170 height 25
type input "*"
type input "*****"
click at [338, 363] on div "JohnMichael" at bounding box center [327, 362] width 219 height 26
click at [879, 144] on button "Save" at bounding box center [907, 144] width 64 height 24
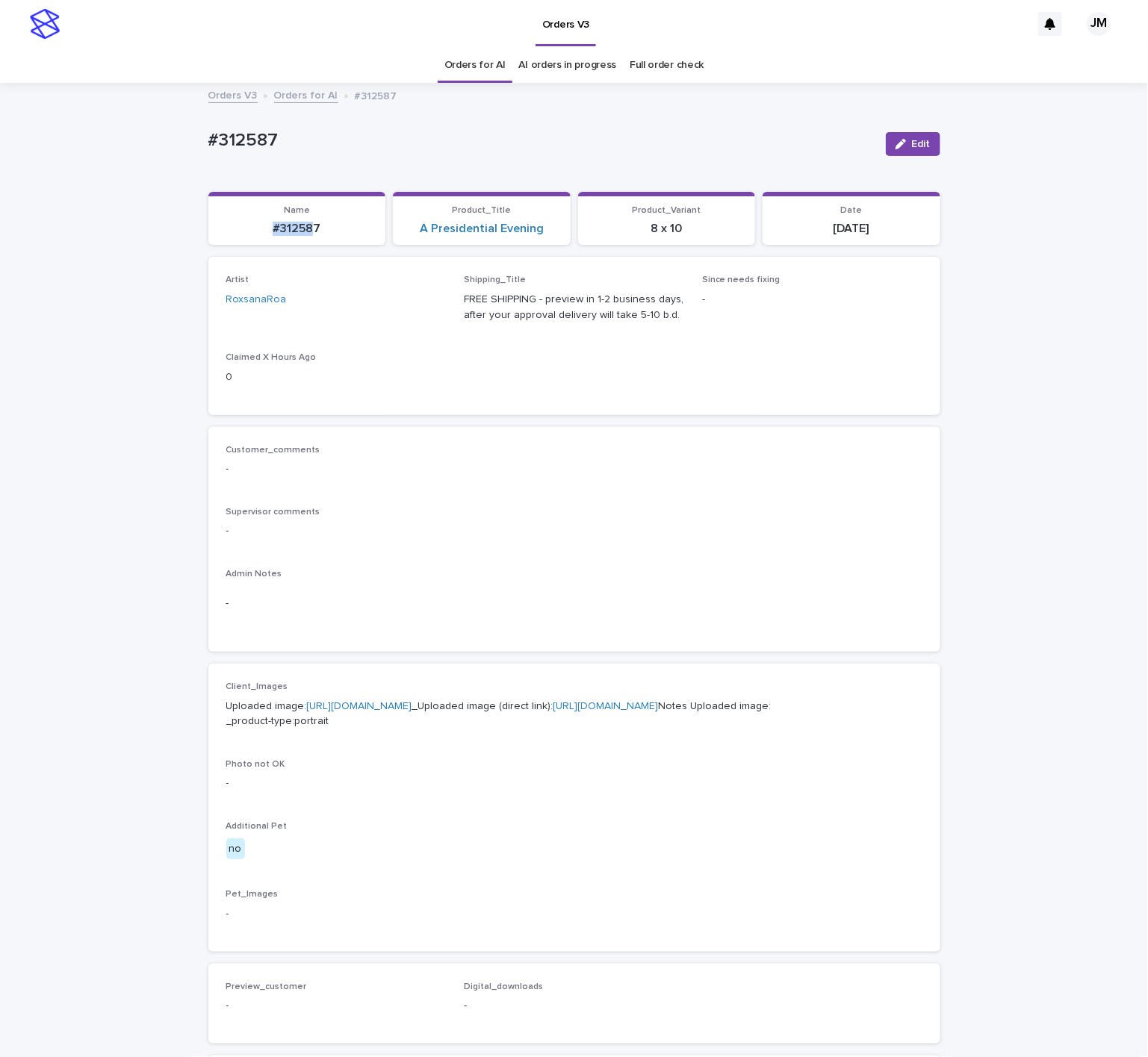
drag, startPoint x: 304, startPoint y: 240, endPoint x: 271, endPoint y: 236, distance: 33.2
click at [227, 245] on section "Name #312587" at bounding box center [298, 218] width 178 height 53
click at [323, 227] on p "#312587" at bounding box center [297, 229] width 160 height 14
drag, startPoint x: 278, startPoint y: 225, endPoint x: 251, endPoint y: 227, distance: 27.1
click at [251, 227] on p "#312587" at bounding box center [297, 229] width 160 height 14
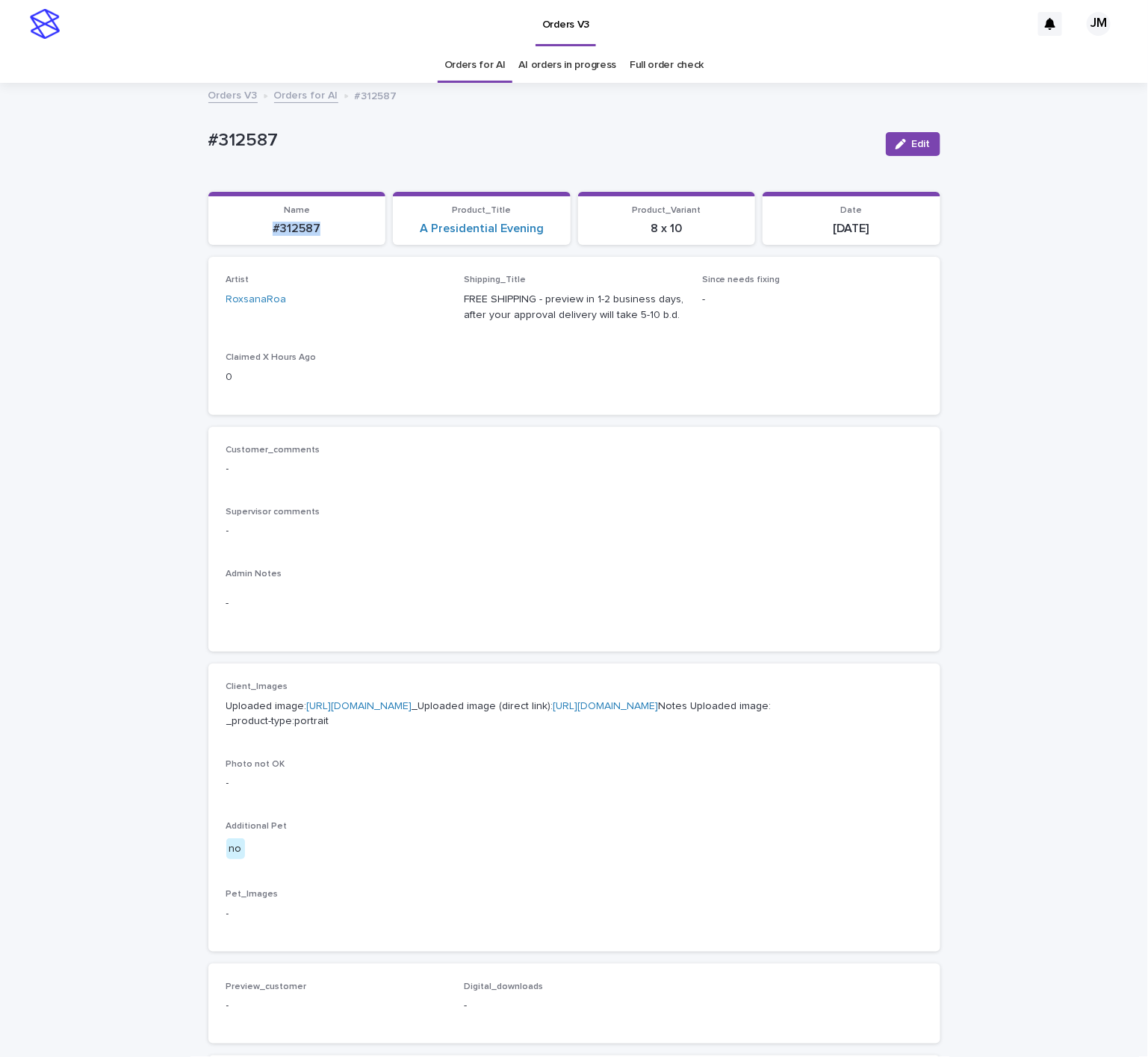
copy p "#312587"
click at [571, 54] on link "AI orders in progress" at bounding box center [567, 64] width 98 height 35
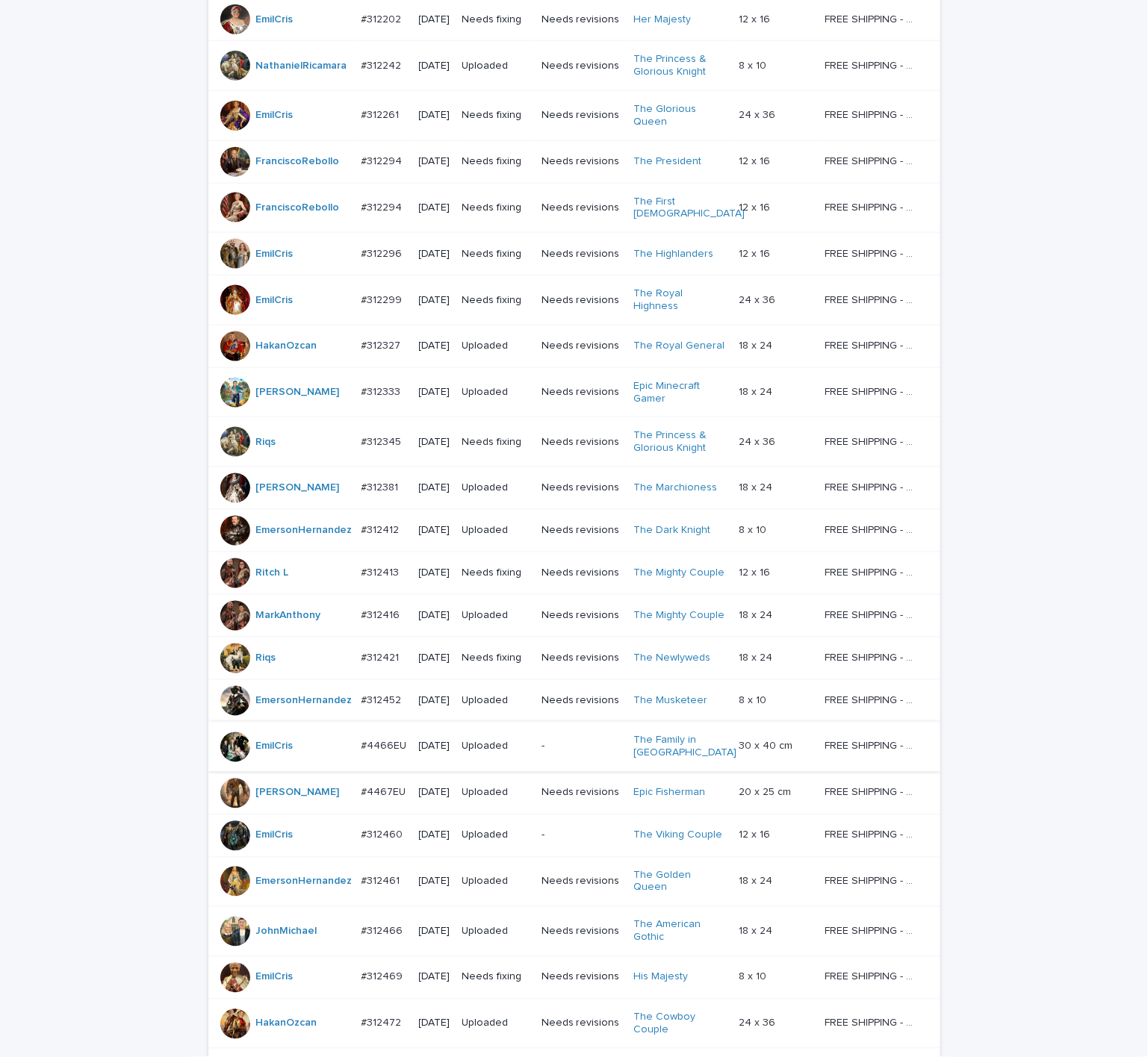
scroll to position [903, 0]
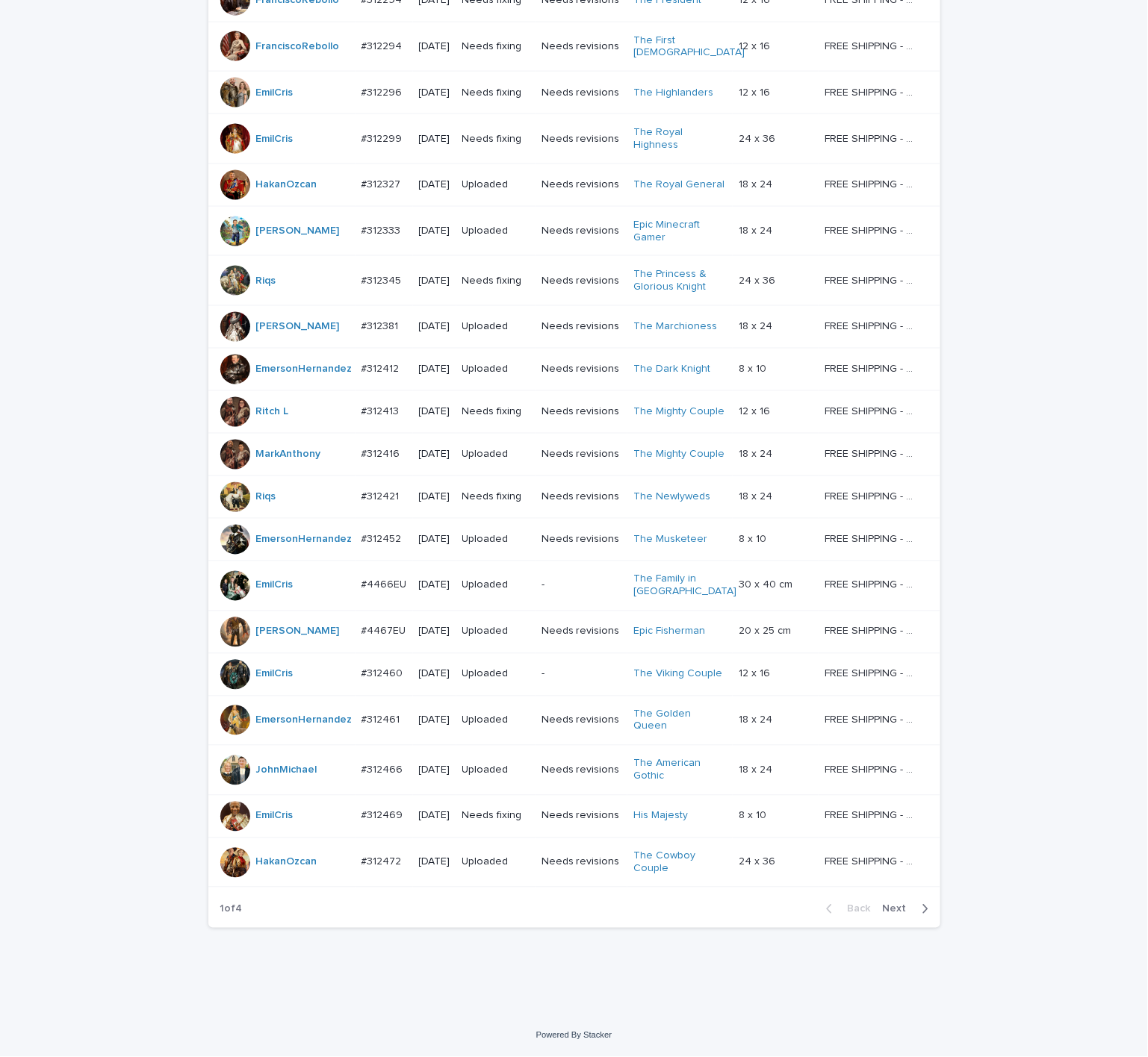
click at [892, 916] on button "Next" at bounding box center [908, 910] width 64 height 14
click at [893, 914] on span "Next" at bounding box center [899, 910] width 33 height 10
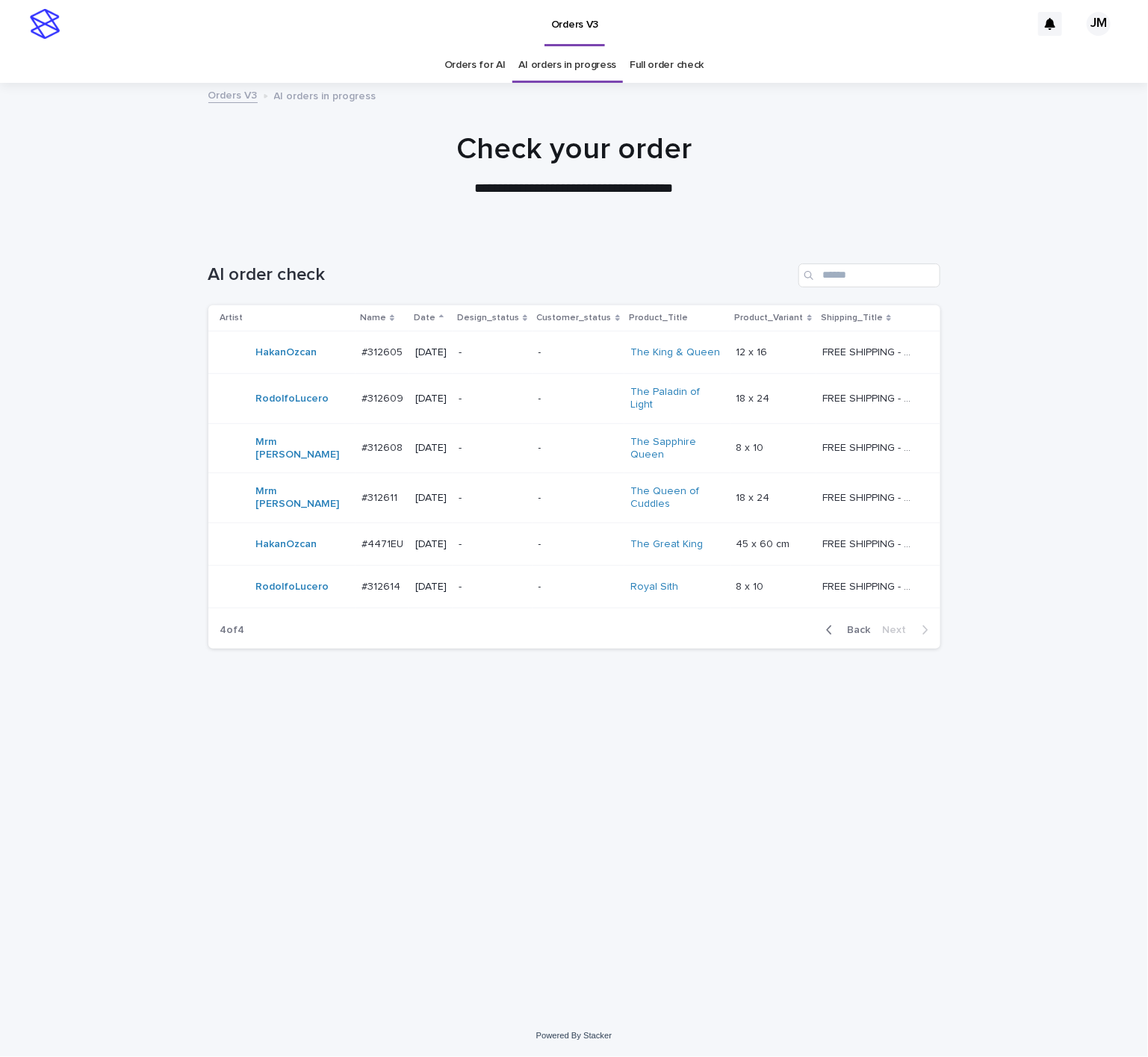
click at [847, 626] on span "Back" at bounding box center [855, 630] width 32 height 10
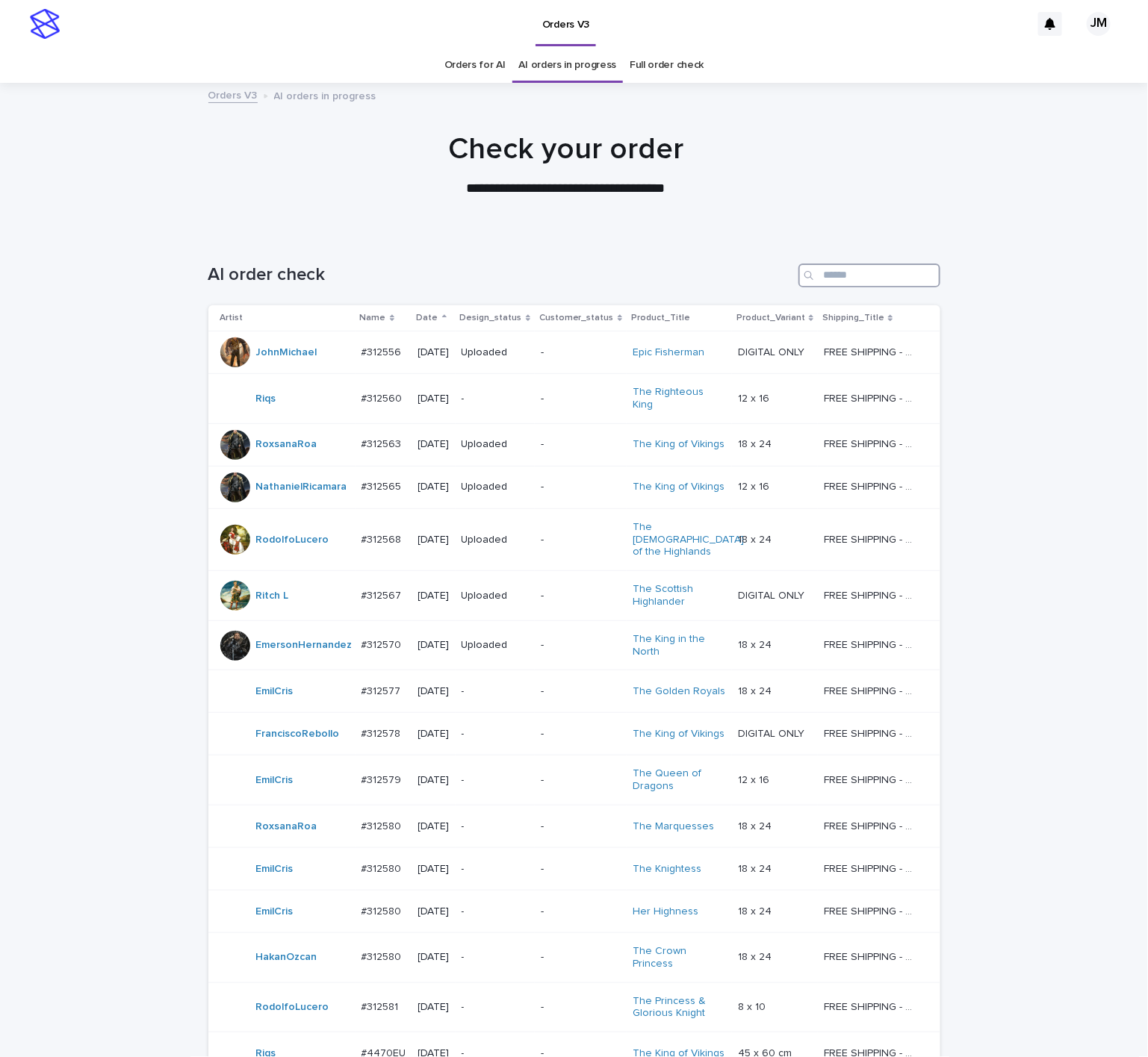
click at [845, 266] on input "Search" at bounding box center [869, 275] width 142 height 24
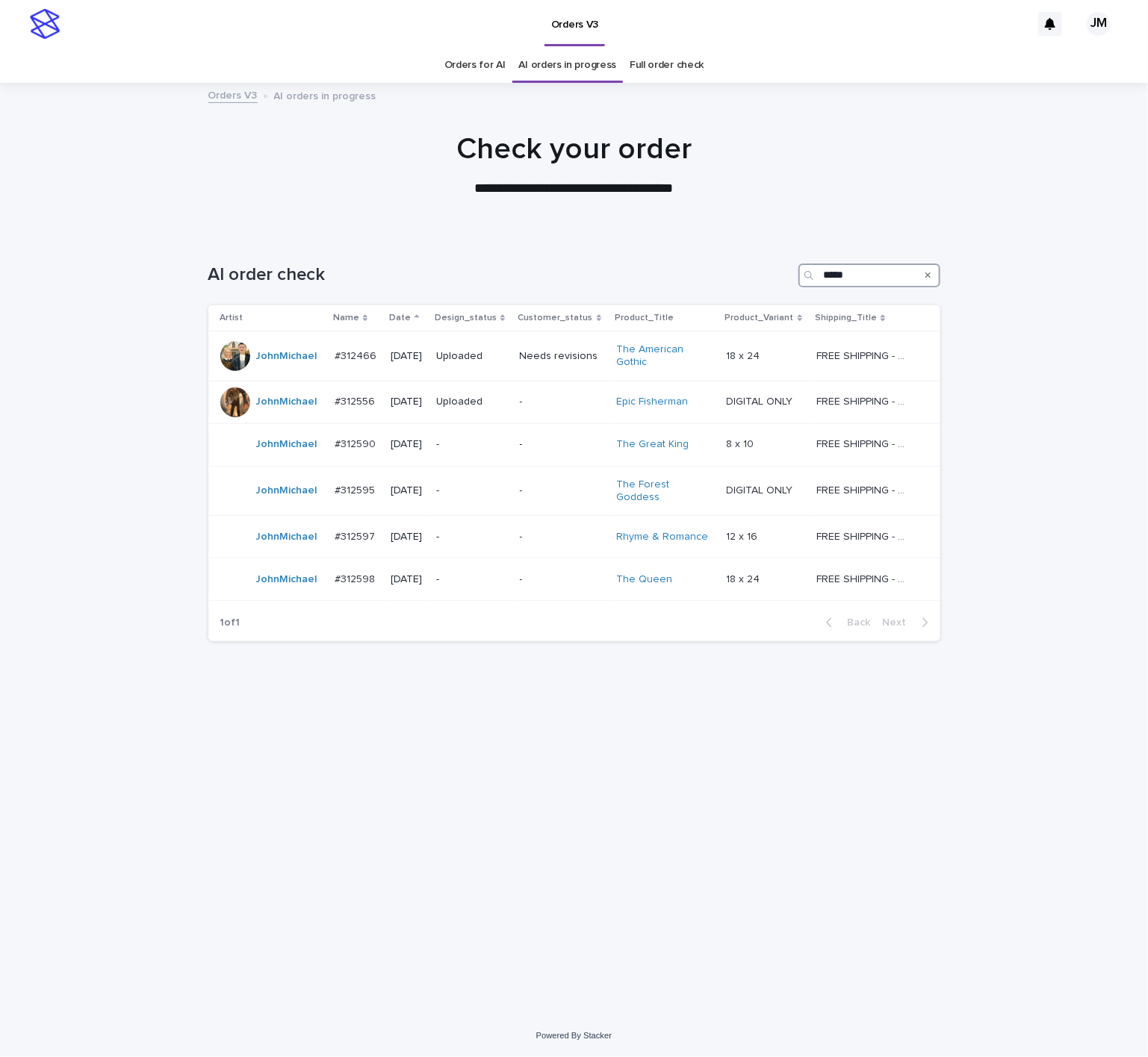
type input "*****"
click at [487, 63] on link "Orders for AI" at bounding box center [475, 64] width 61 height 35
